Goal: Task Accomplishment & Management: Manage account settings

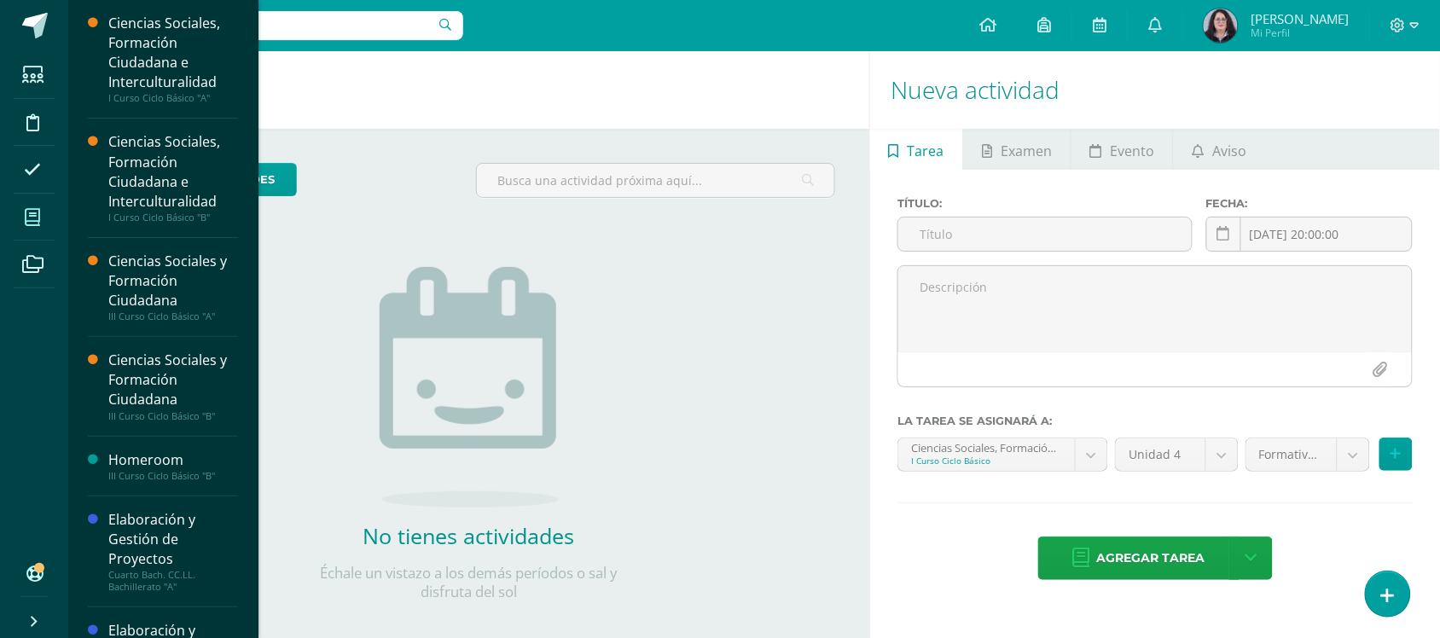
click at [45, 214] on span at bounding box center [33, 217] width 38 height 38
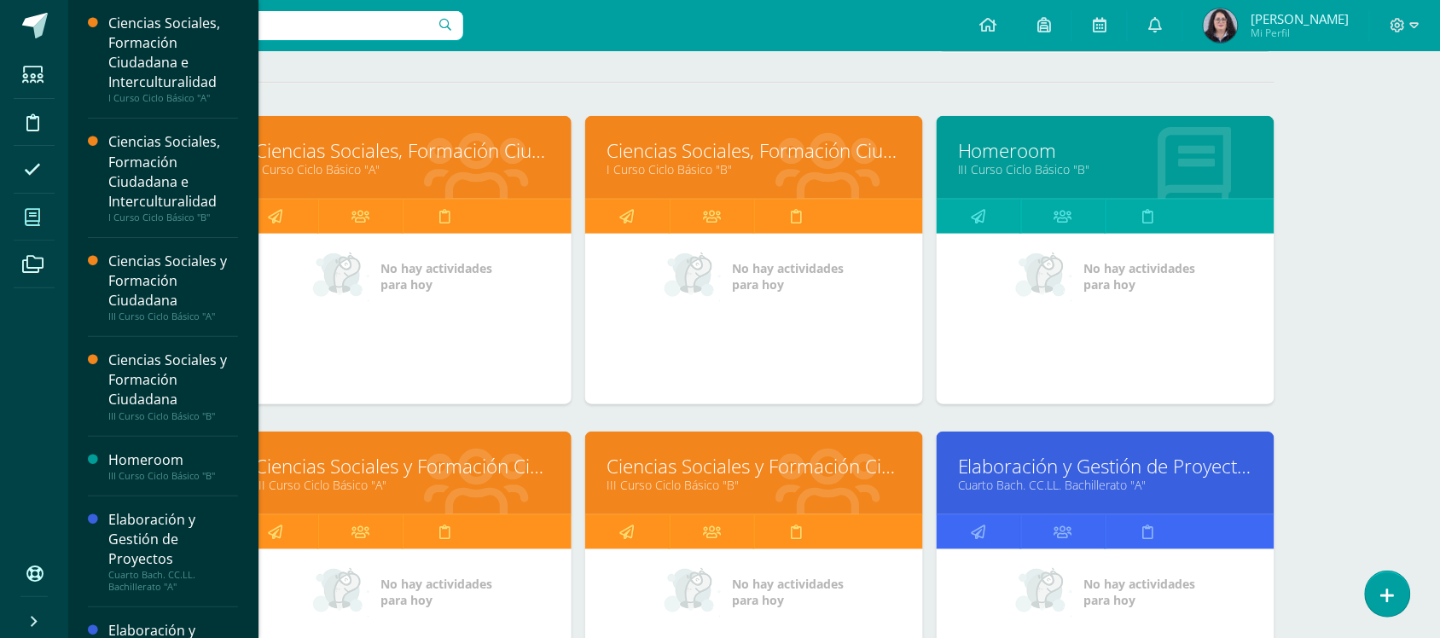
scroll to position [320, 0]
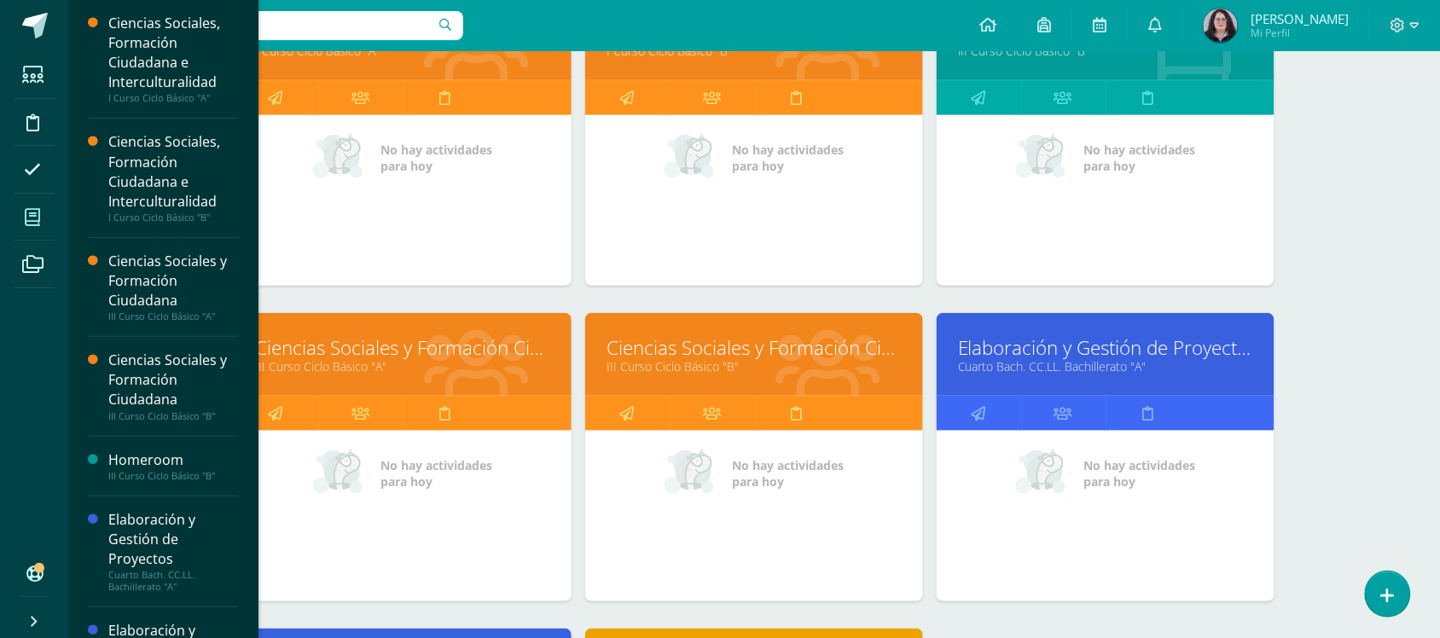
click at [439, 347] on link "Ciencias Sociales y Formación Ciudadana" at bounding box center [402, 347] width 295 height 26
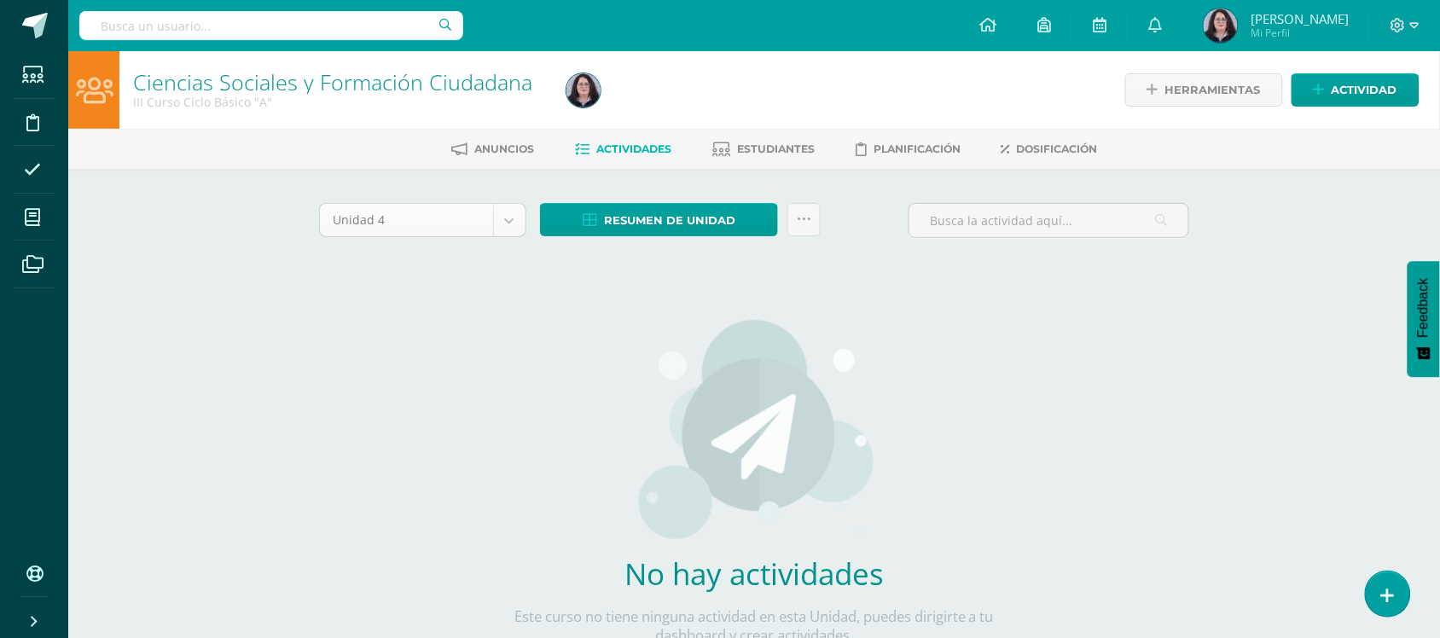
click at [518, 219] on body "Estudiantes Disciplina Asistencia Mis cursos Archivos Soporte Ayuda Reportar un…" at bounding box center [720, 366] width 1440 height 733
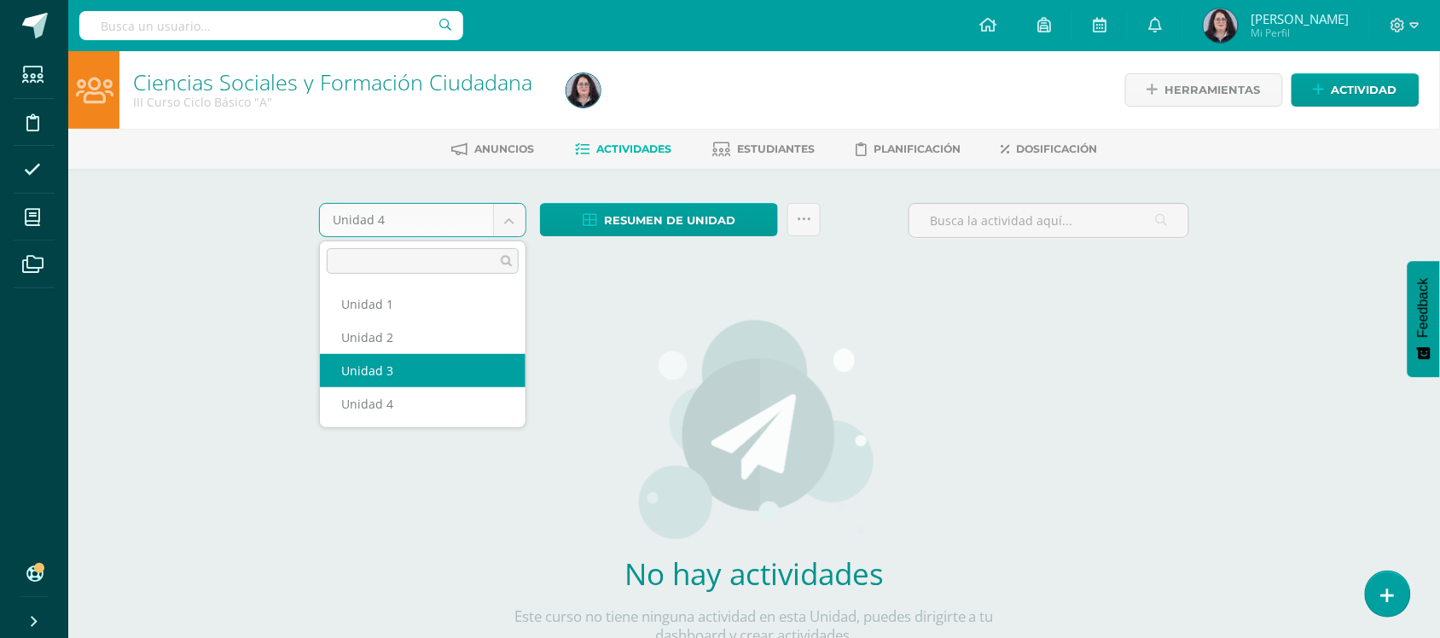
select select "Unidad 3"
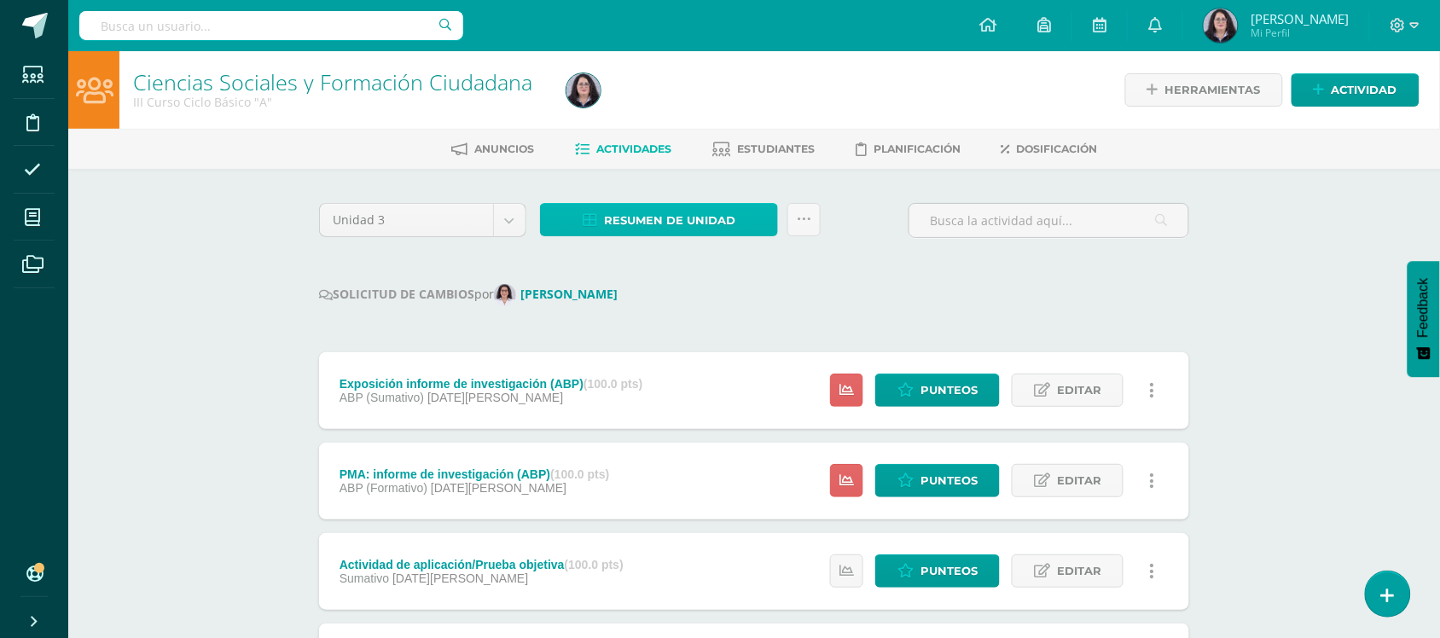
click at [734, 213] on span "Resumen de unidad" at bounding box center [669, 221] width 131 height 32
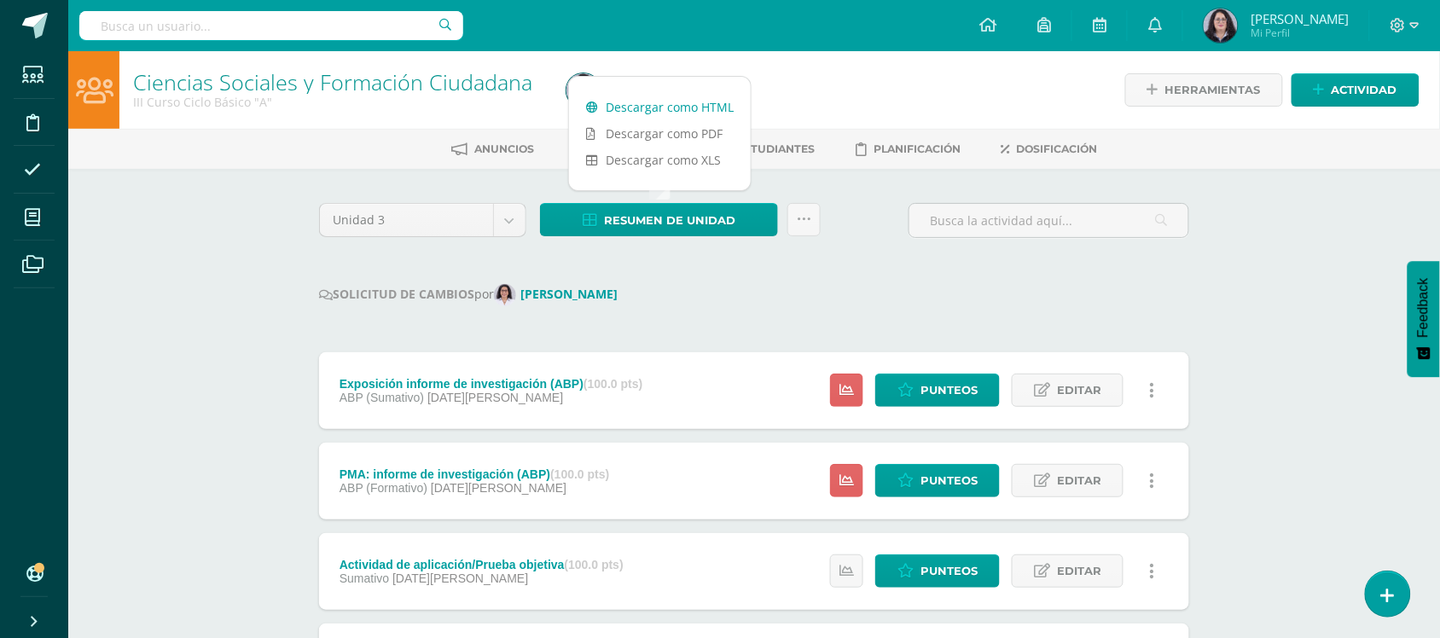
click at [715, 109] on link "Descargar como HTML" at bounding box center [660, 107] width 182 height 26
click at [798, 212] on icon at bounding box center [804, 219] width 15 height 15
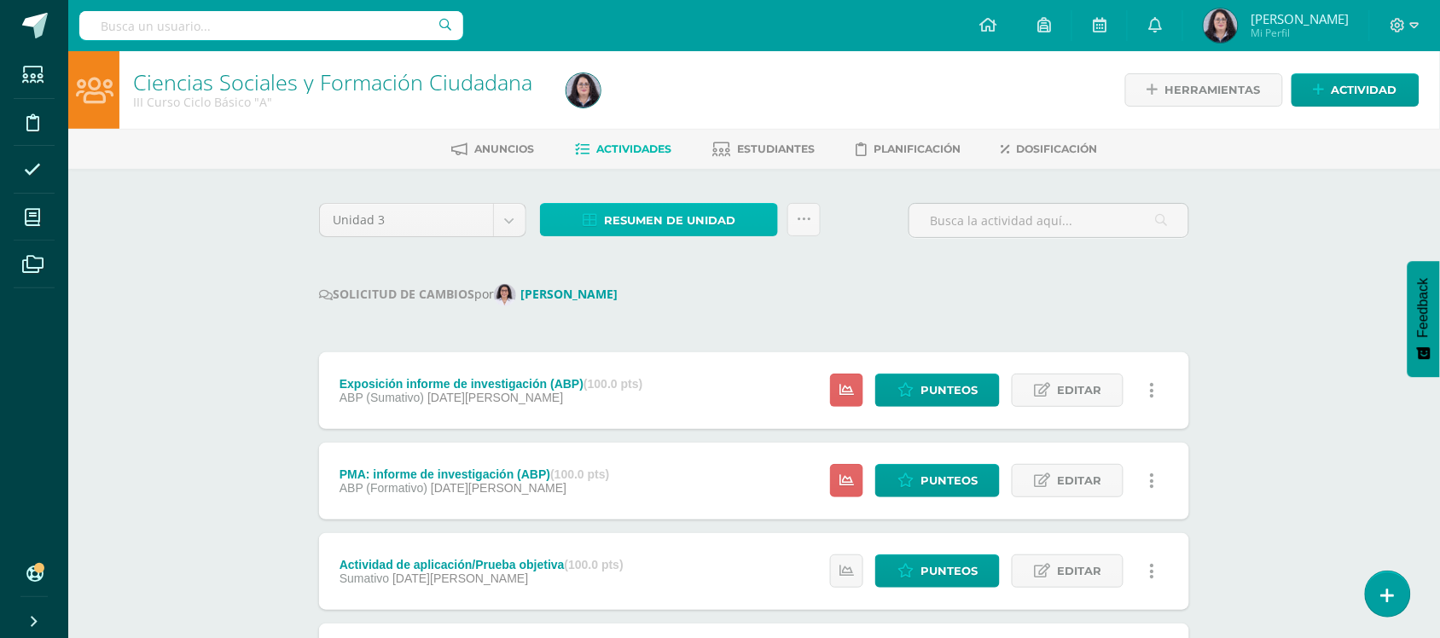
click at [688, 214] on span "Resumen de unidad" at bounding box center [669, 221] width 131 height 32
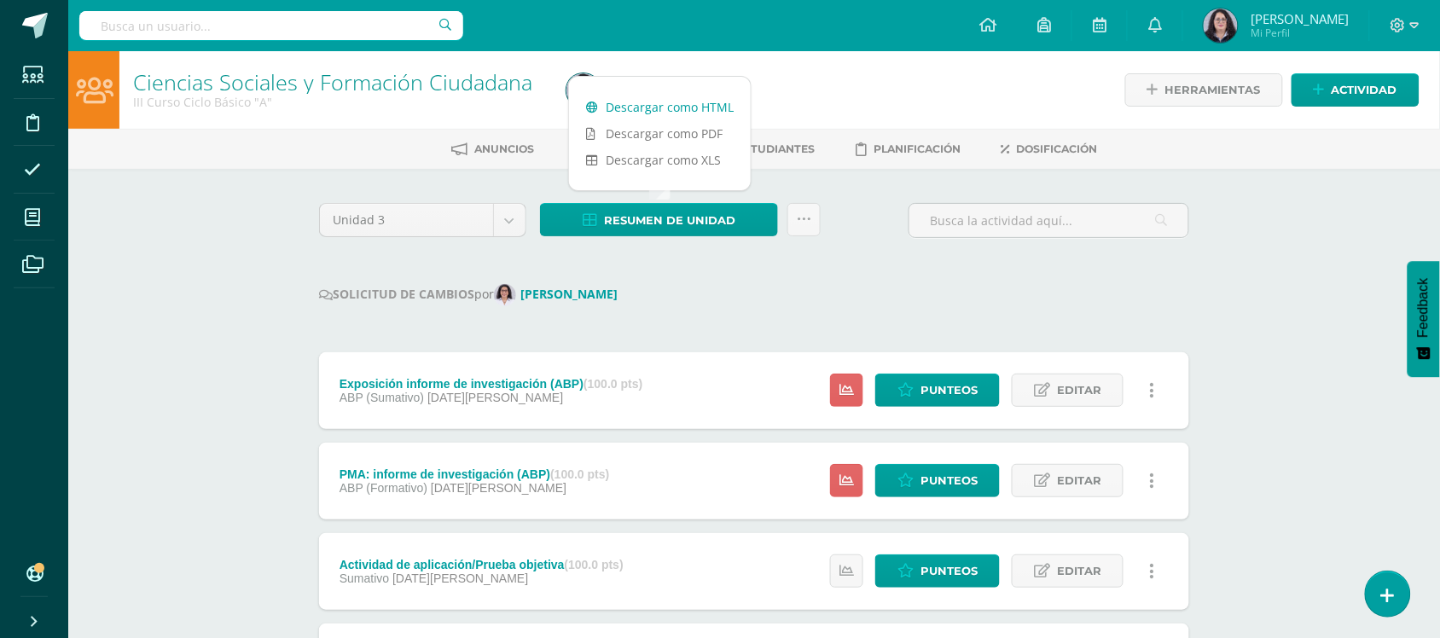
click at [655, 100] on link "Descargar como HTML" at bounding box center [660, 107] width 182 height 26
click at [793, 210] on link at bounding box center [803, 219] width 33 height 33
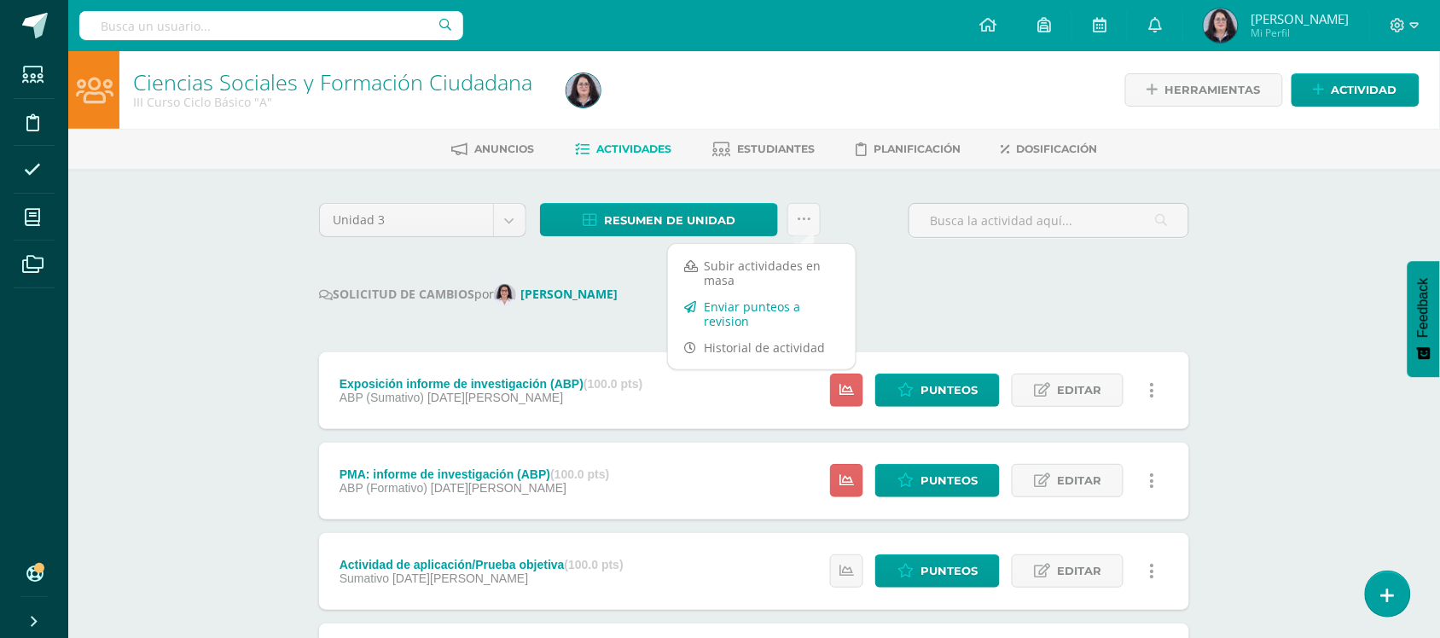
click at [773, 321] on link "Enviar punteos a revision" at bounding box center [762, 313] width 188 height 41
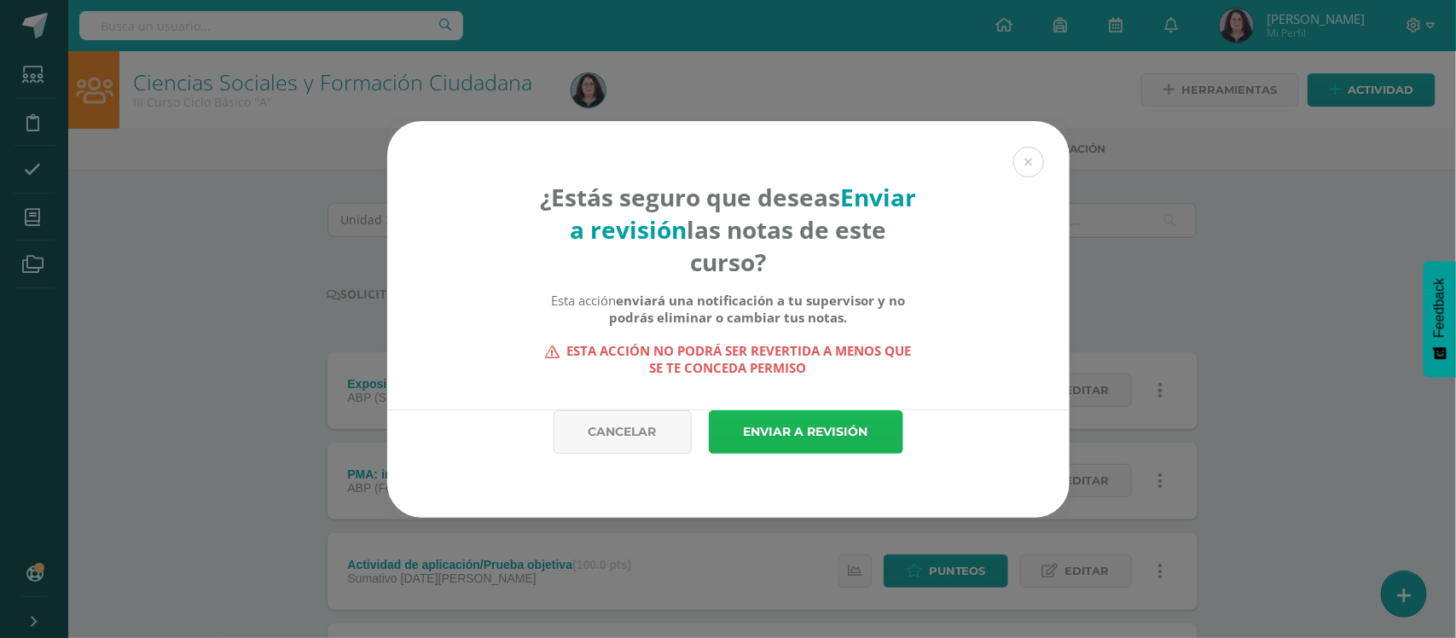
click at [806, 429] on link "Enviar a revisión" at bounding box center [806, 432] width 194 height 44
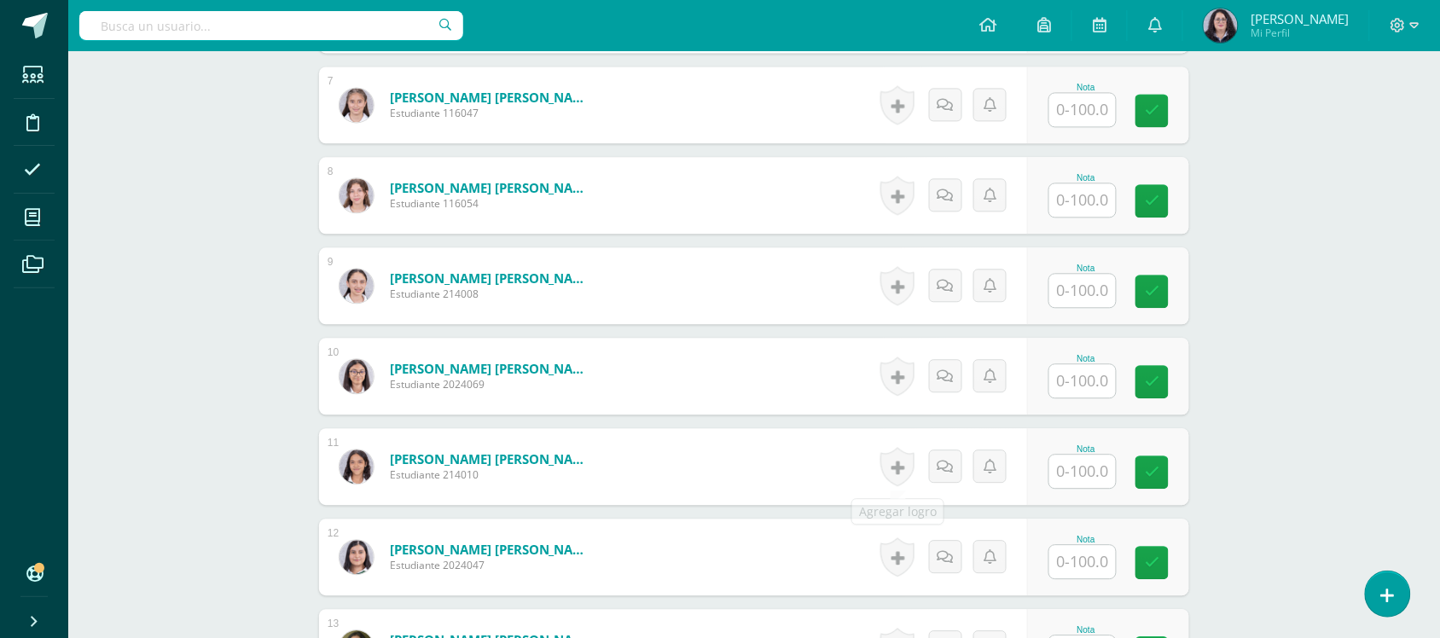
scroll to position [1122, 0]
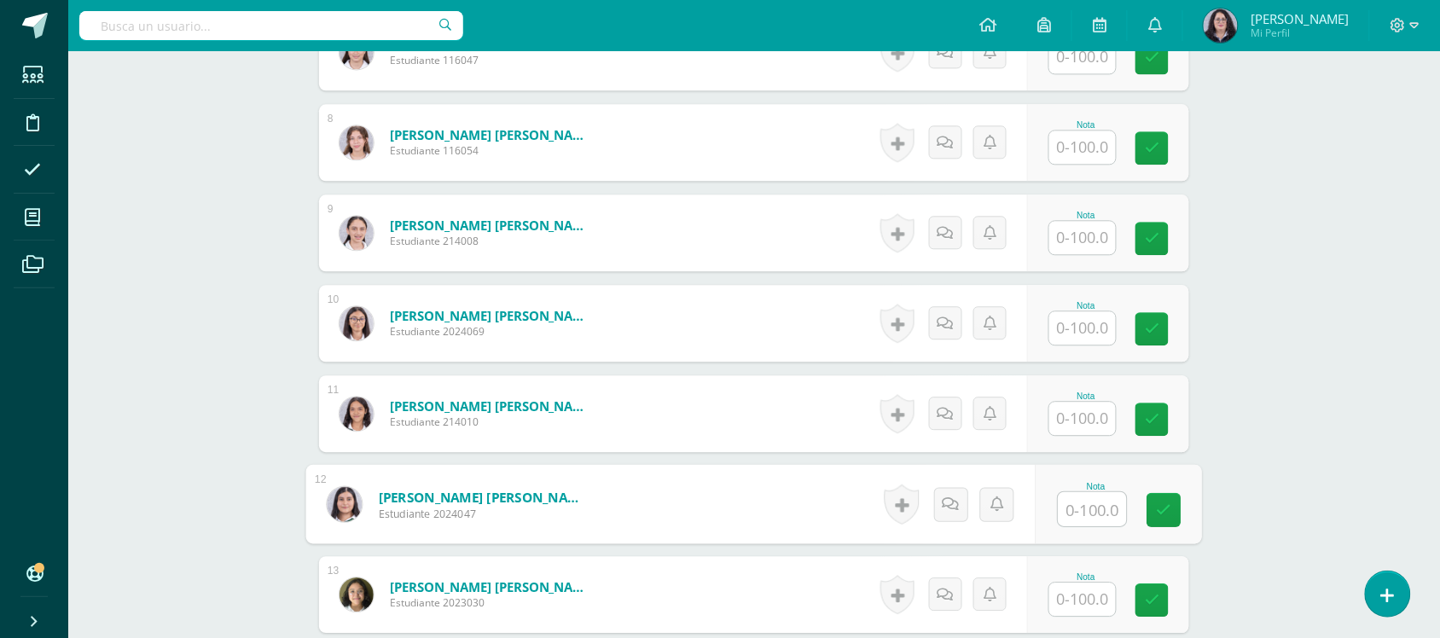
click at [1093, 496] on input "text" at bounding box center [1093, 509] width 68 height 34
type input "89"
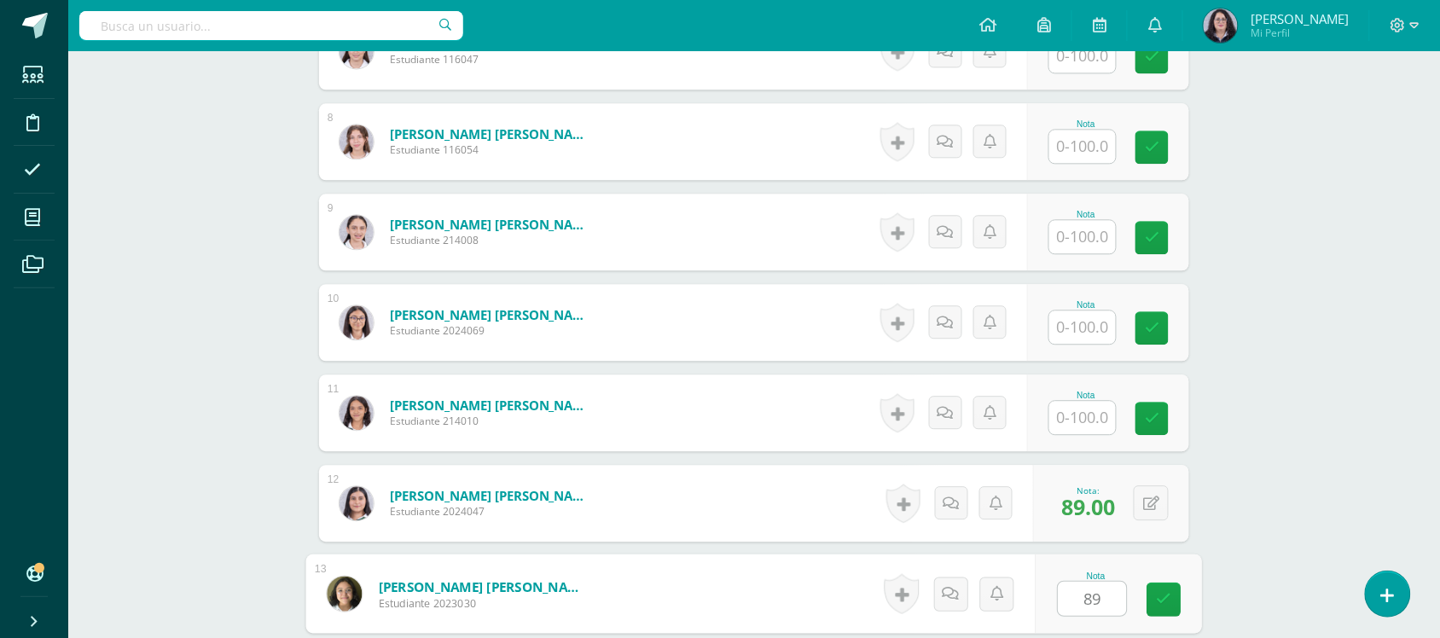
type input "89"
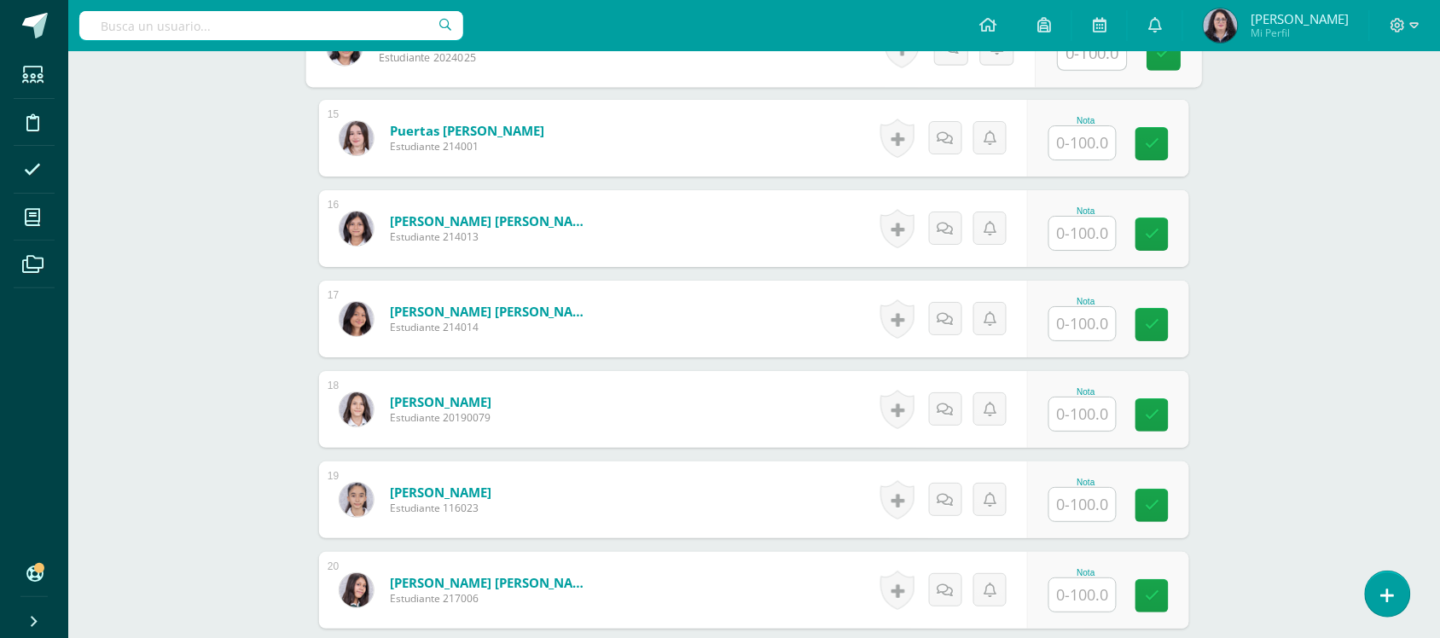
scroll to position [1945, 0]
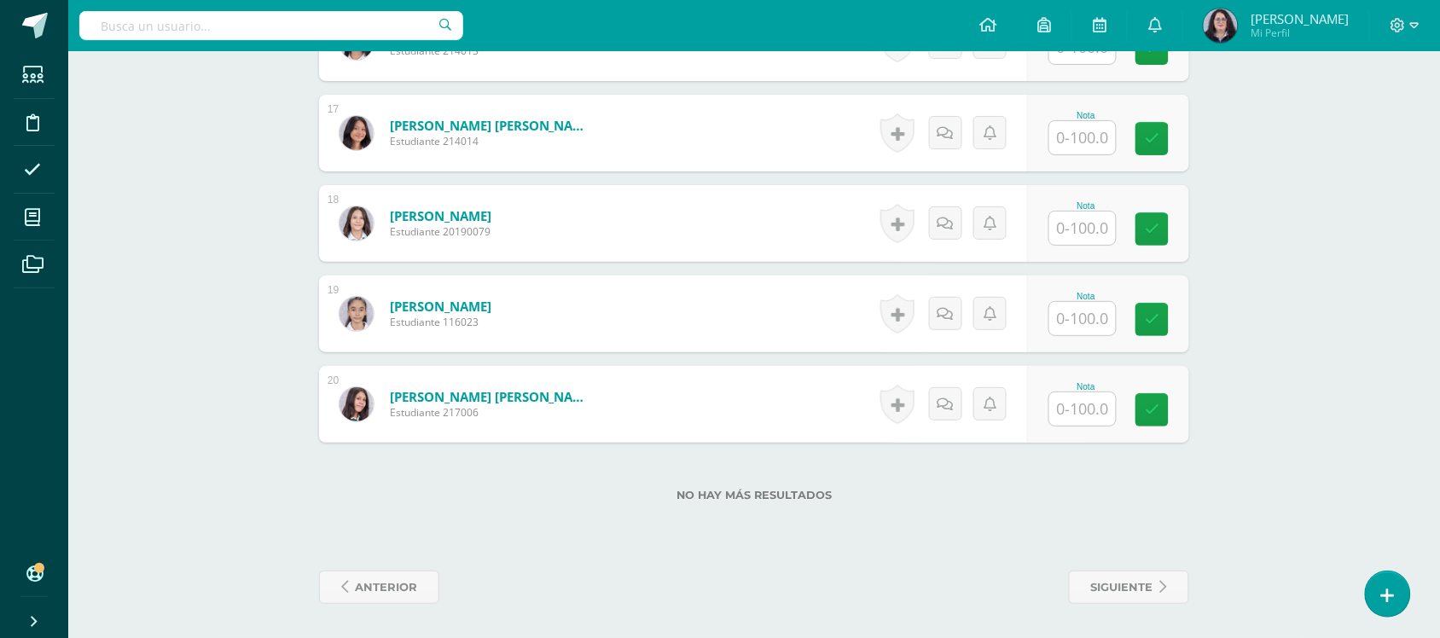
click at [1113, 224] on input "text" at bounding box center [1082, 228] width 67 height 33
type input "89"
click at [1100, 425] on input "text" at bounding box center [1082, 408] width 67 height 33
type input "89"
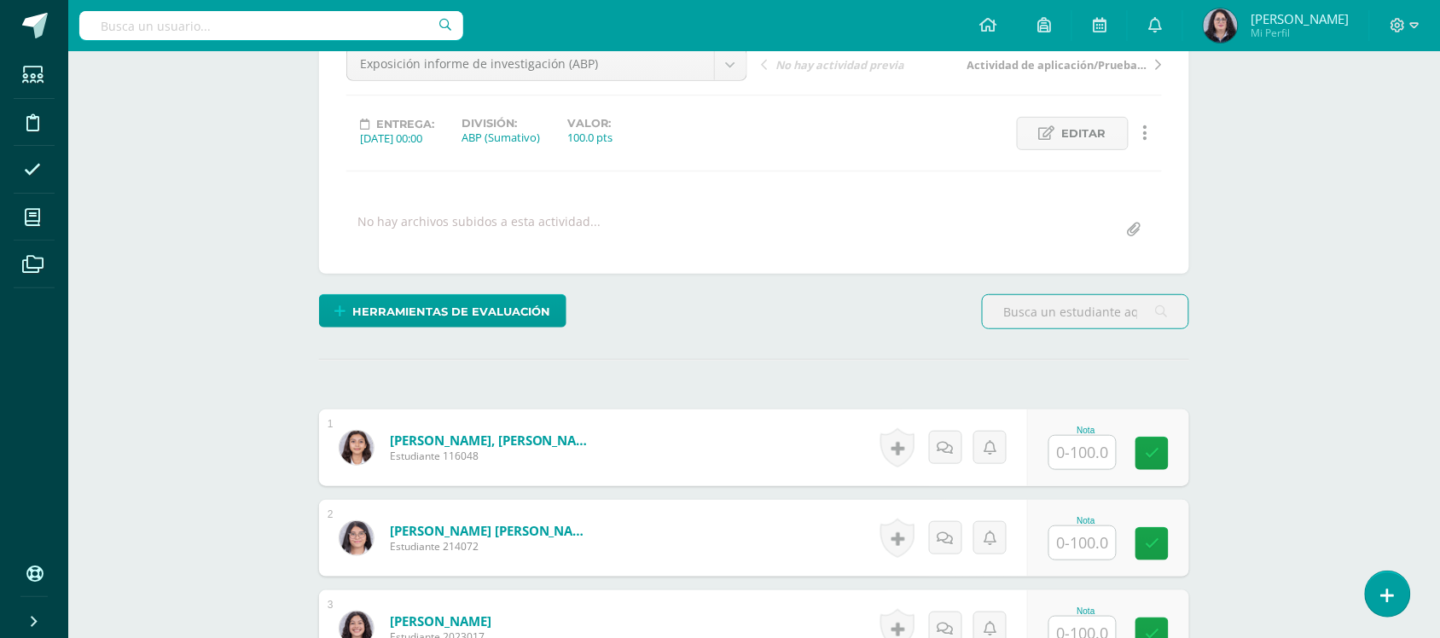
scroll to position [213, 0]
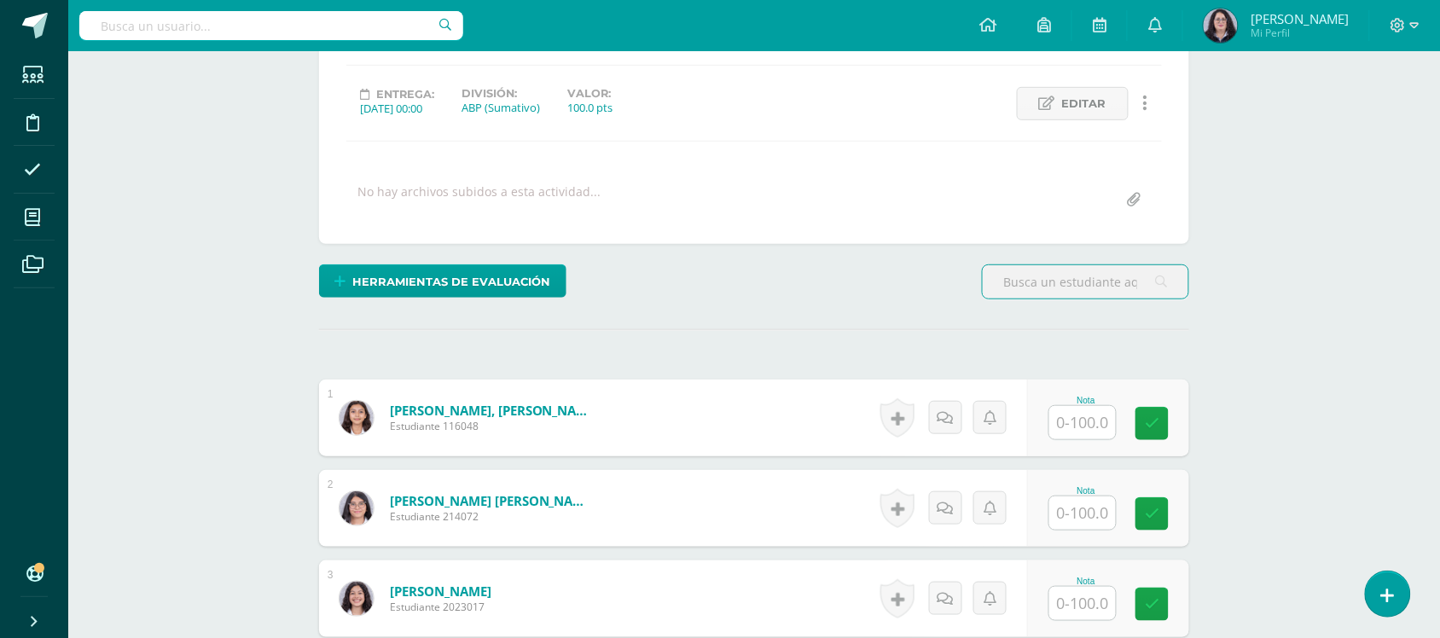
click at [1088, 406] on input "text" at bounding box center [1082, 422] width 67 height 33
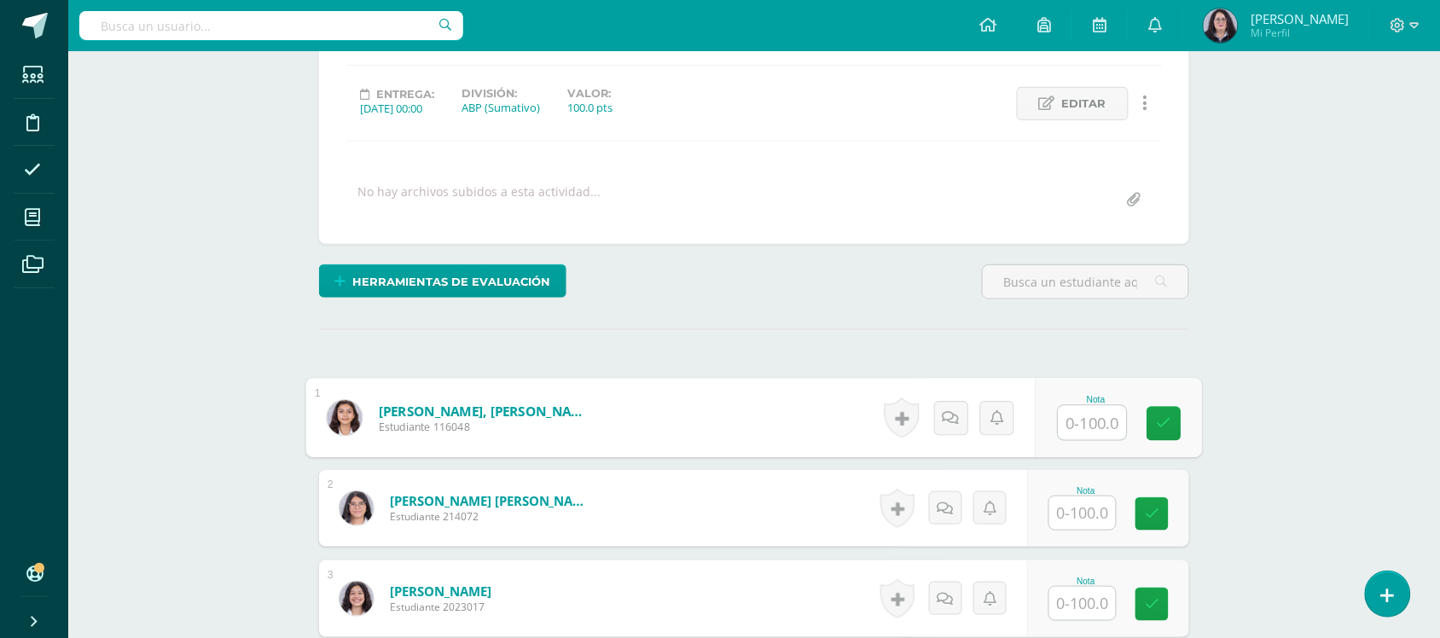
scroll to position [214, 0]
type input "95"
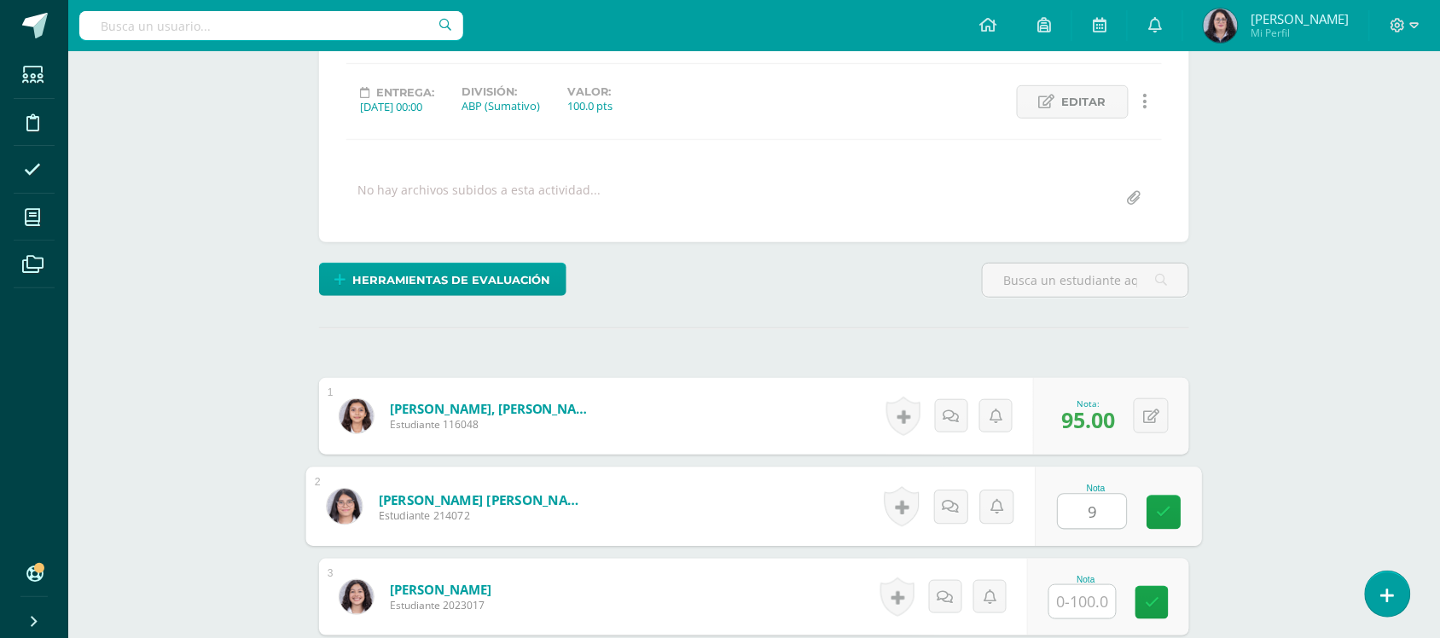
scroll to position [216, 0]
type input "9"
click at [1135, 407] on button at bounding box center [1151, 415] width 35 height 35
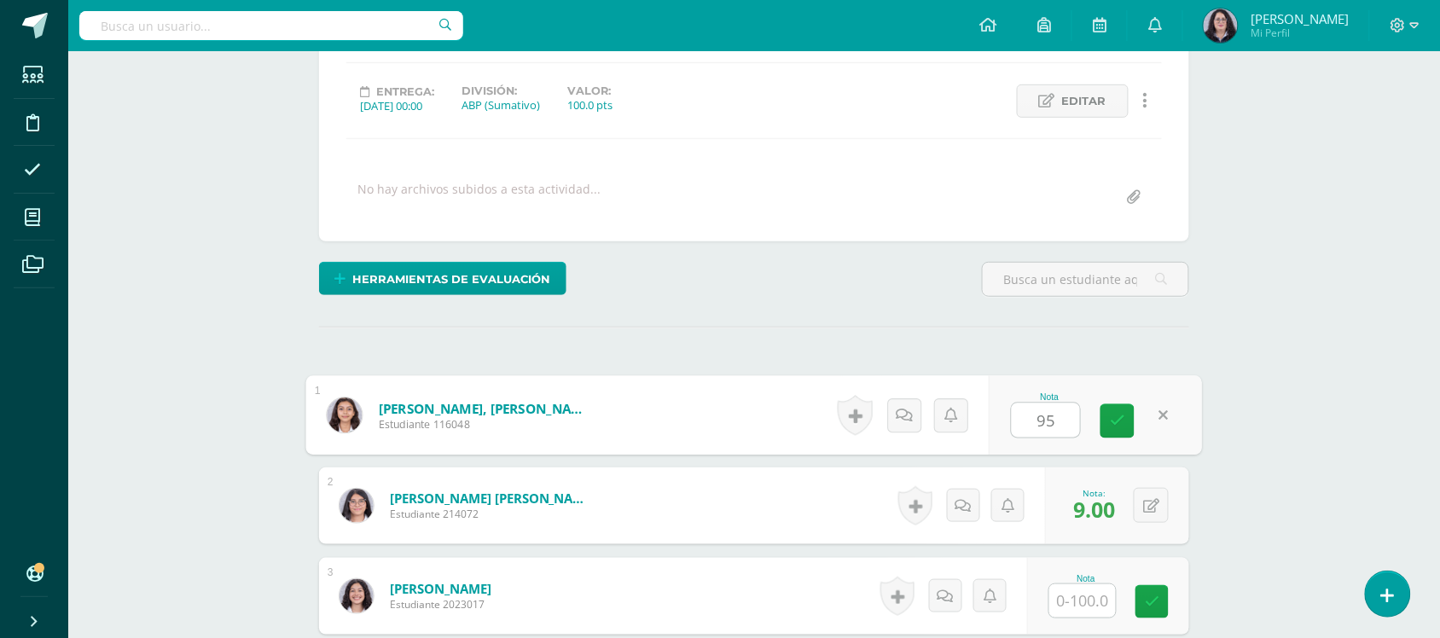
type input "95"
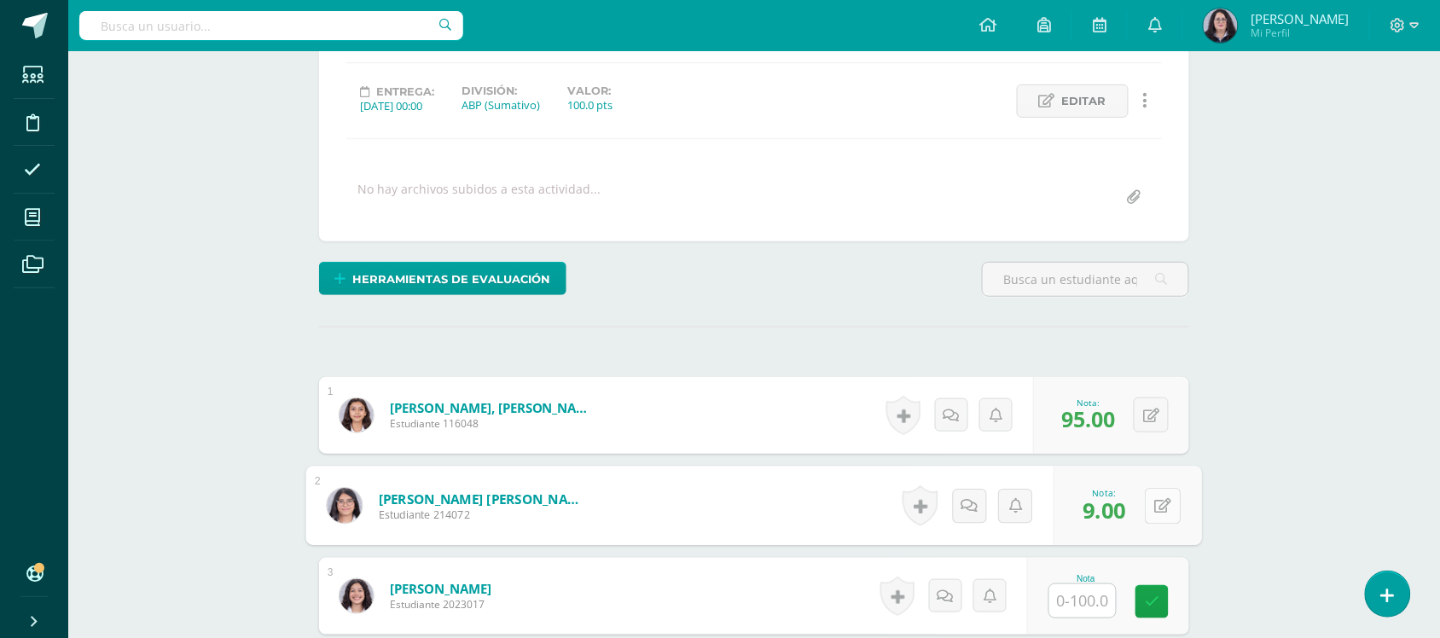
click at [1162, 499] on icon at bounding box center [1163, 505] width 17 height 15
type input "96"
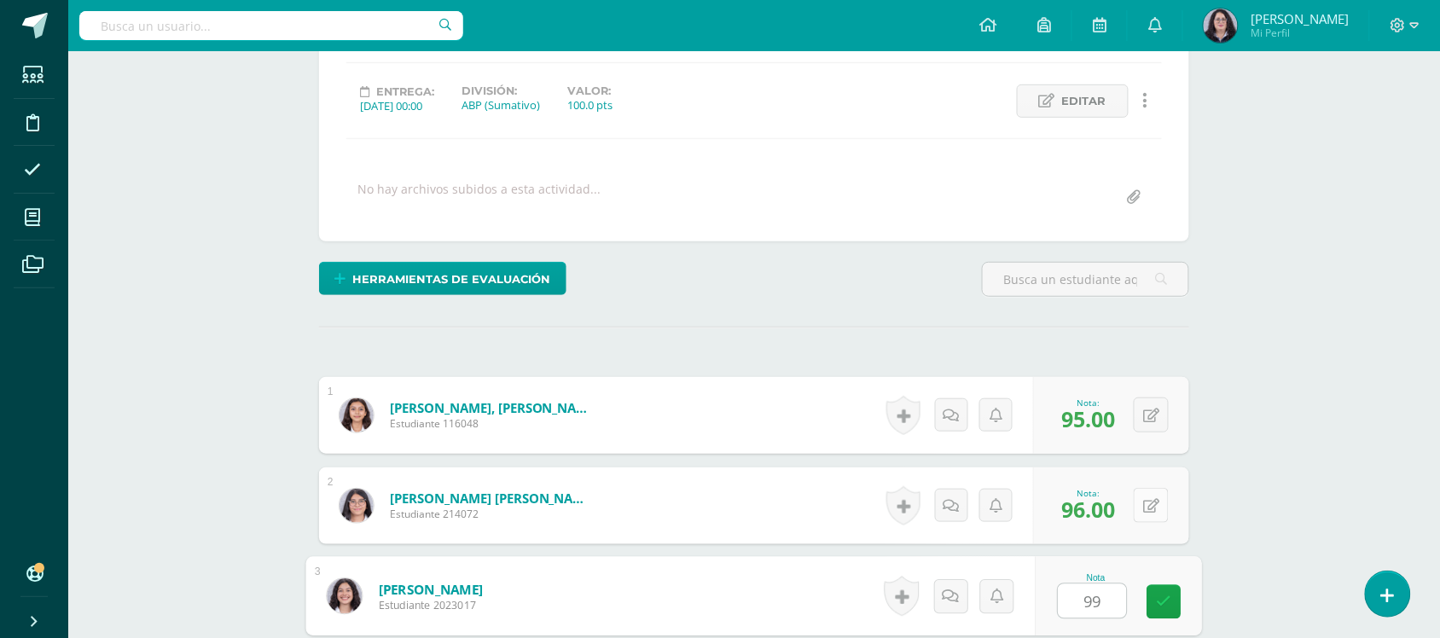
type input "99"
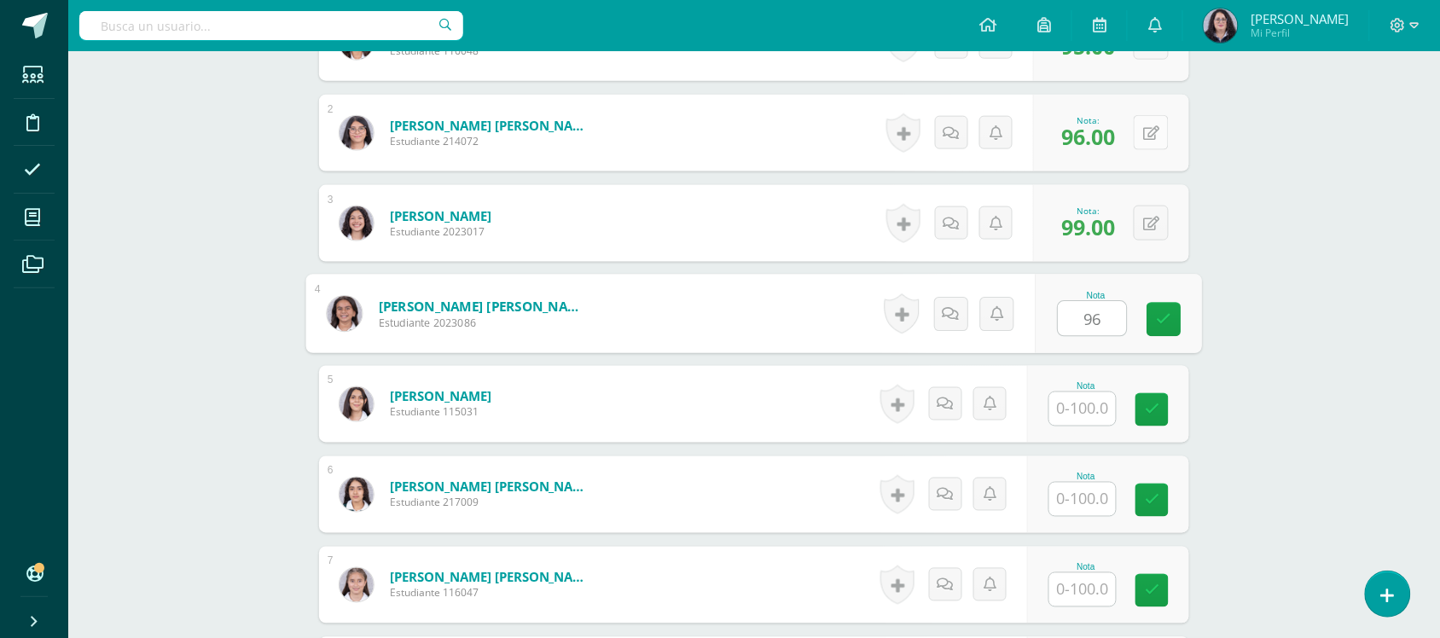
type input "96"
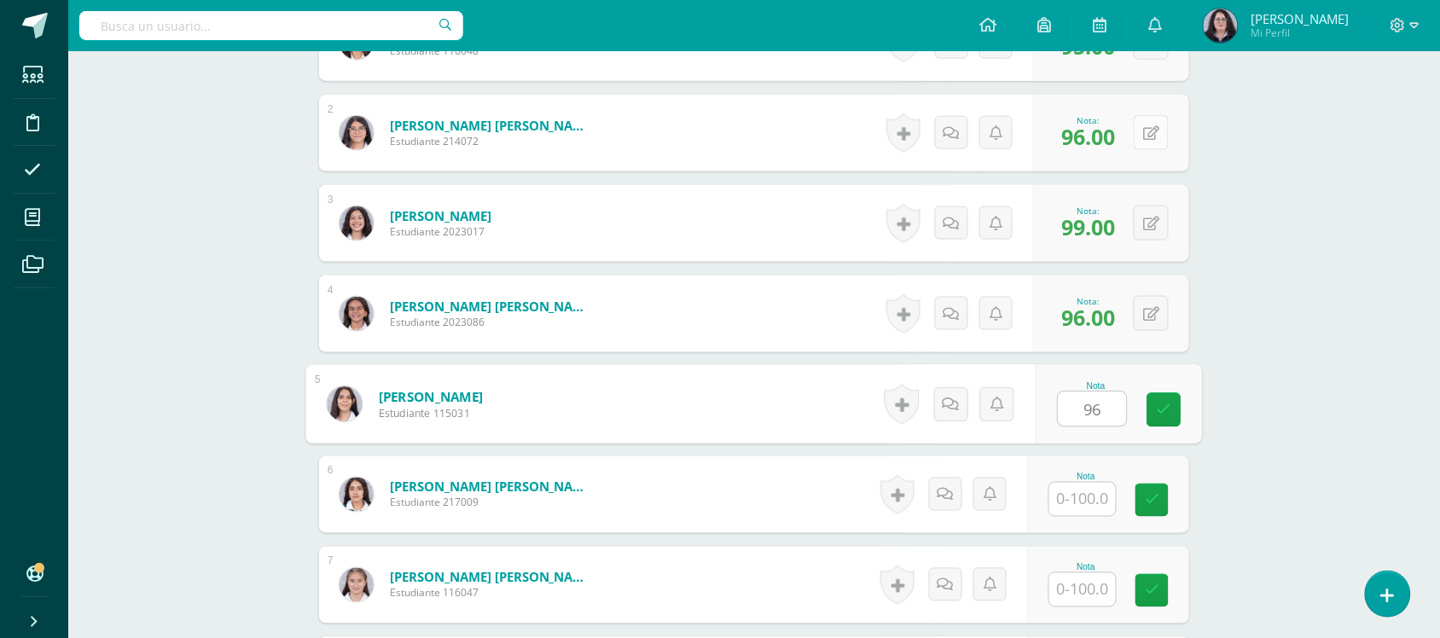
type input "96"
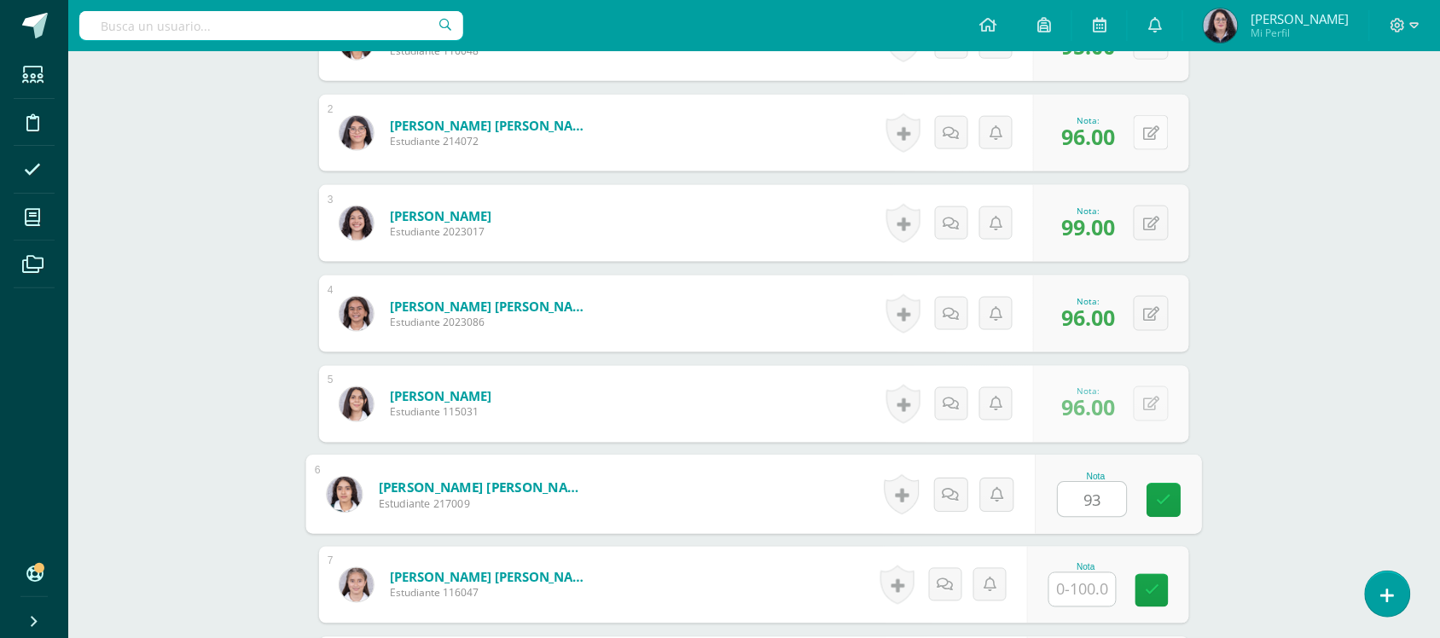
type input "93"
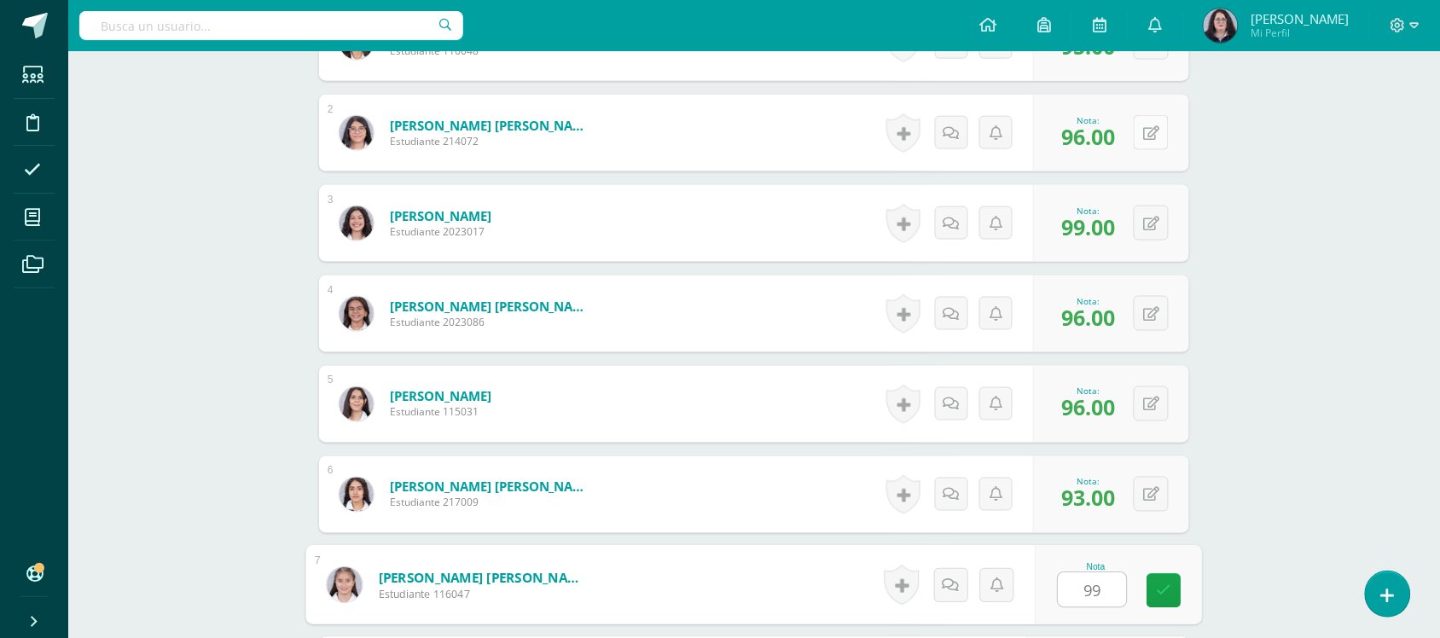
type input "99"
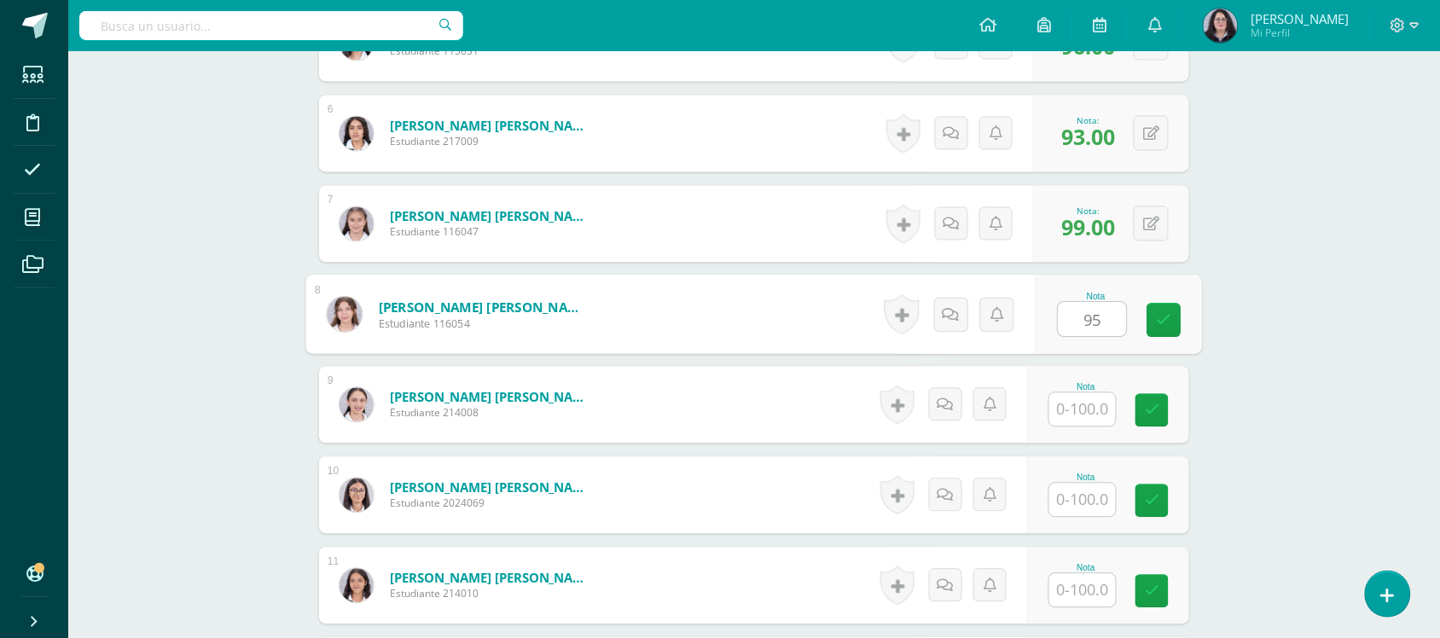
type input "95"
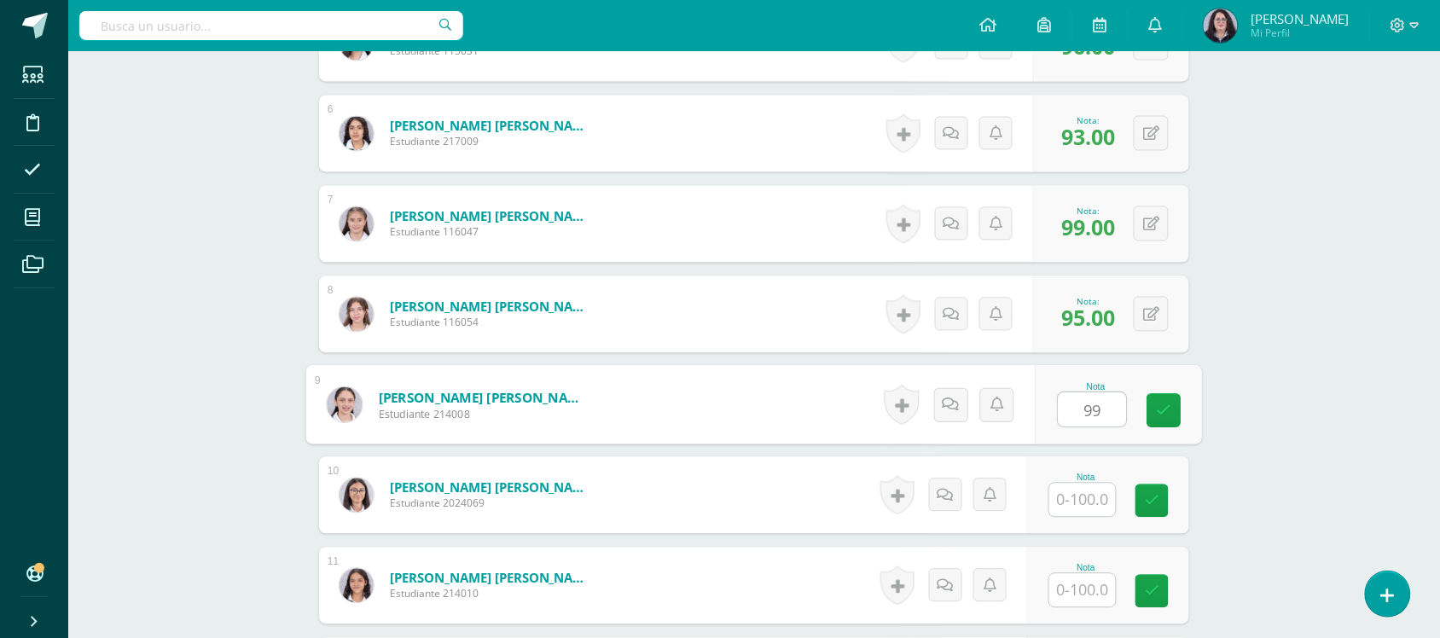
type input "99"
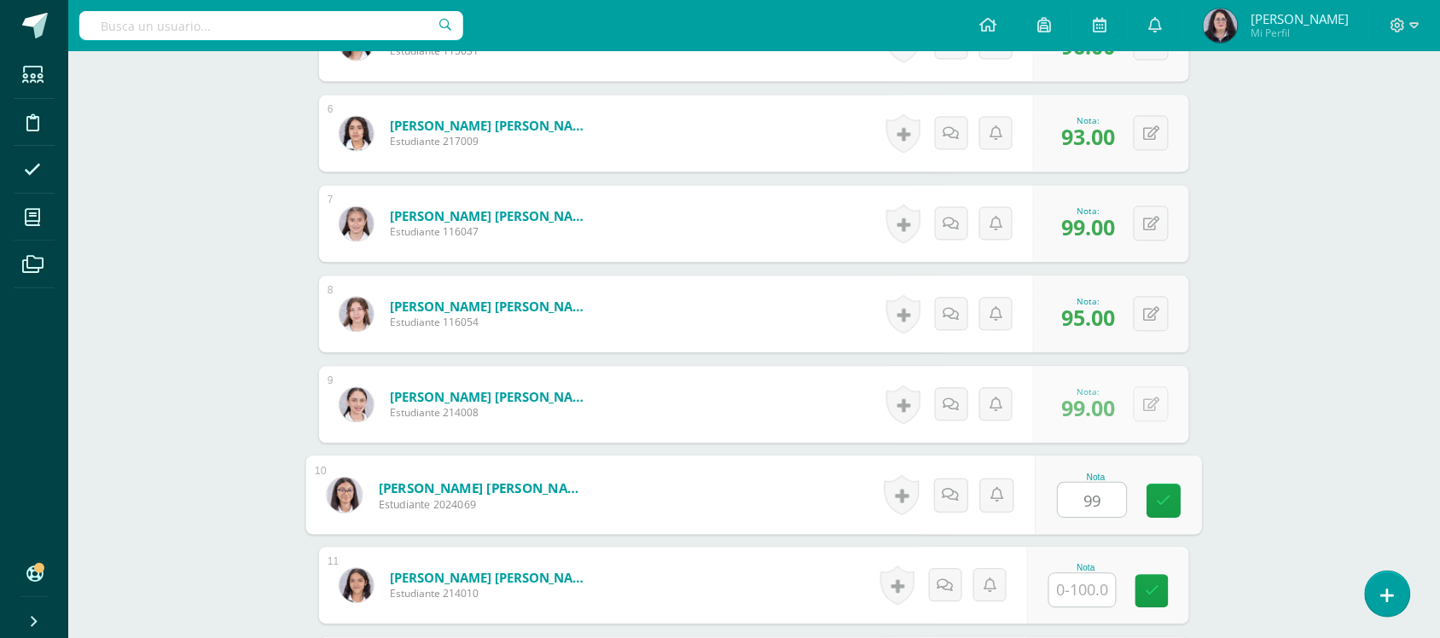
type input "99"
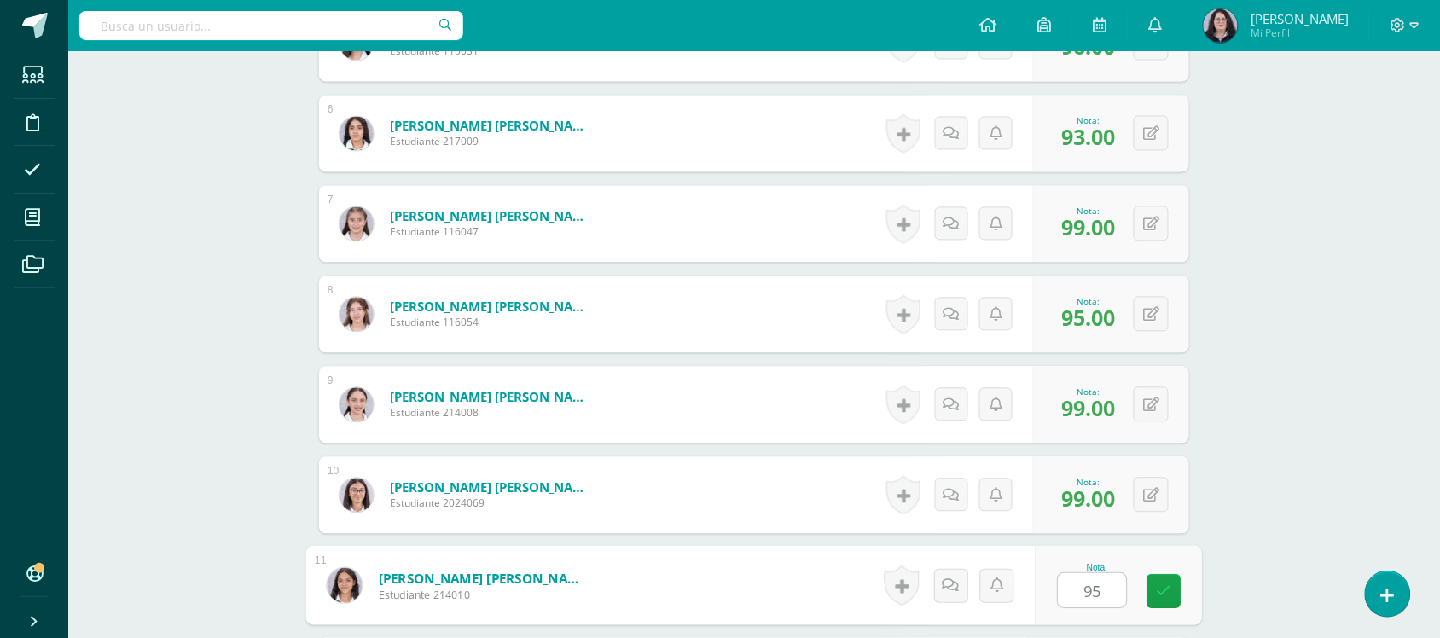
type input "95"
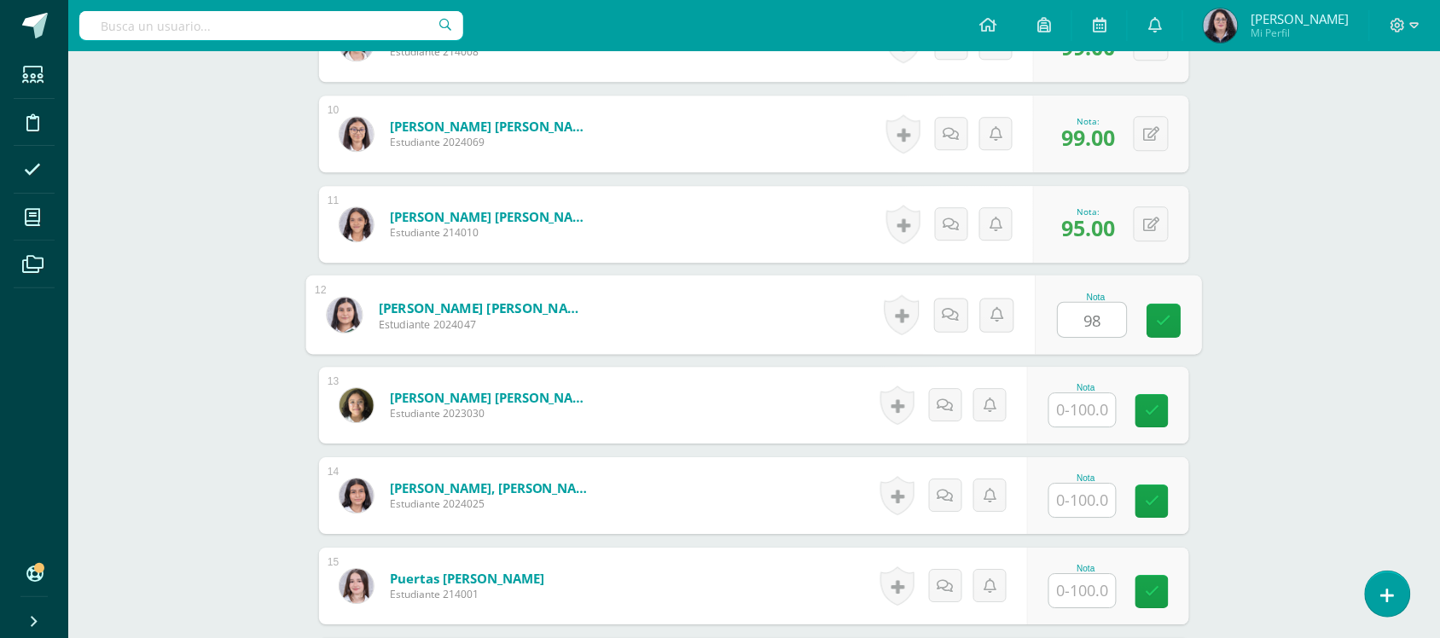
type input "98"
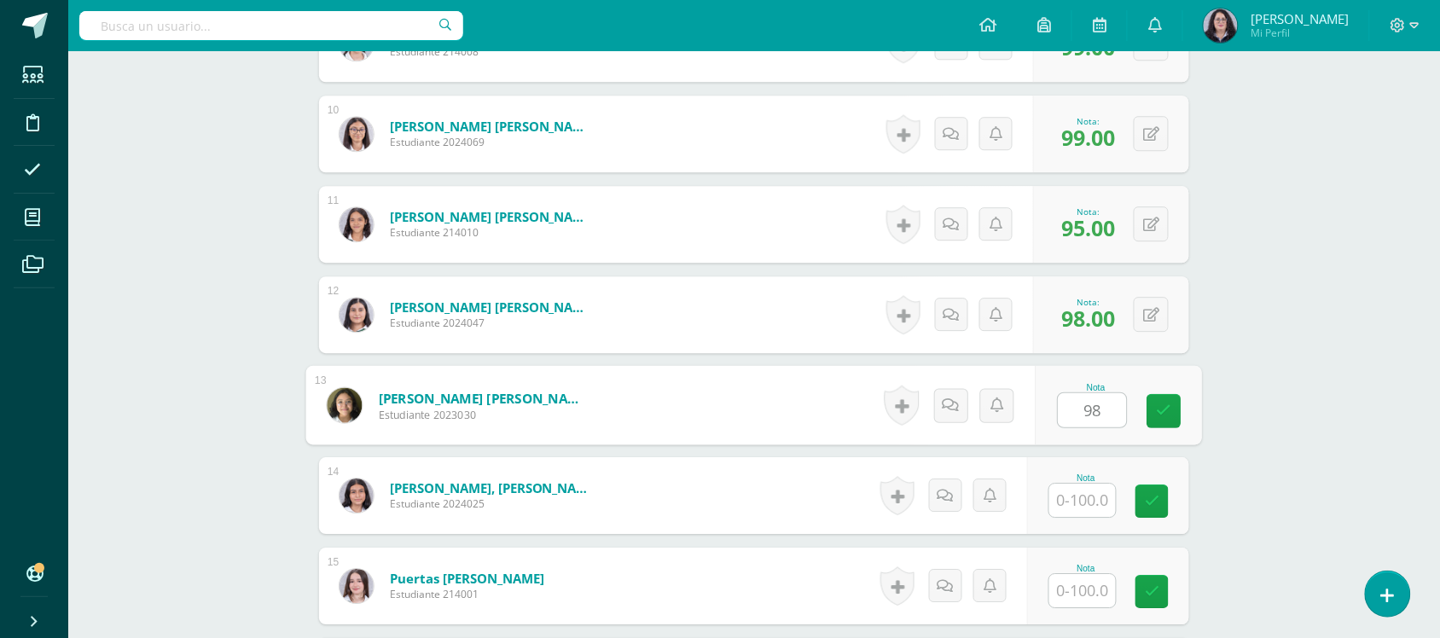
type input "98"
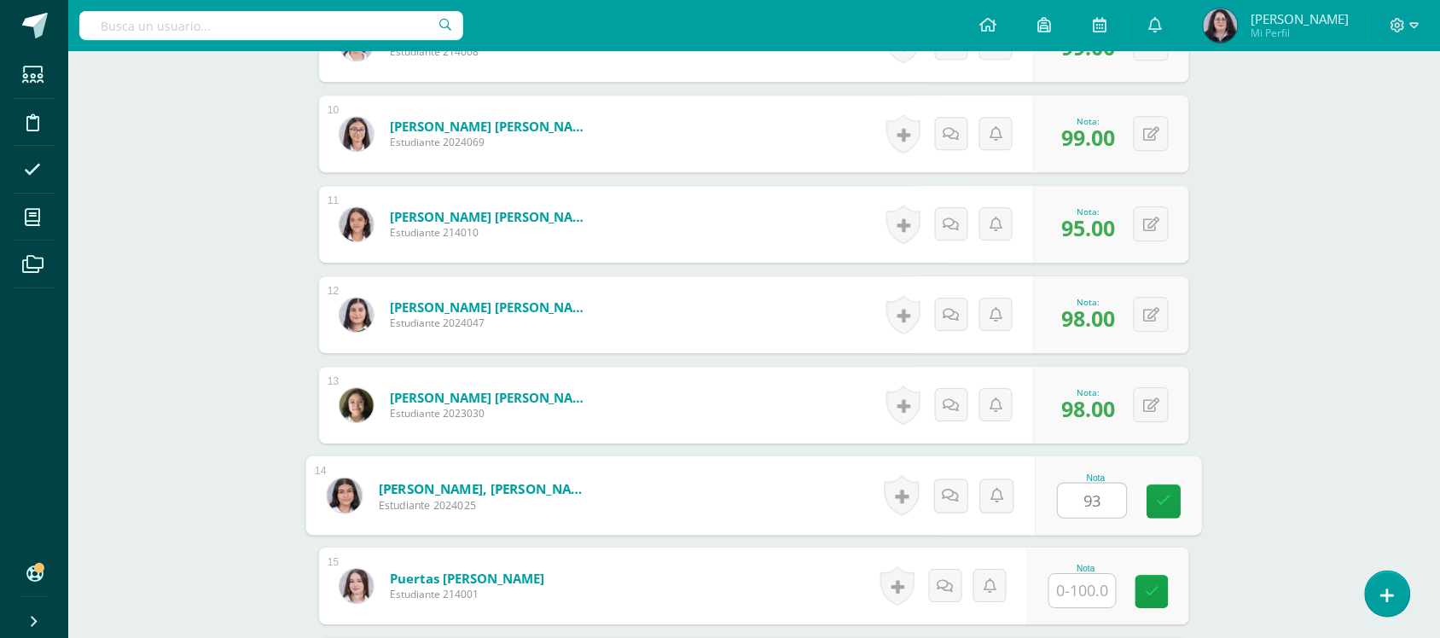
type input "93"
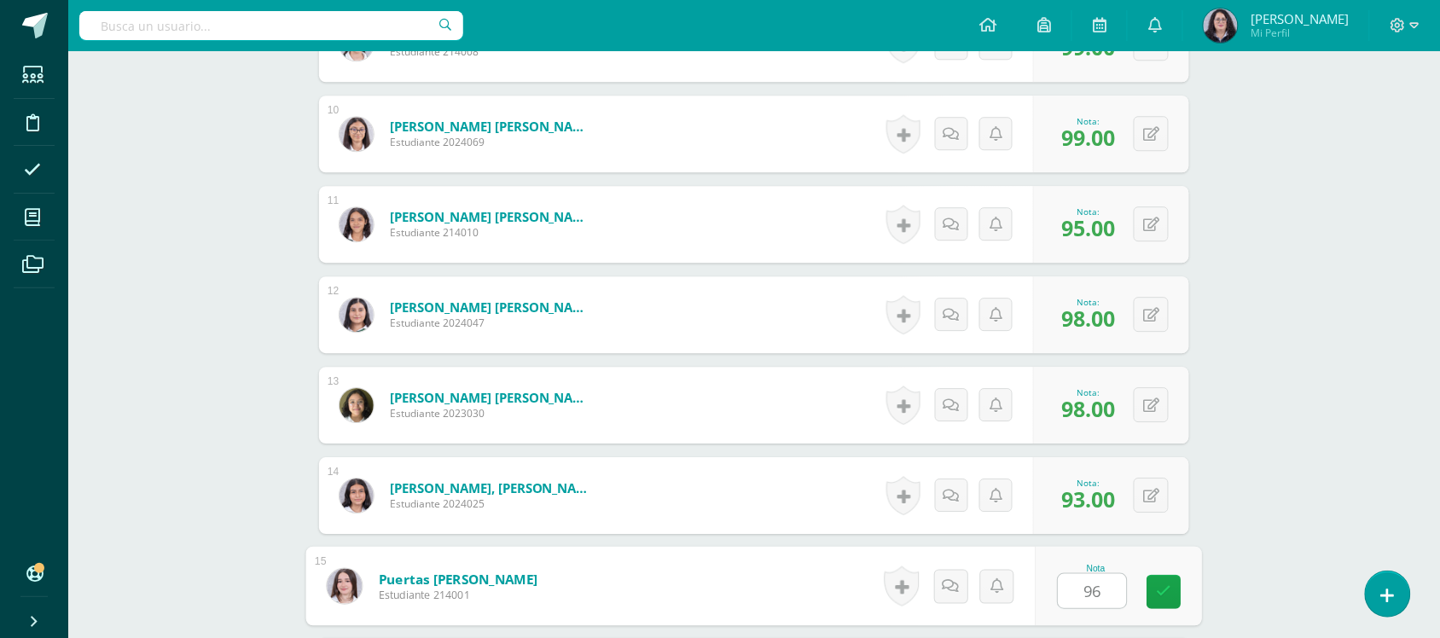
type input "96"
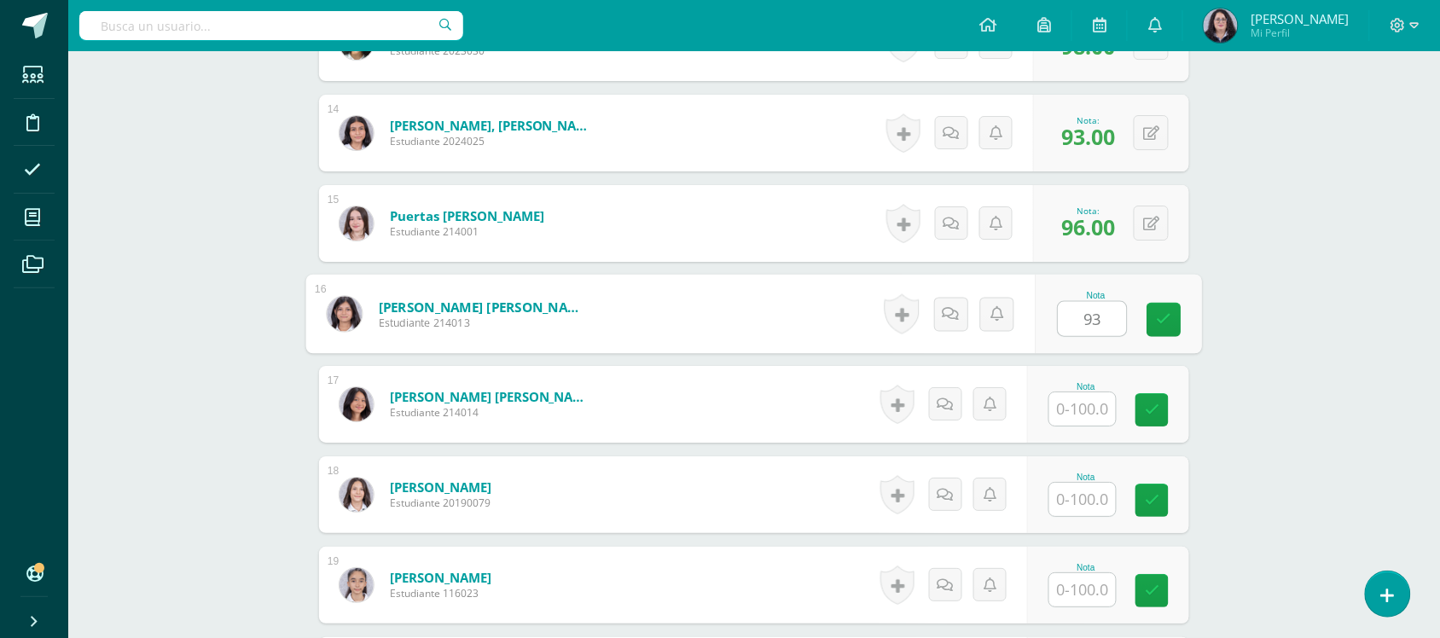
type input "93"
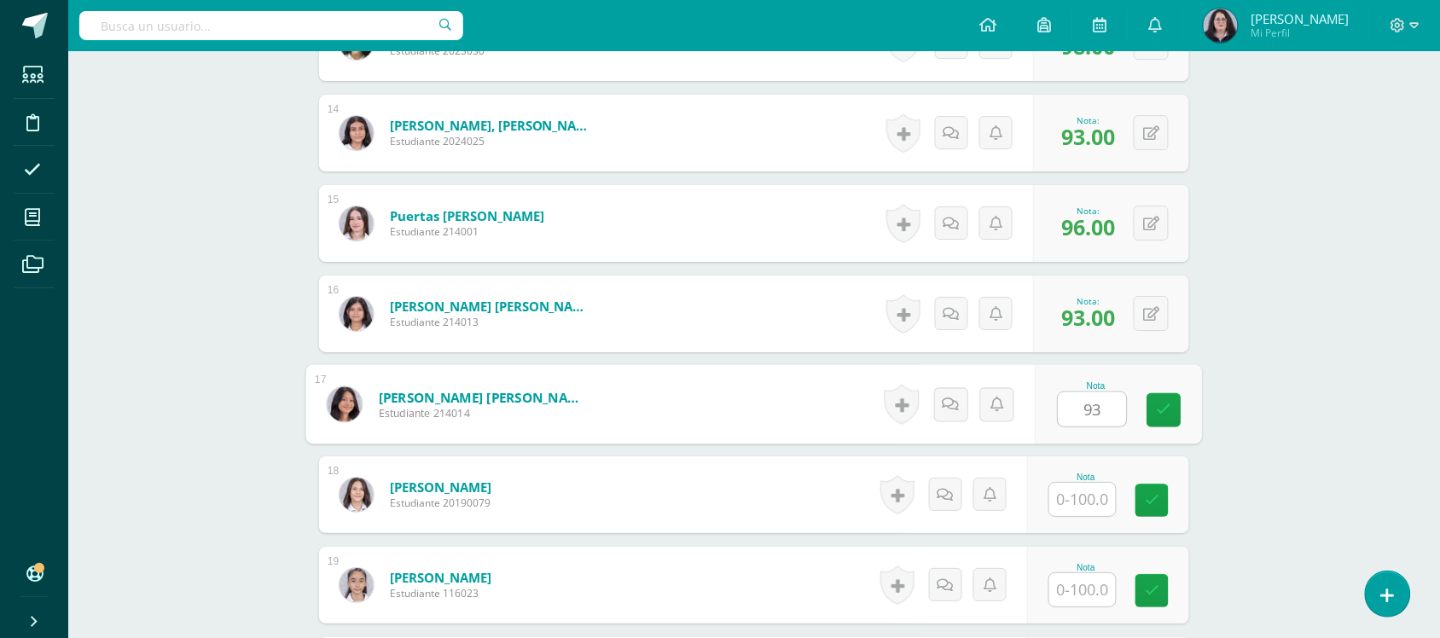
type input "93"
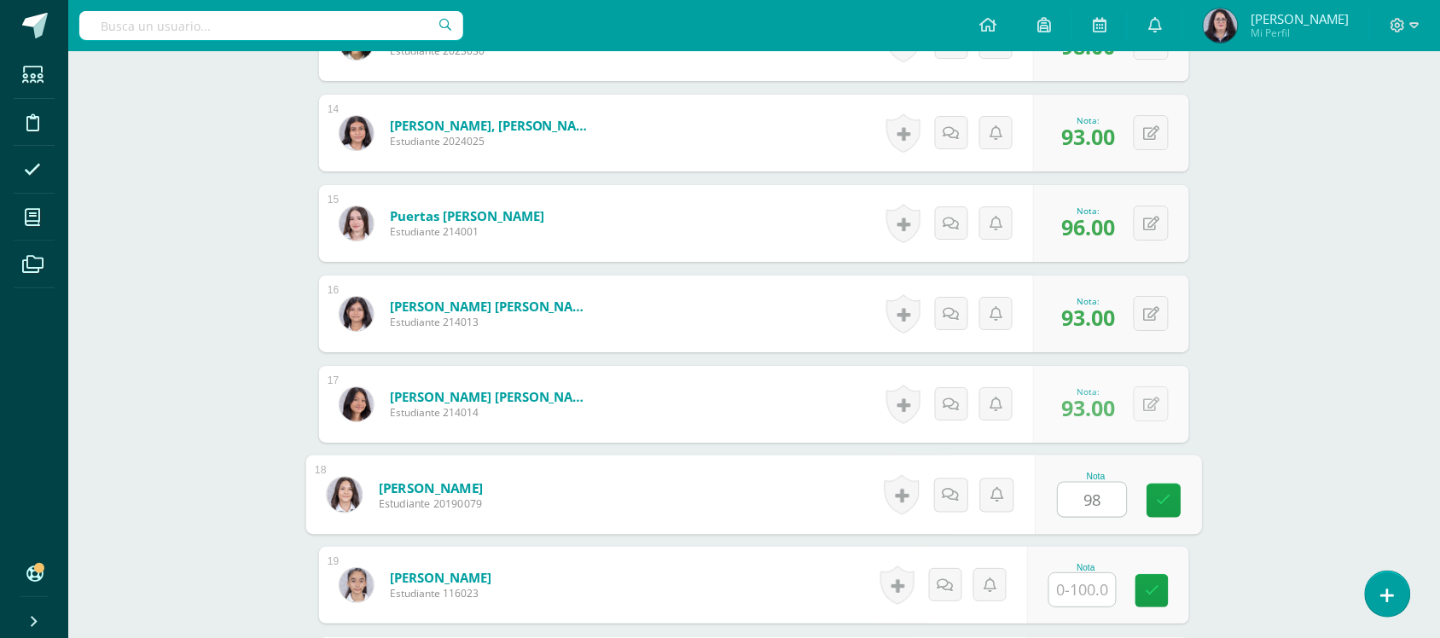
type input "98"
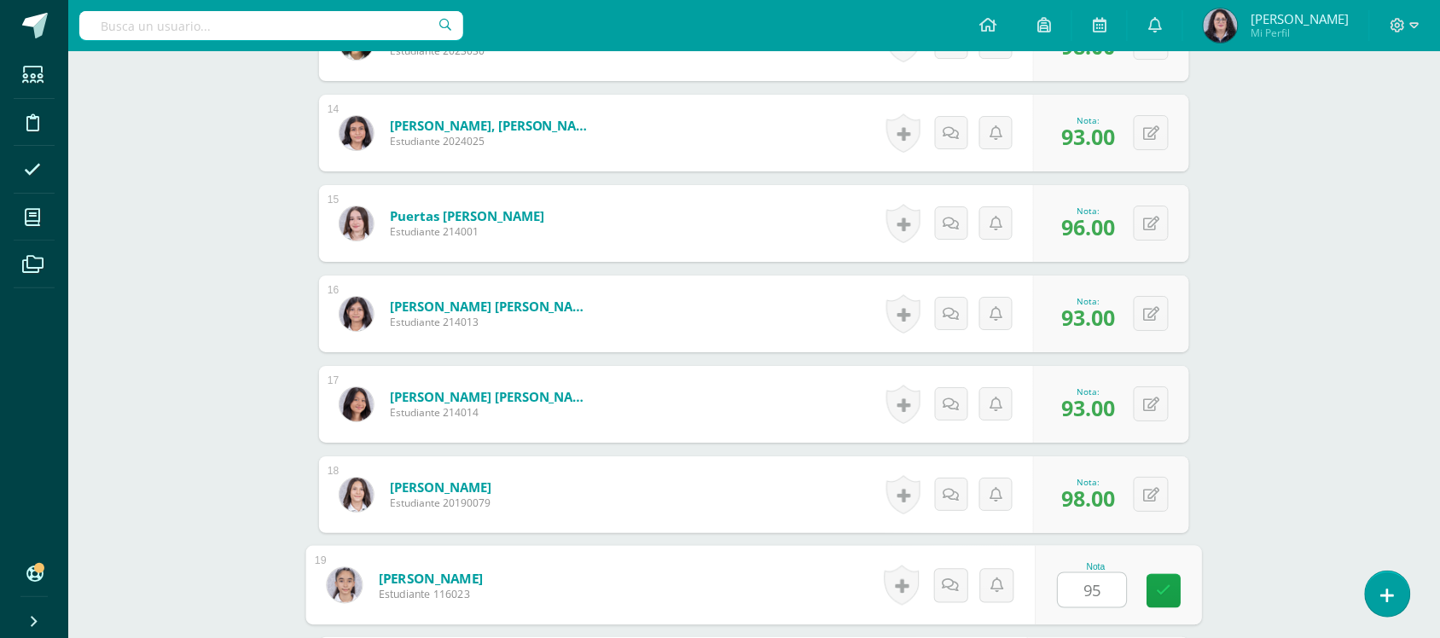
type input "95"
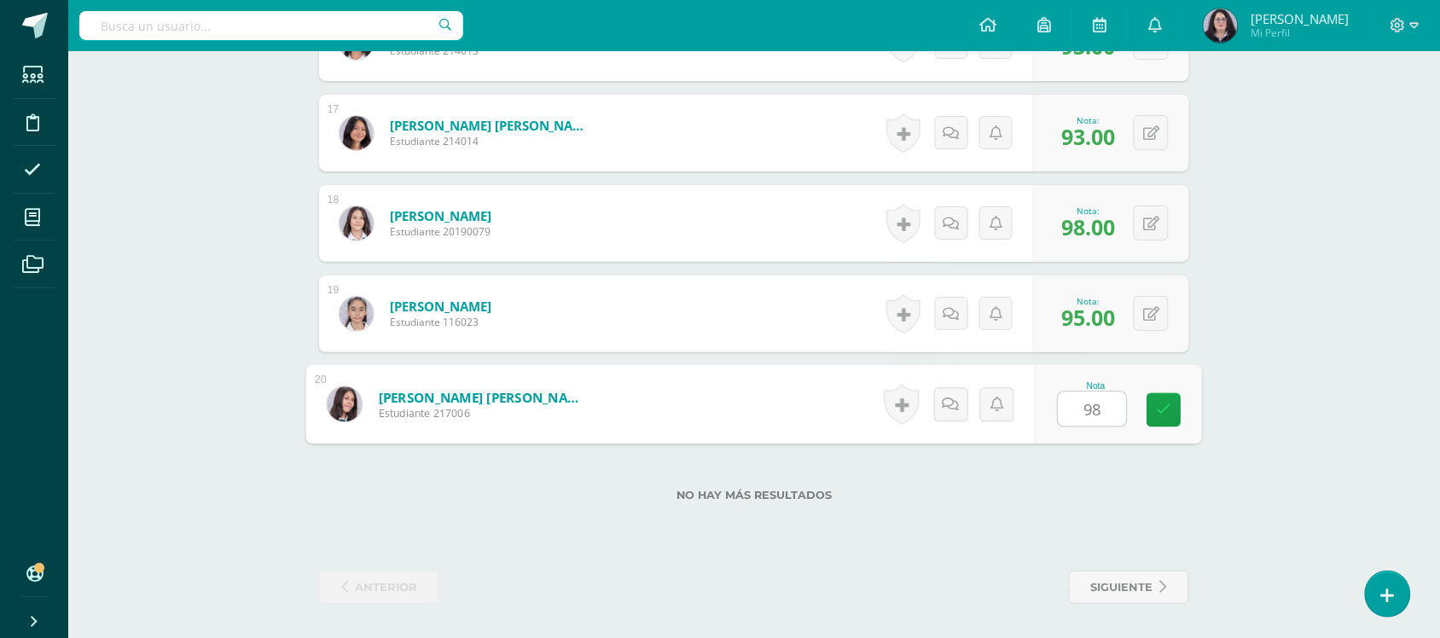
type input "98"
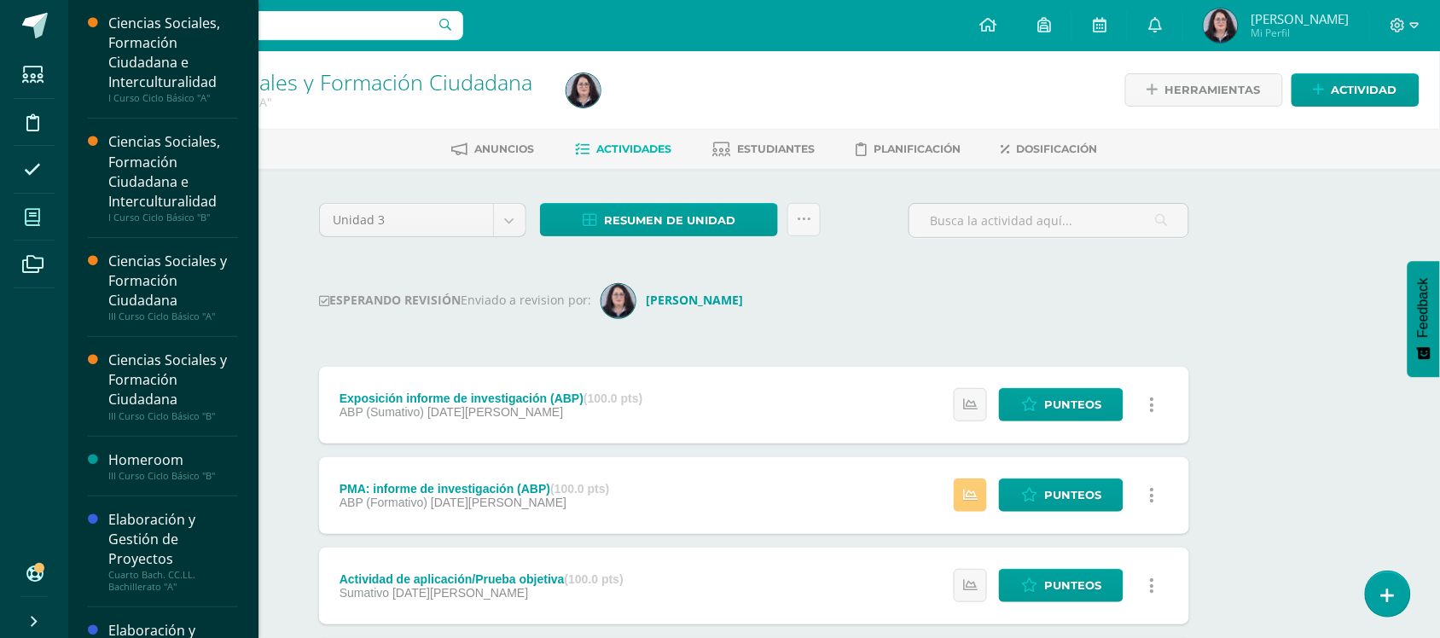
click at [49, 222] on span at bounding box center [33, 217] width 38 height 38
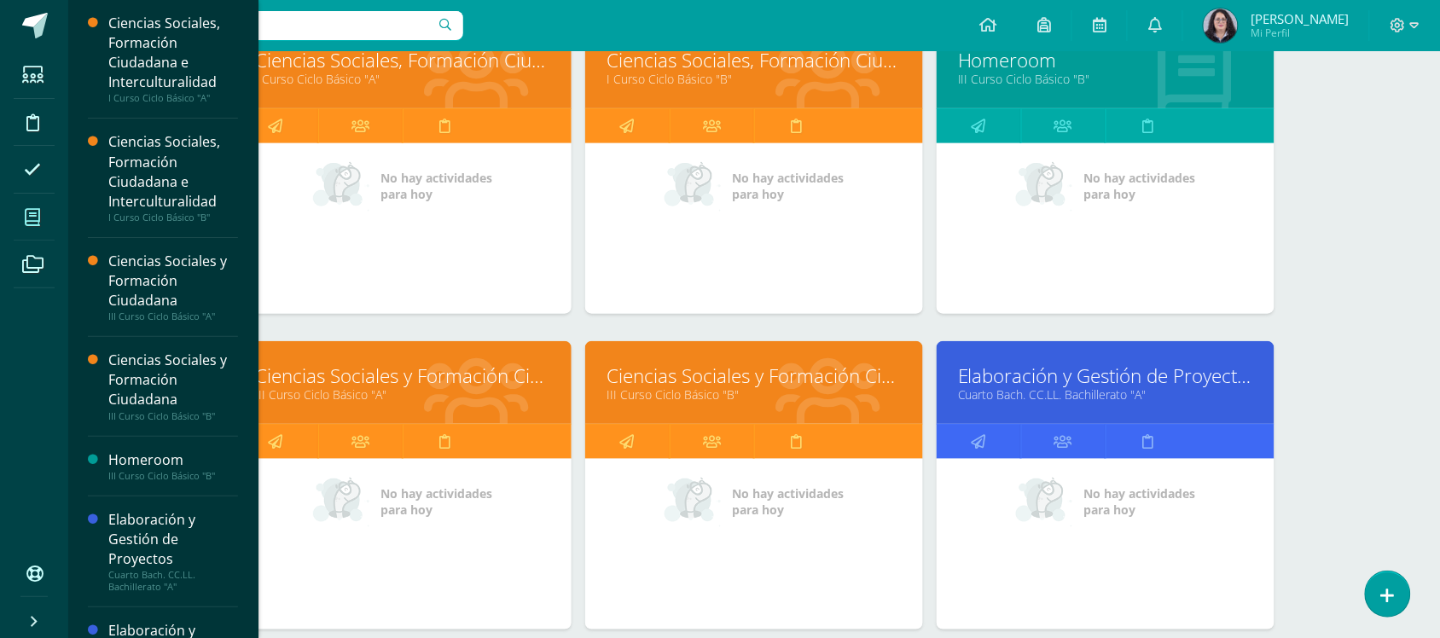
scroll to position [427, 0]
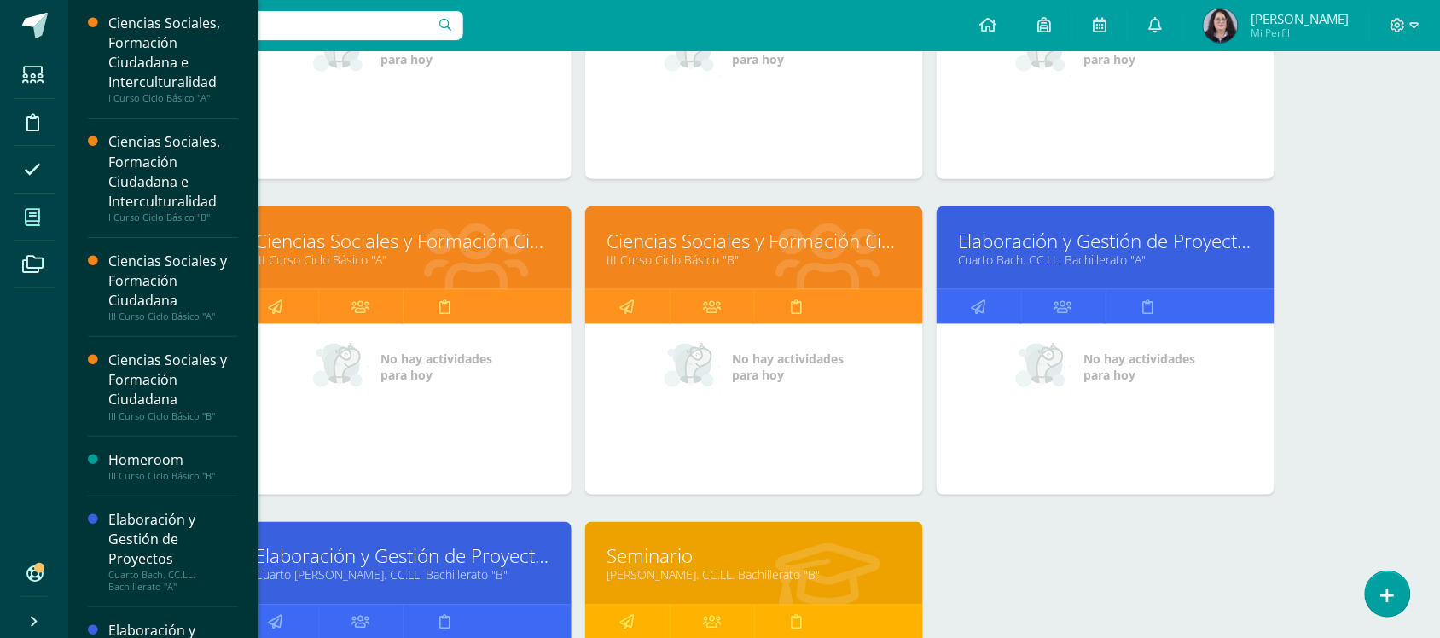
click at [782, 235] on link "Ciencias Sociales y Formación Ciudadana" at bounding box center [753, 241] width 295 height 26
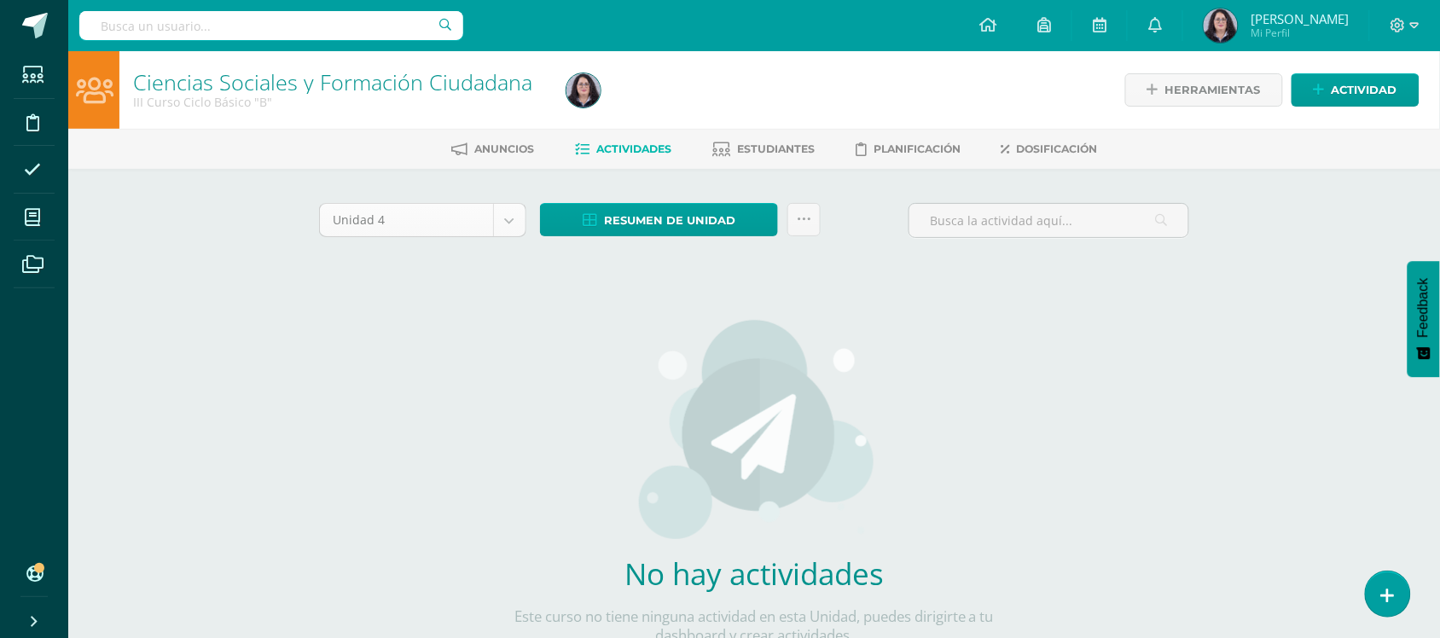
click at [522, 219] on body "Estudiantes Disciplina Asistencia Mis cursos Archivos Soporte Ayuda Reportar un…" at bounding box center [720, 366] width 1440 height 733
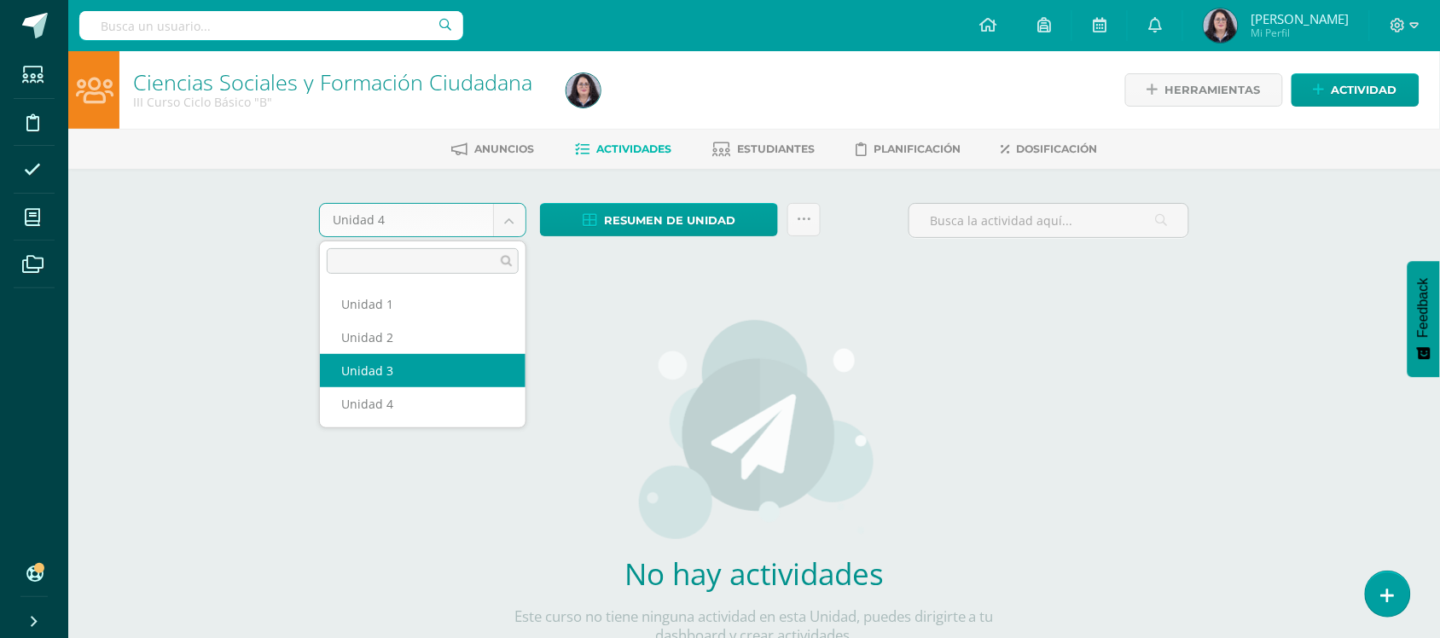
select select "Unidad 3"
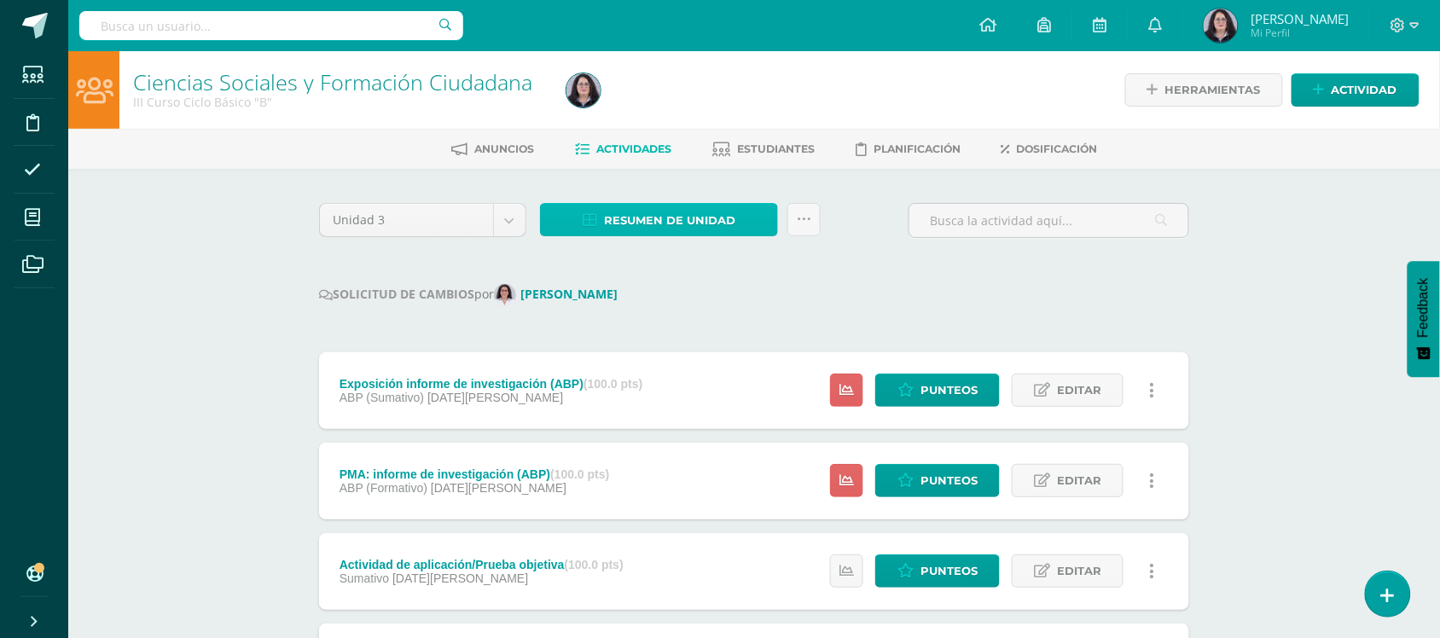
click at [636, 222] on span "Resumen de unidad" at bounding box center [669, 221] width 131 height 32
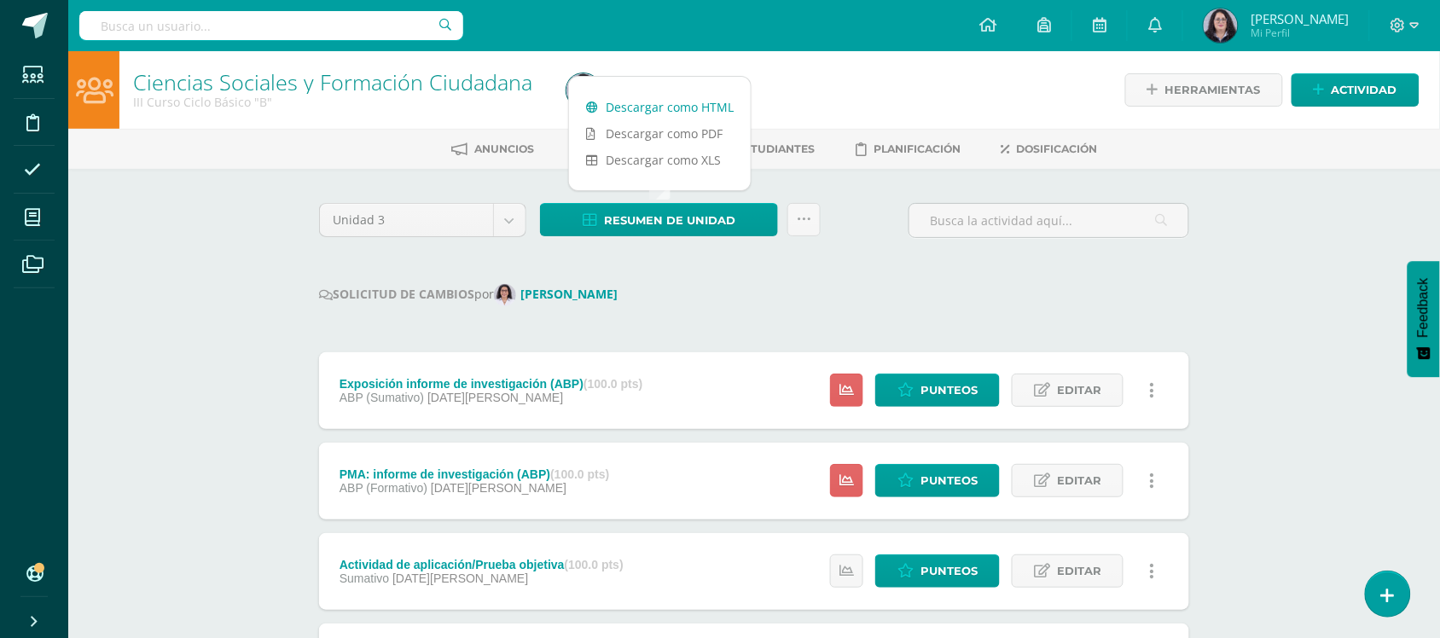
click at [641, 116] on link "Descargar como HTML" at bounding box center [660, 107] width 182 height 26
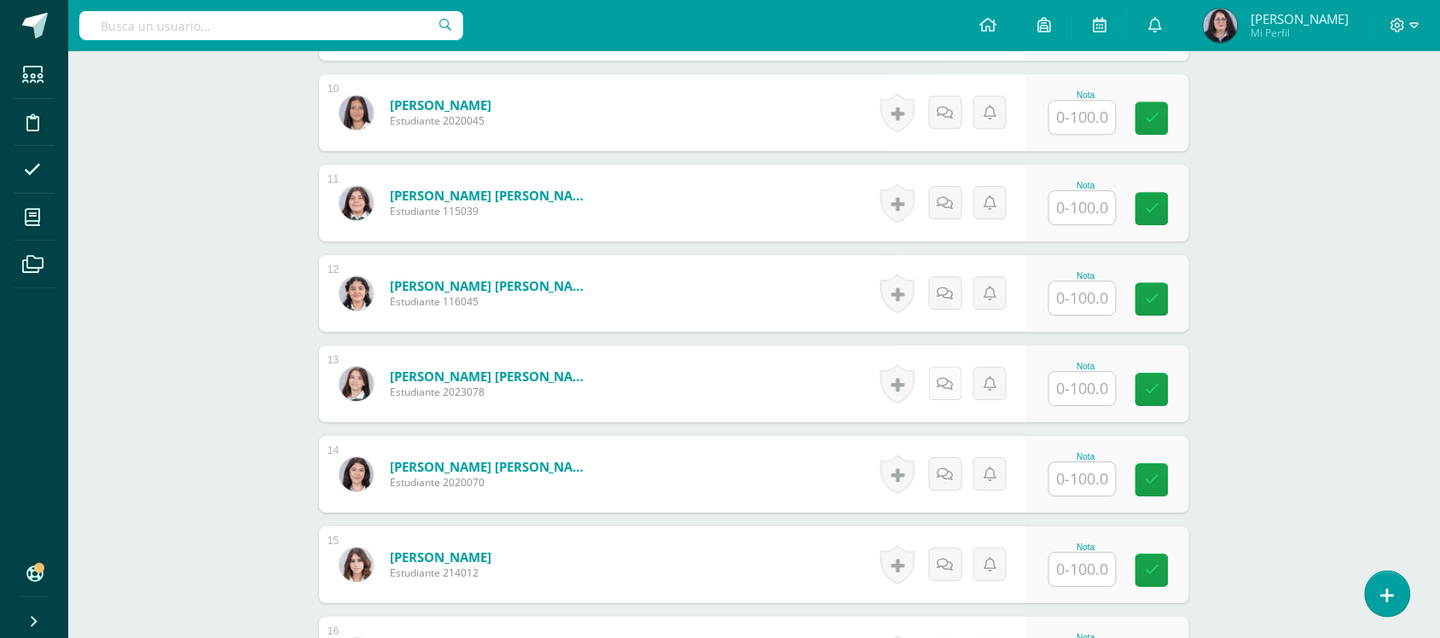
scroll to position [1333, 0]
click at [1102, 395] on input "text" at bounding box center [1093, 388] width 68 height 34
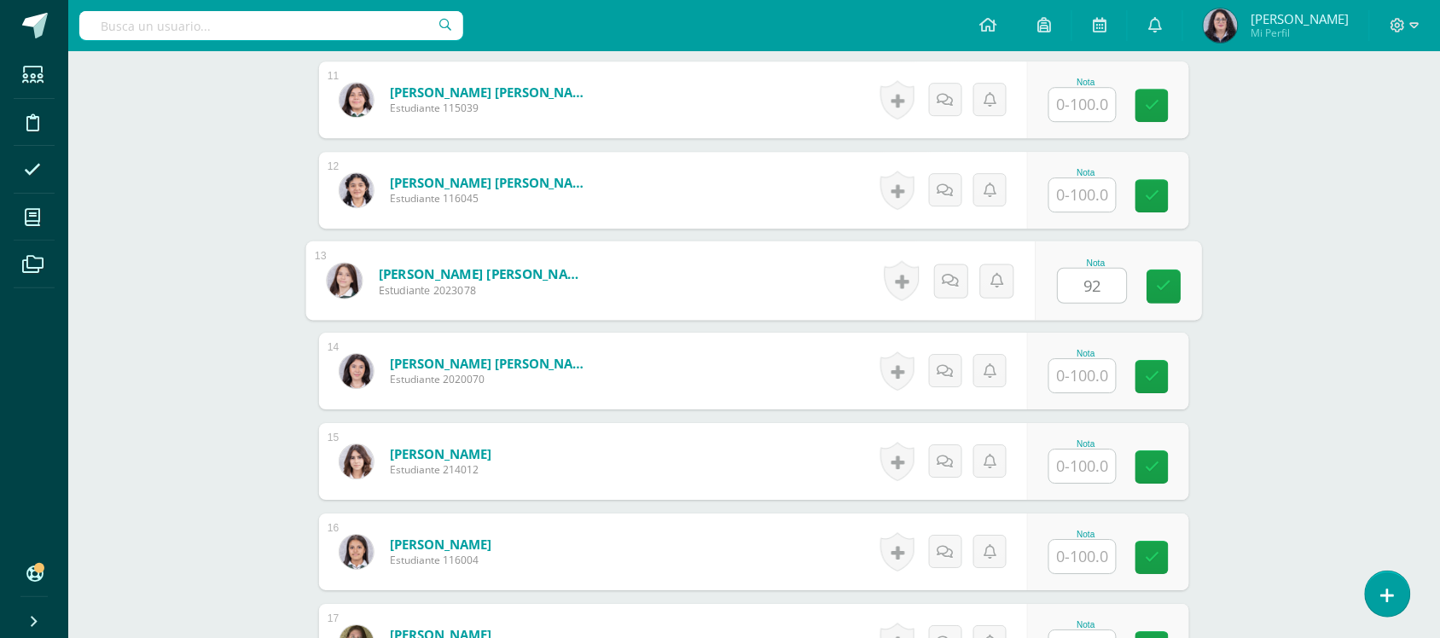
scroll to position [1442, 0]
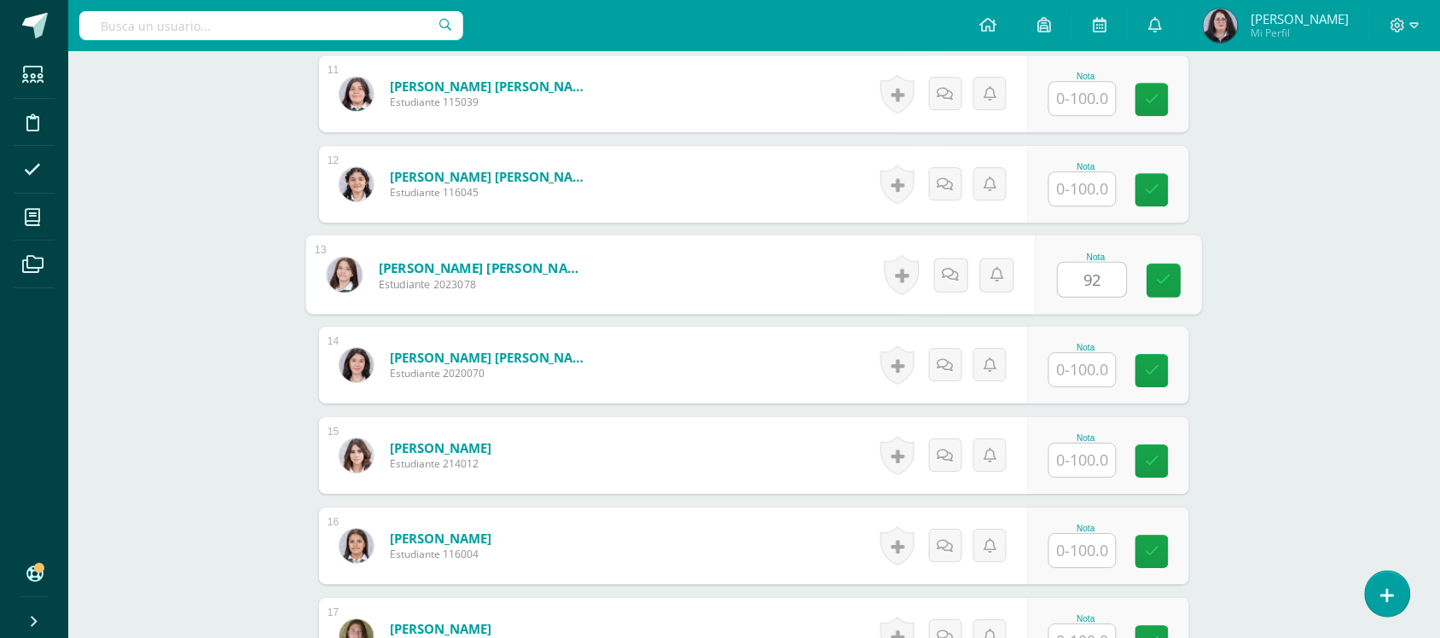
type input "92"
click at [1099, 543] on input "text" at bounding box center [1082, 550] width 67 height 33
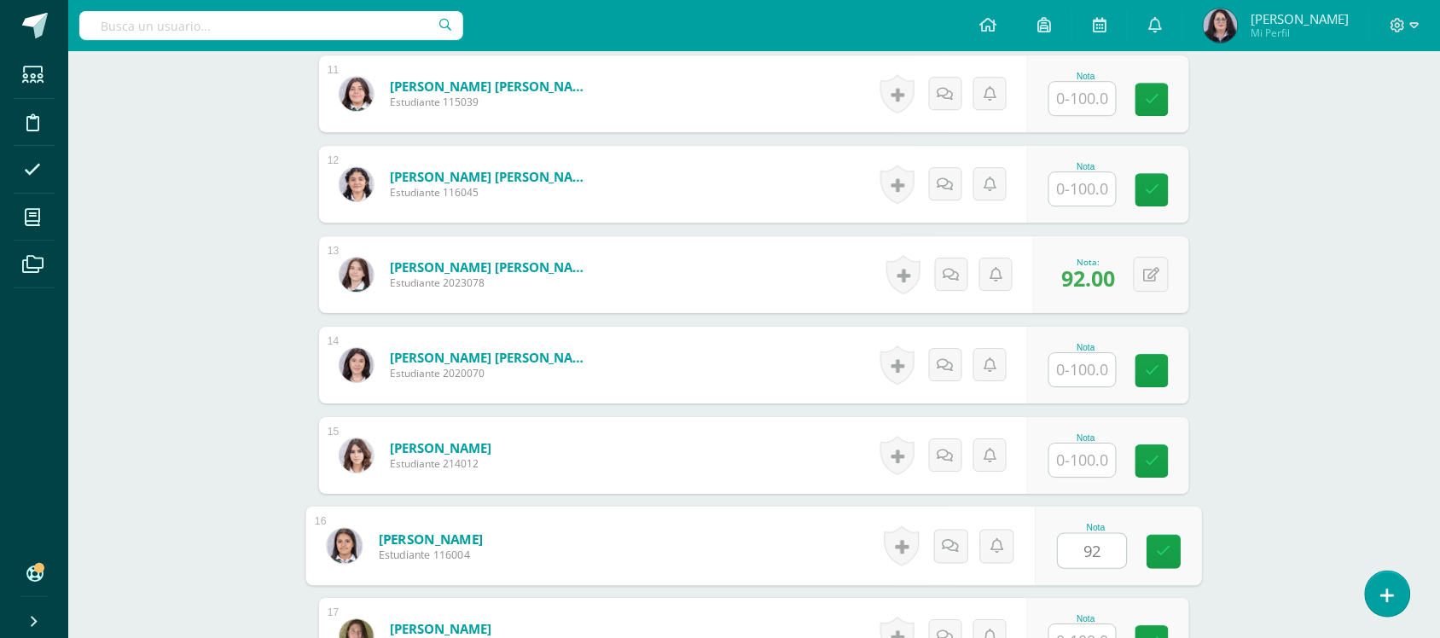
type input "92"
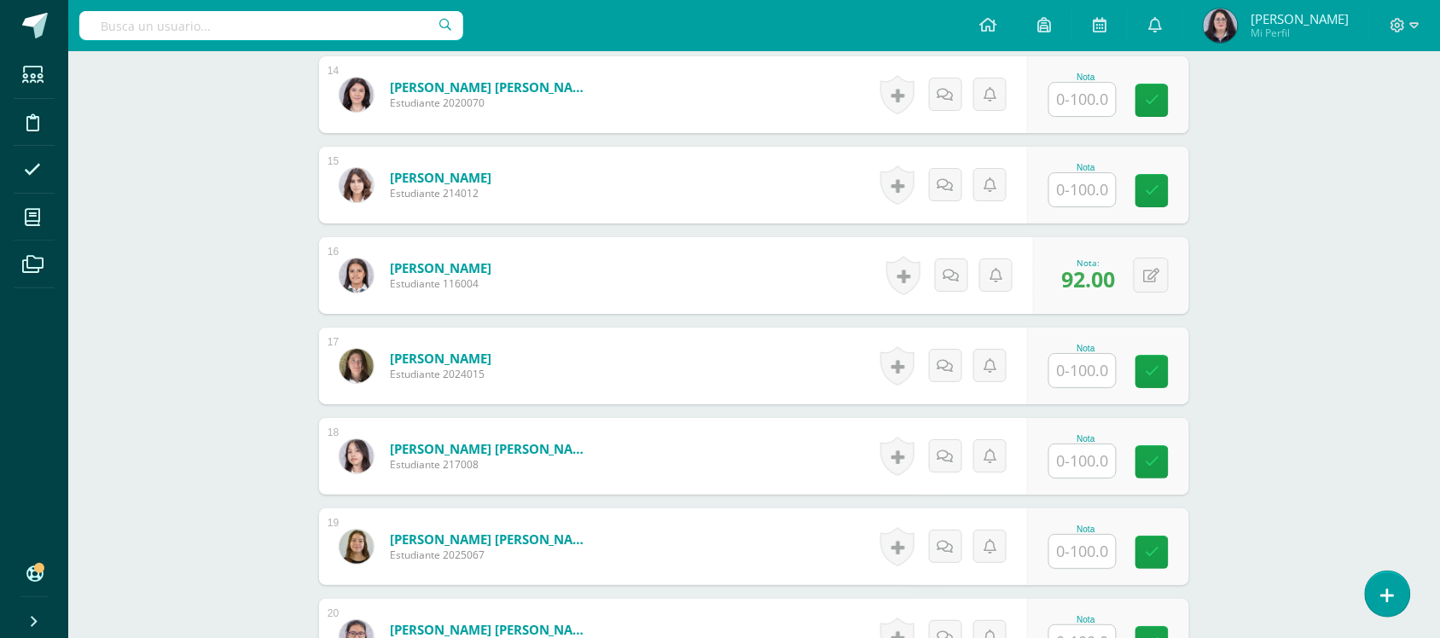
scroll to position [1761, 0]
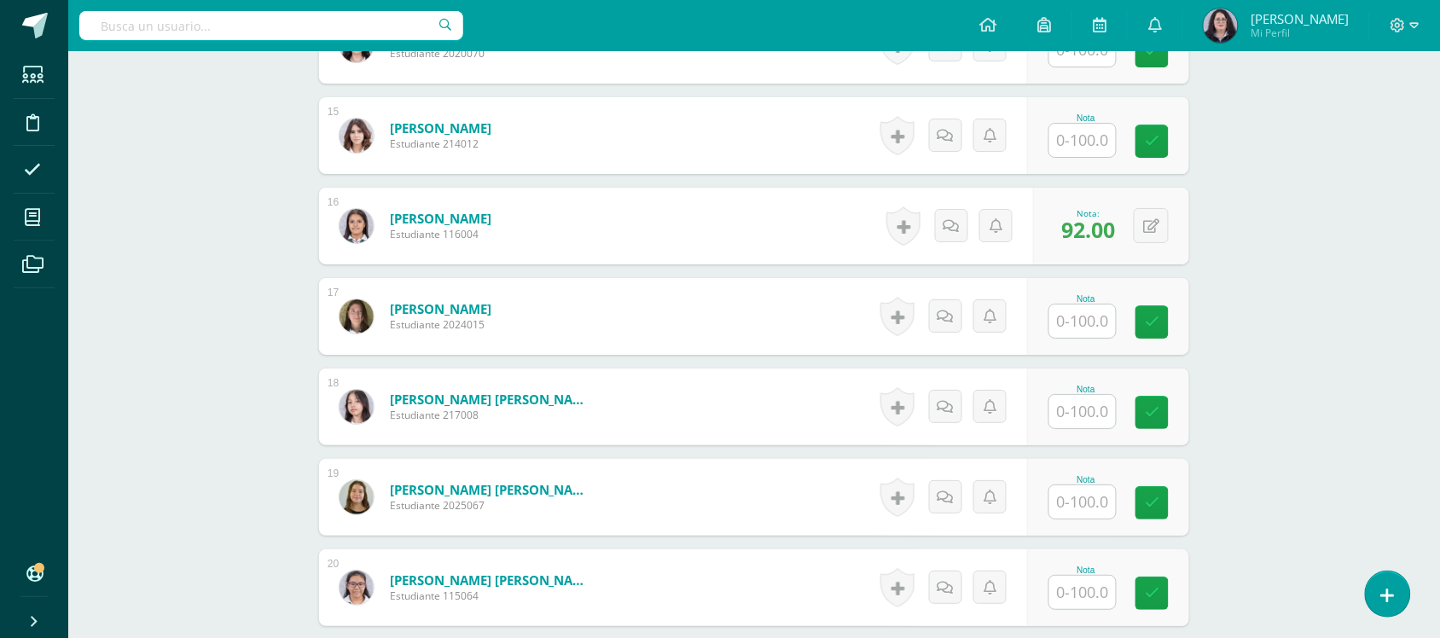
click at [1100, 595] on input "text" at bounding box center [1082, 592] width 67 height 33
type input "92"
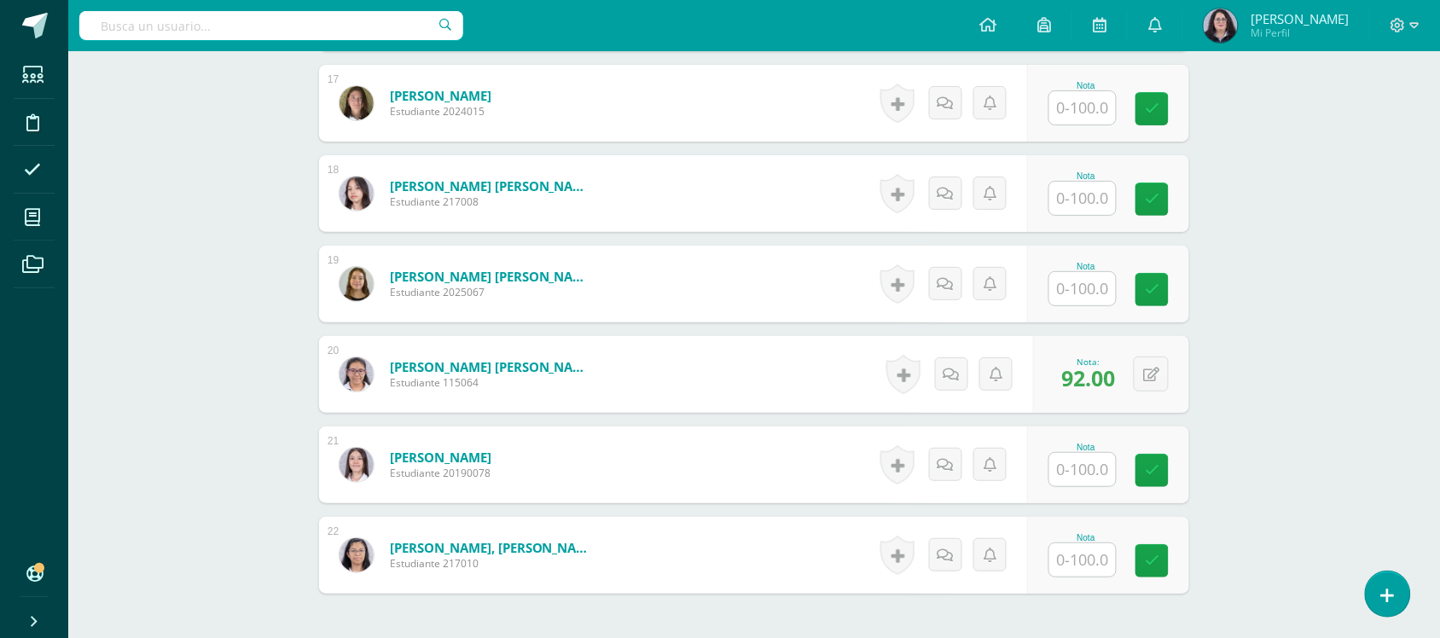
scroll to position [2081, 0]
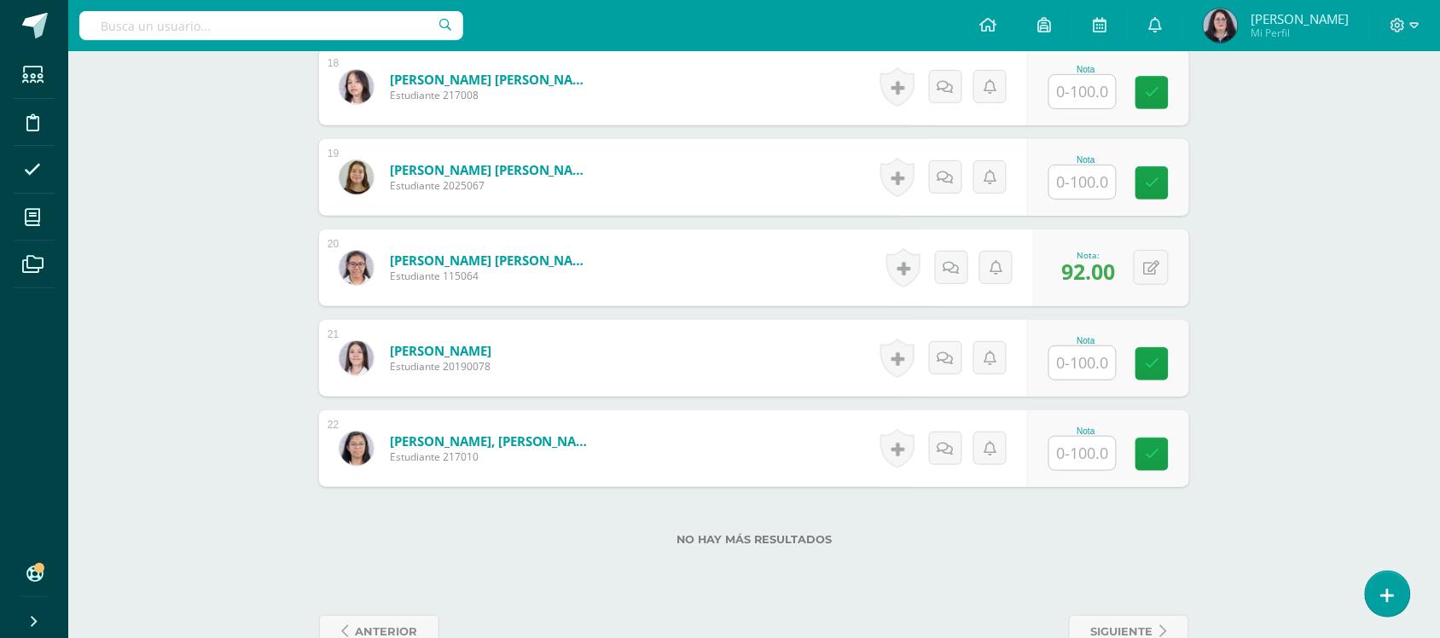
click at [1089, 455] on input "text" at bounding box center [1082, 453] width 67 height 33
type input "92"
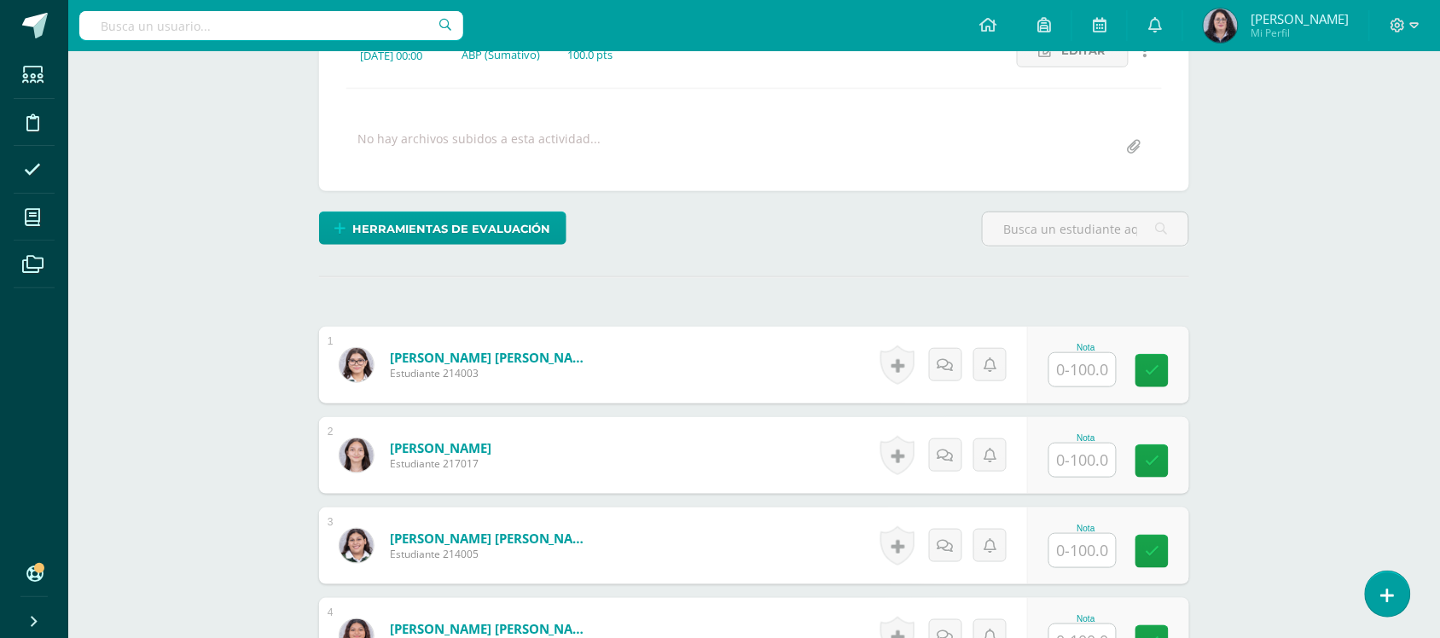
click at [1094, 359] on input "text" at bounding box center [1082, 369] width 67 height 33
type input "97"
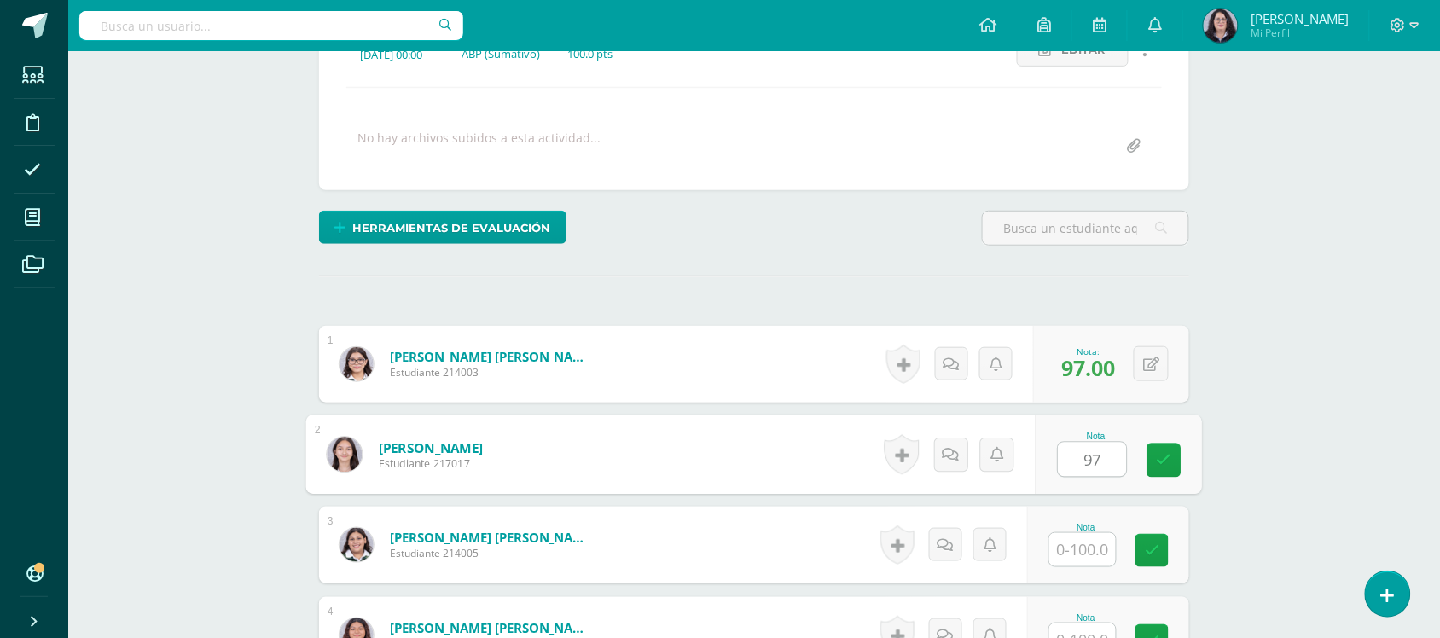
type input "97"
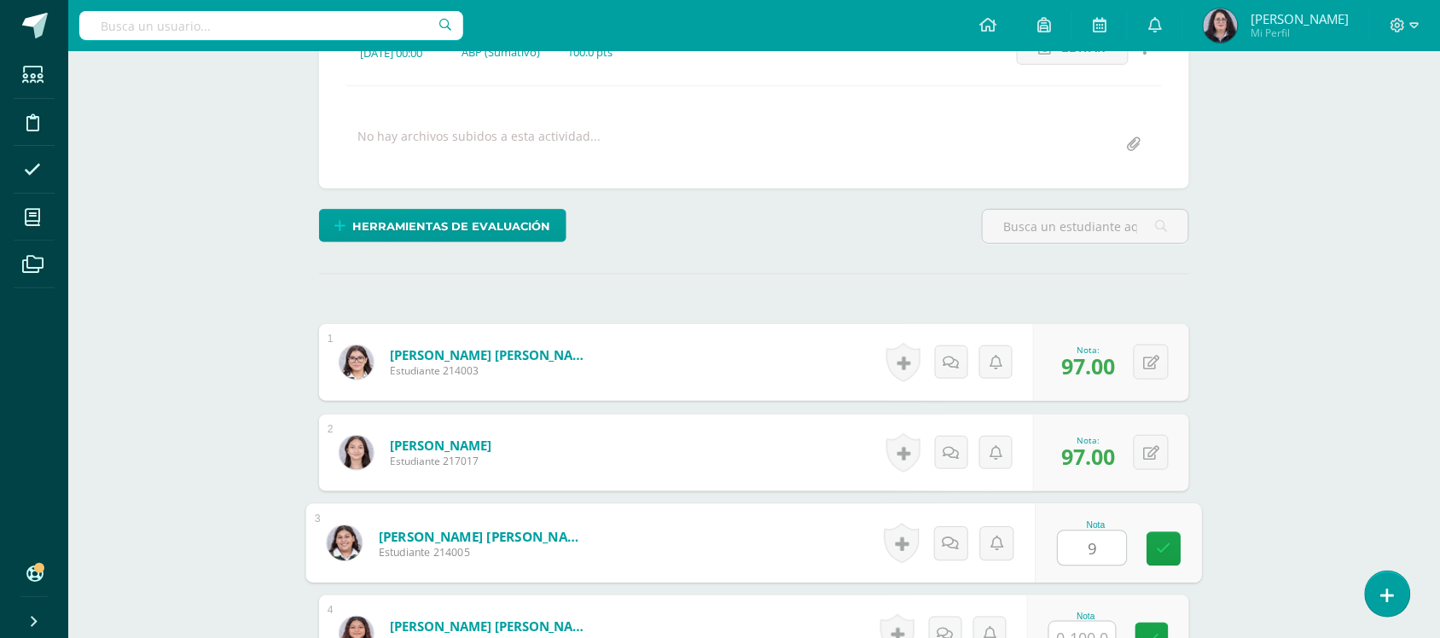
scroll to position [270, 0]
type input "99"
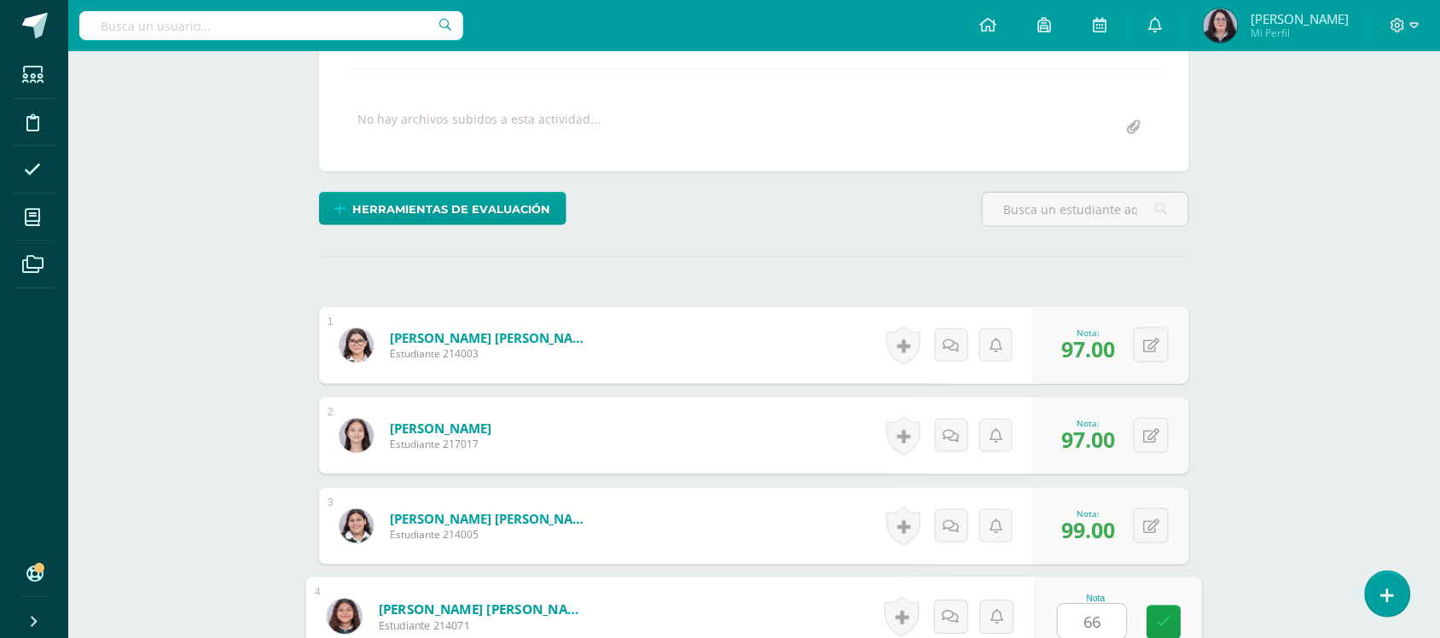
type input "66"
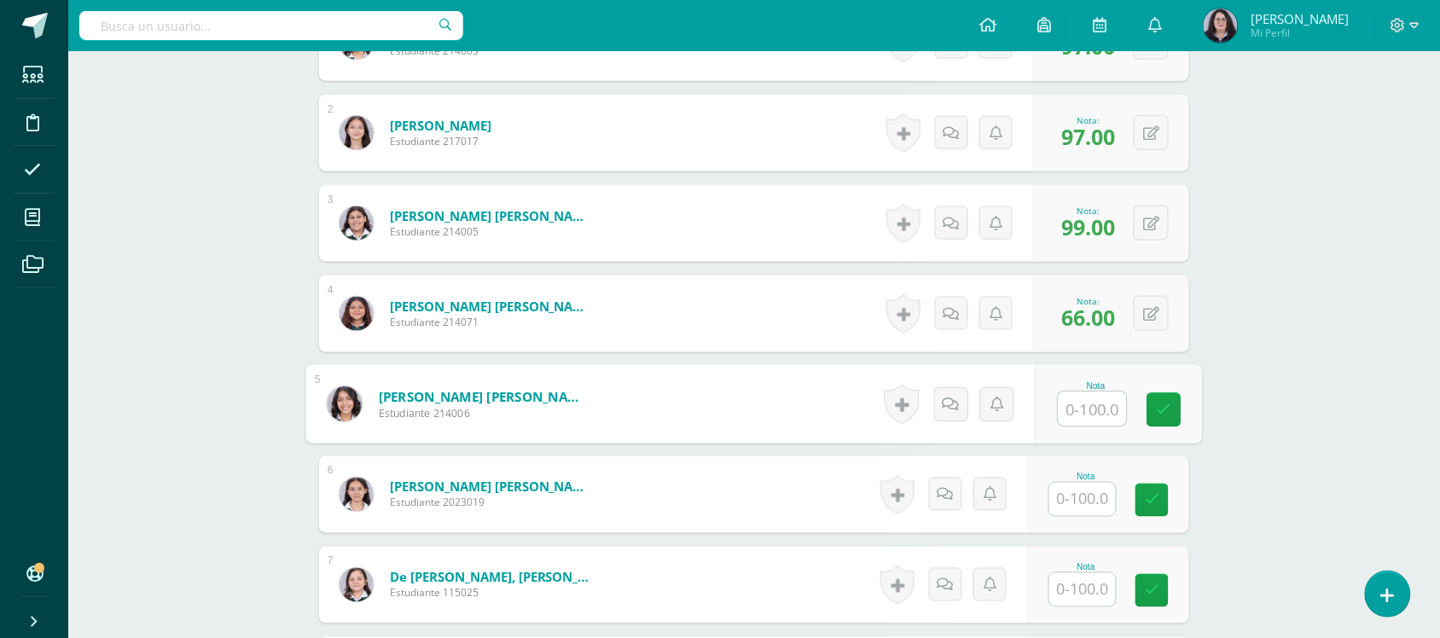
scroll to position [466, 0]
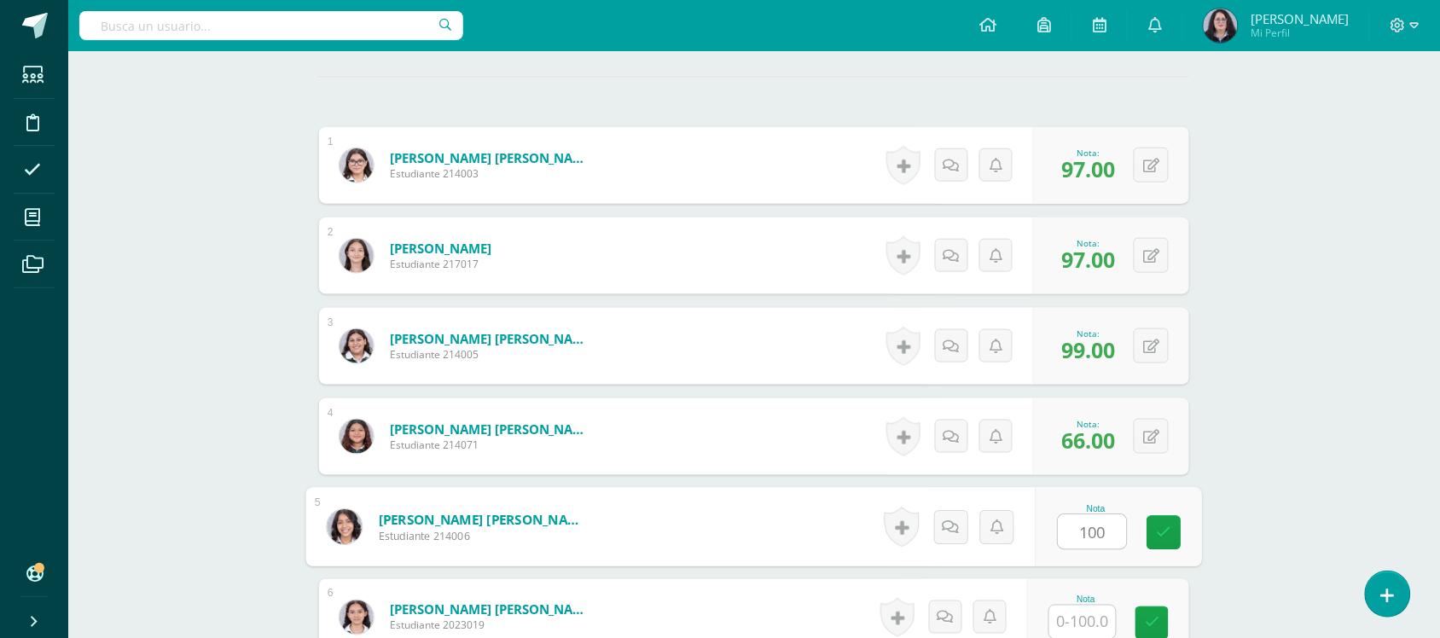
type input "100"
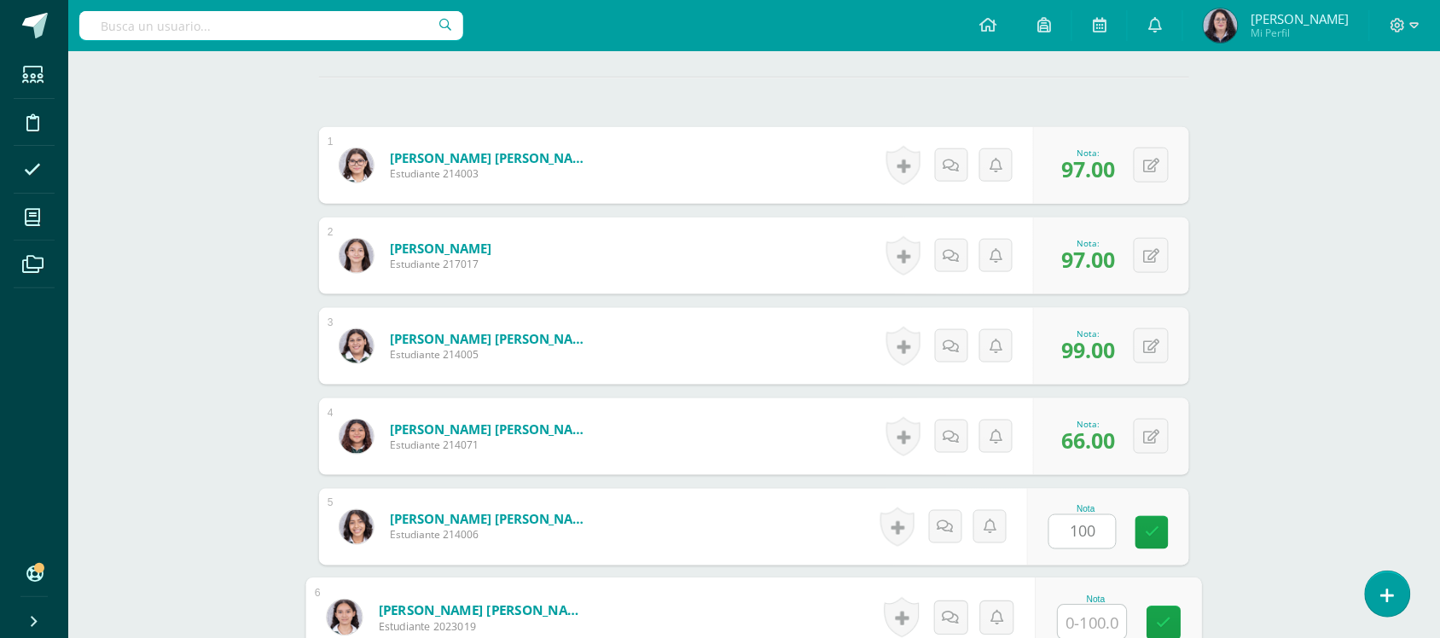
scroll to position [467, 0]
type input "99"
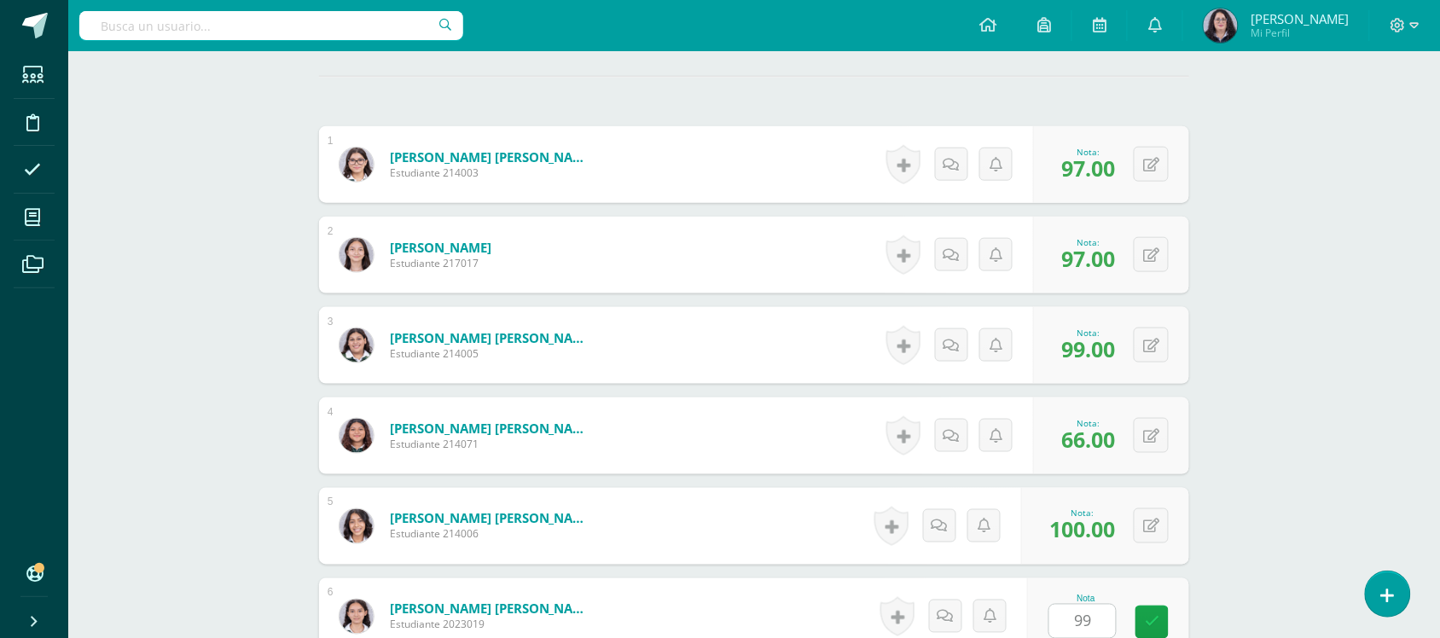
scroll to position [859, 0]
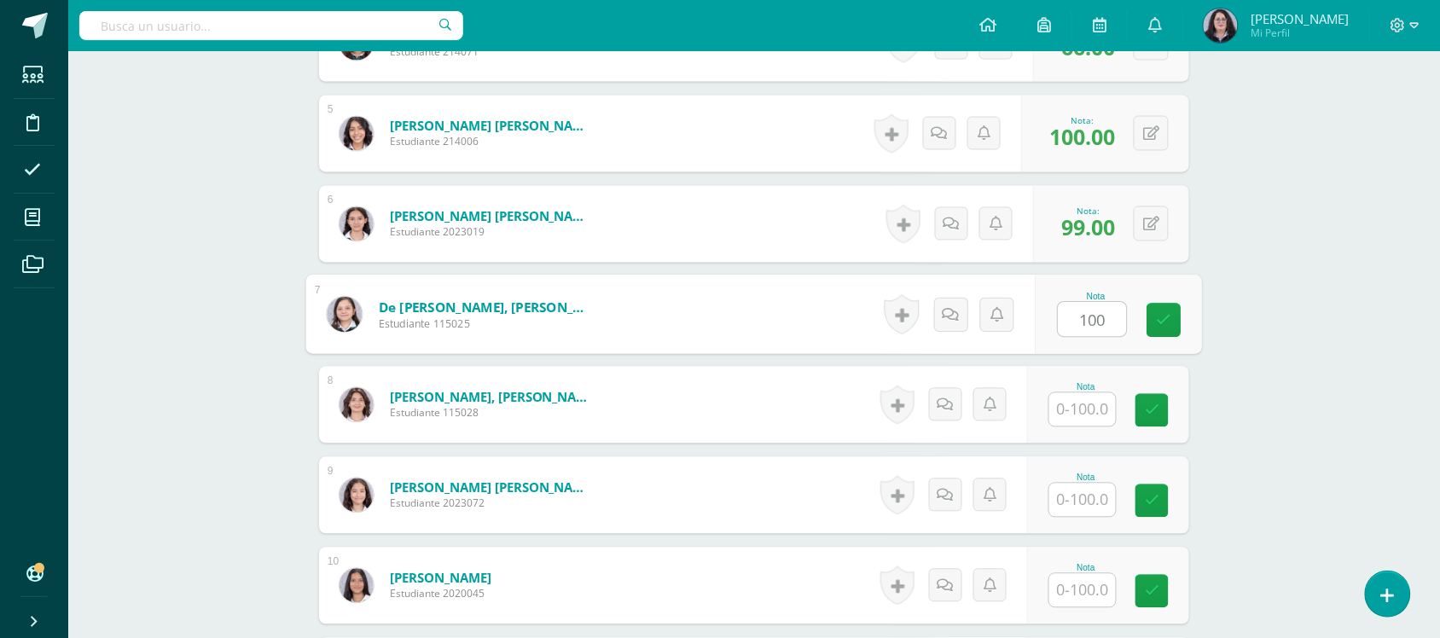
type input "100"
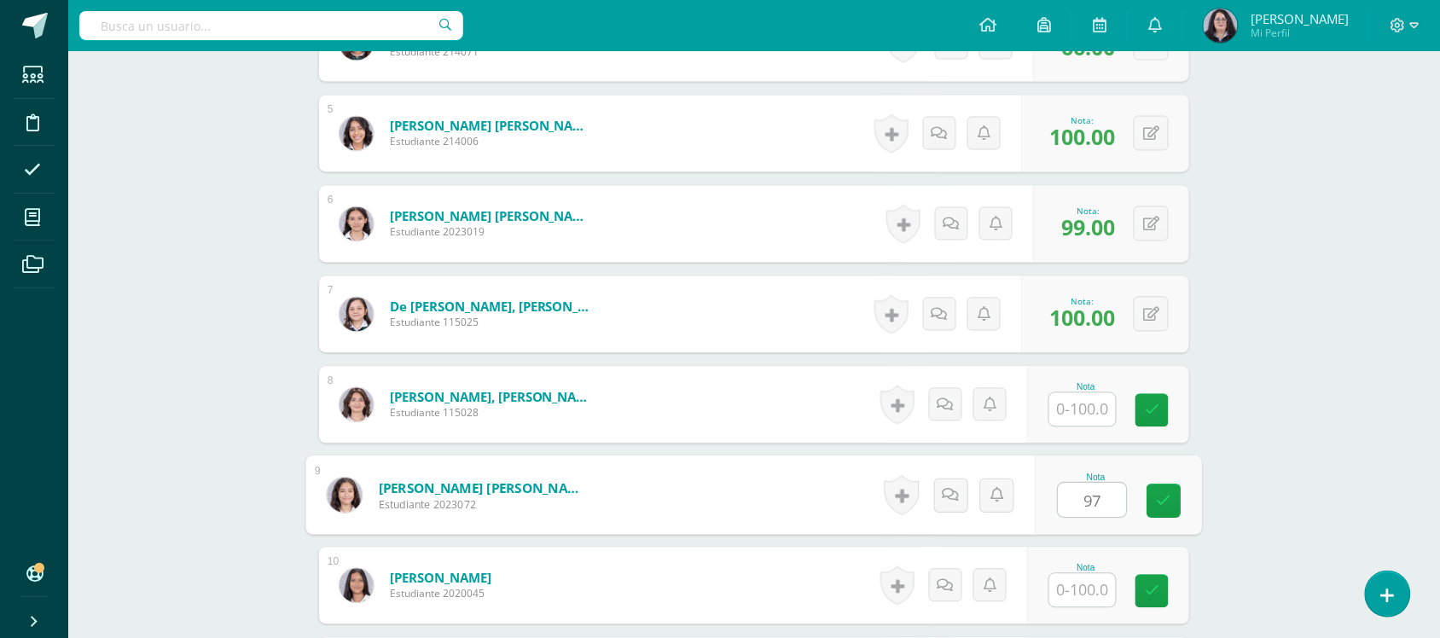
type input "97"
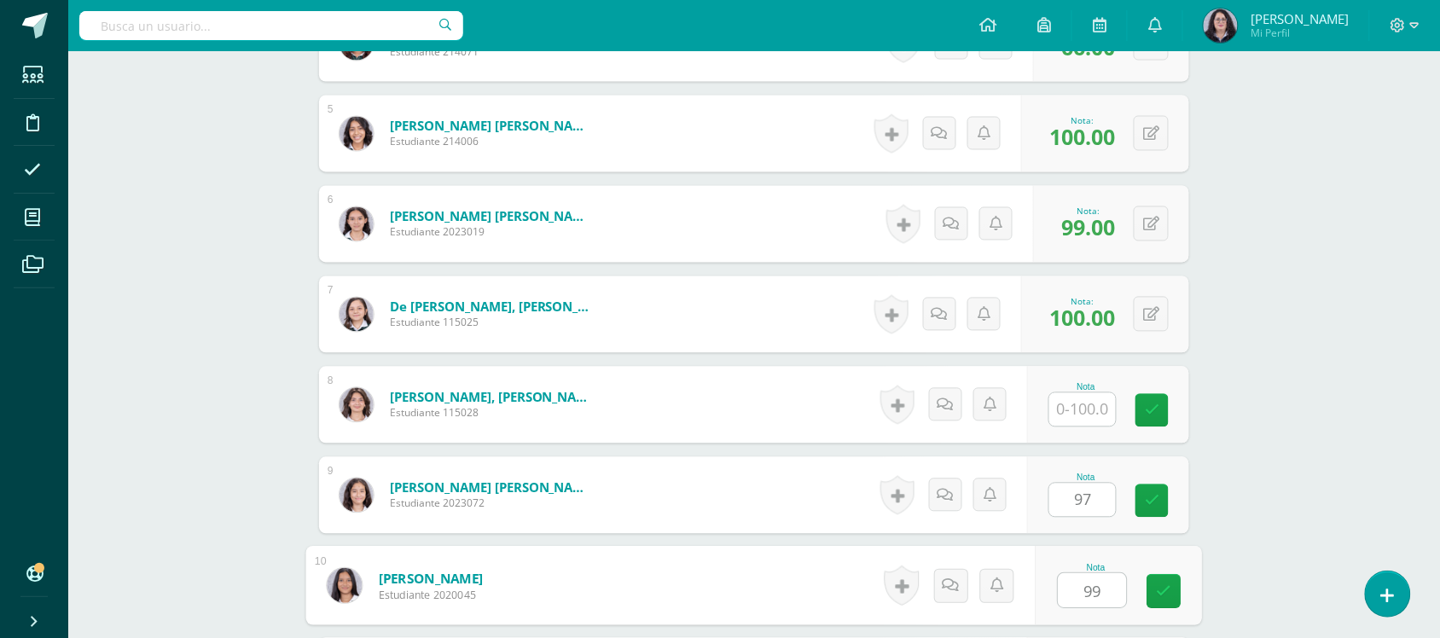
type input "99"
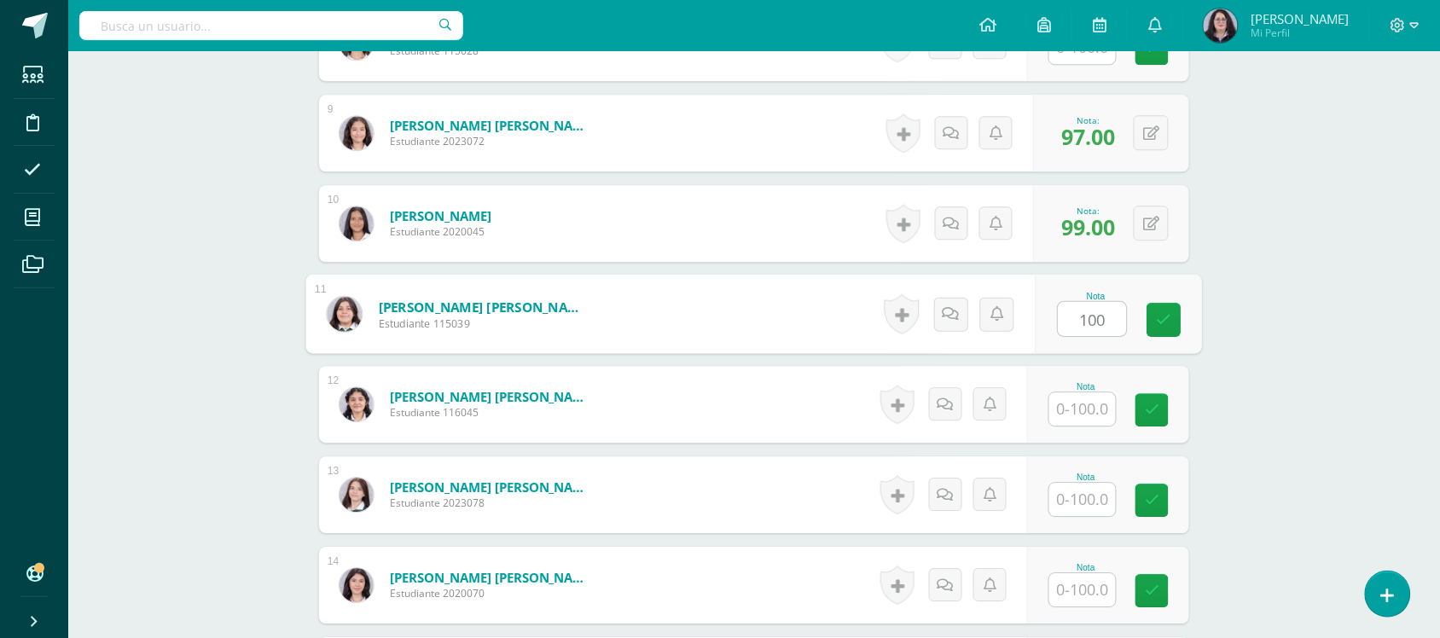
type input "100"
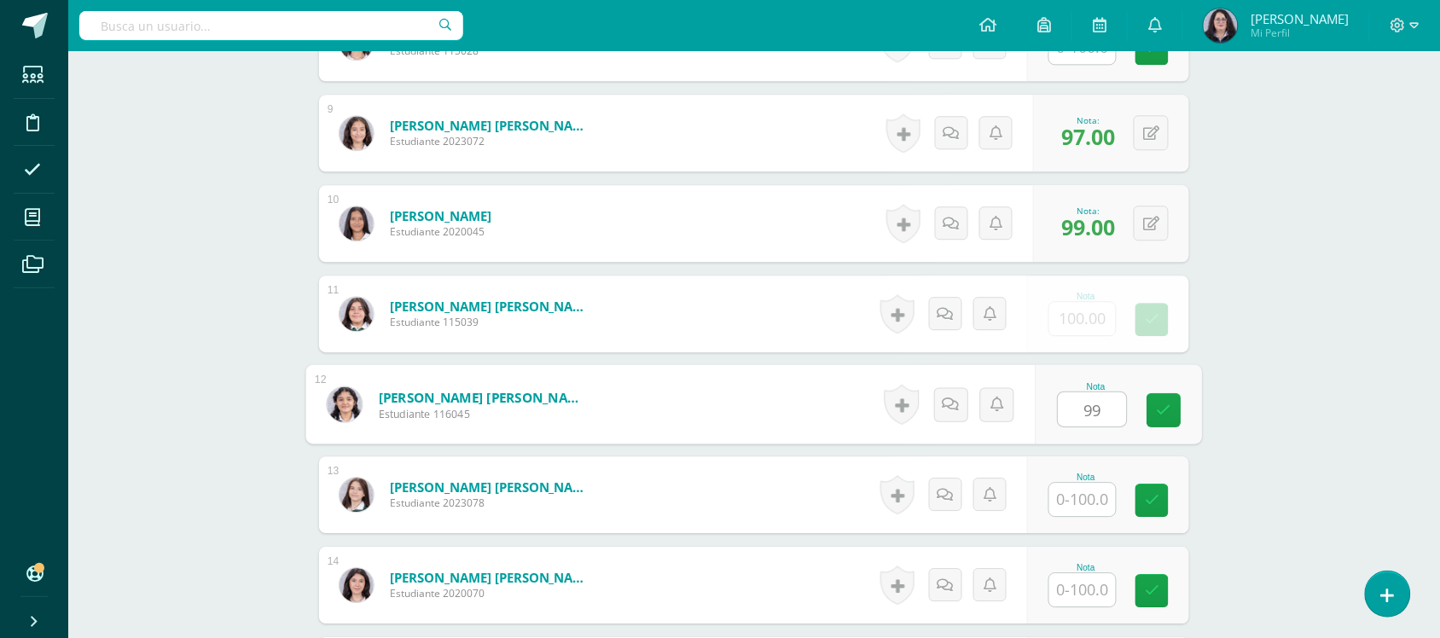
type input "99"
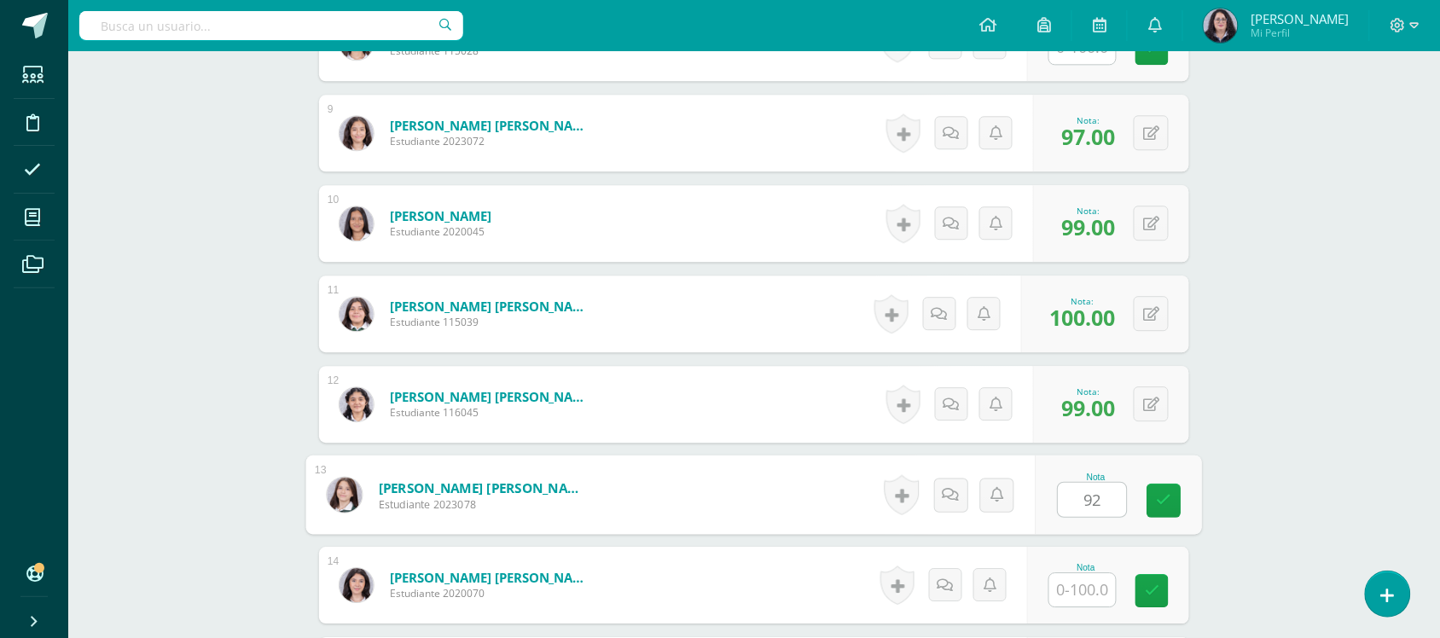
type input "92"
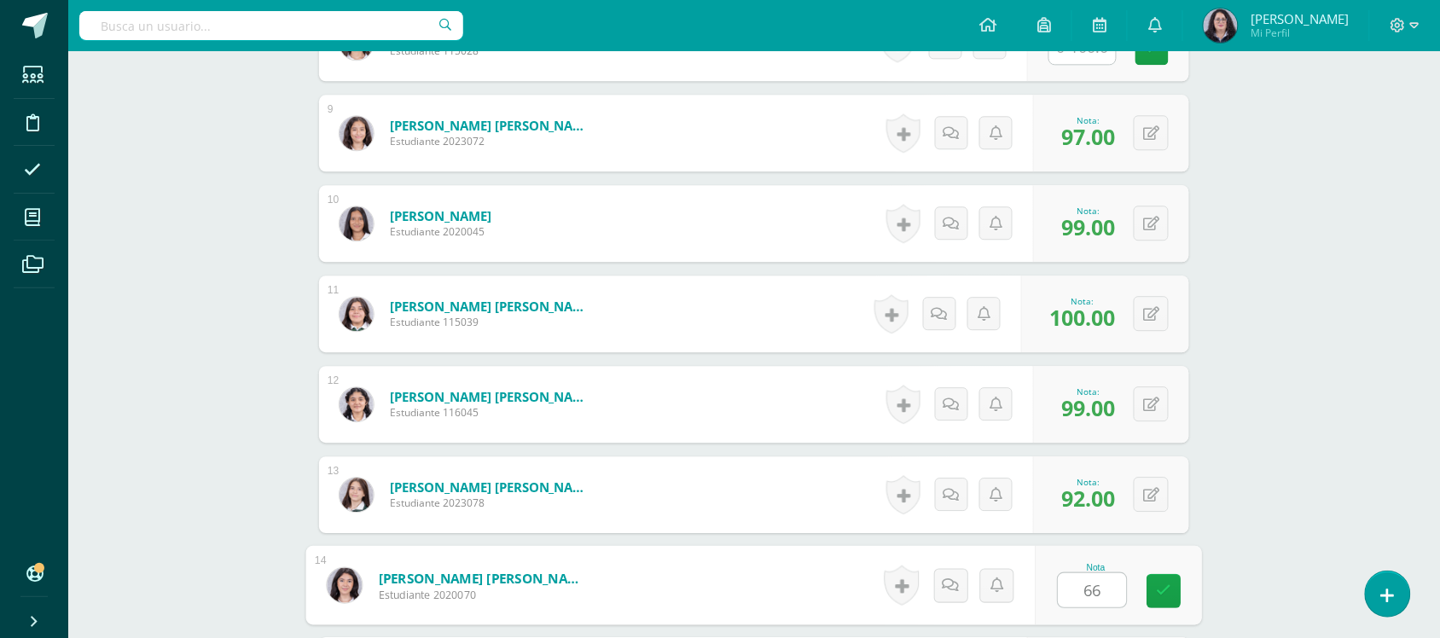
type input "66"
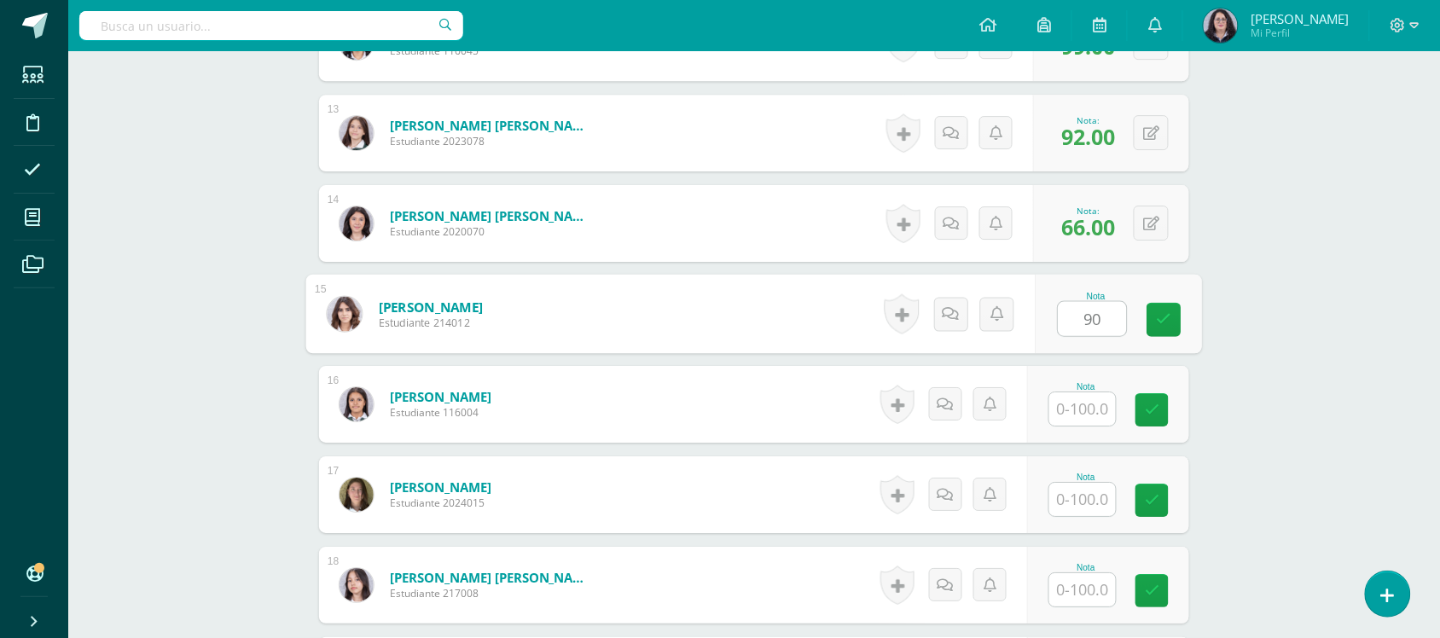
type input "90"
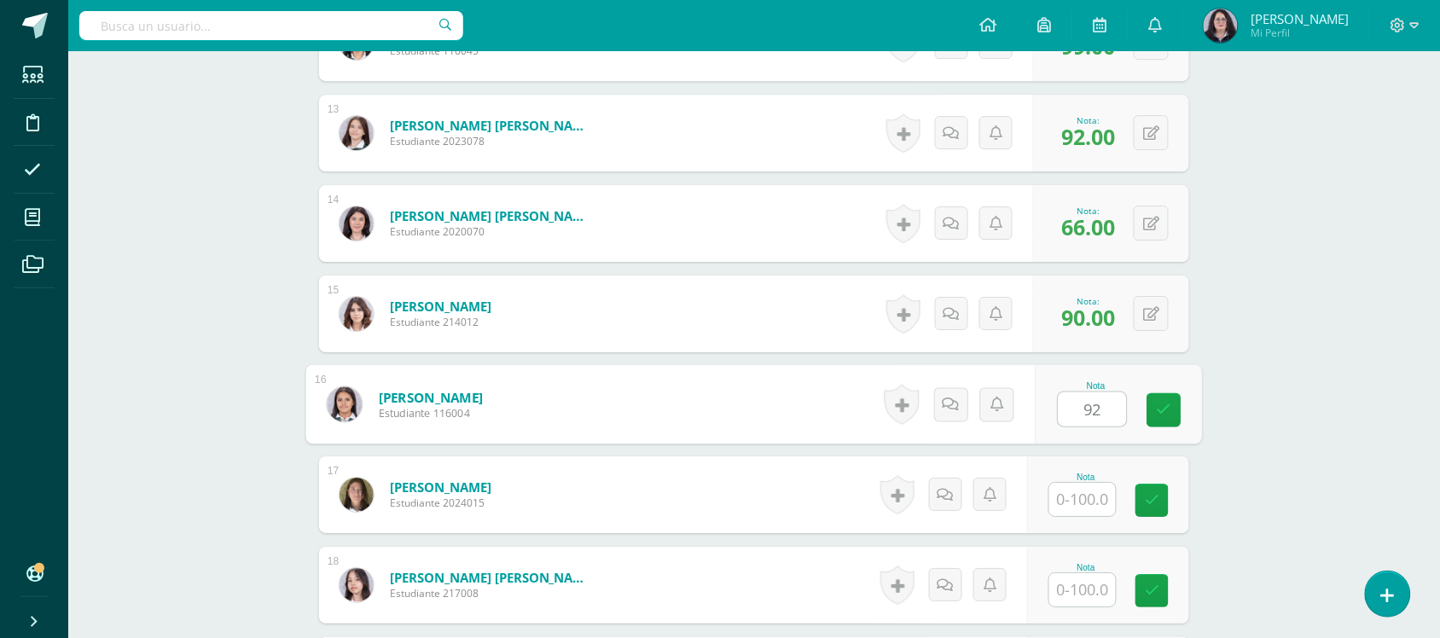
type input "92"
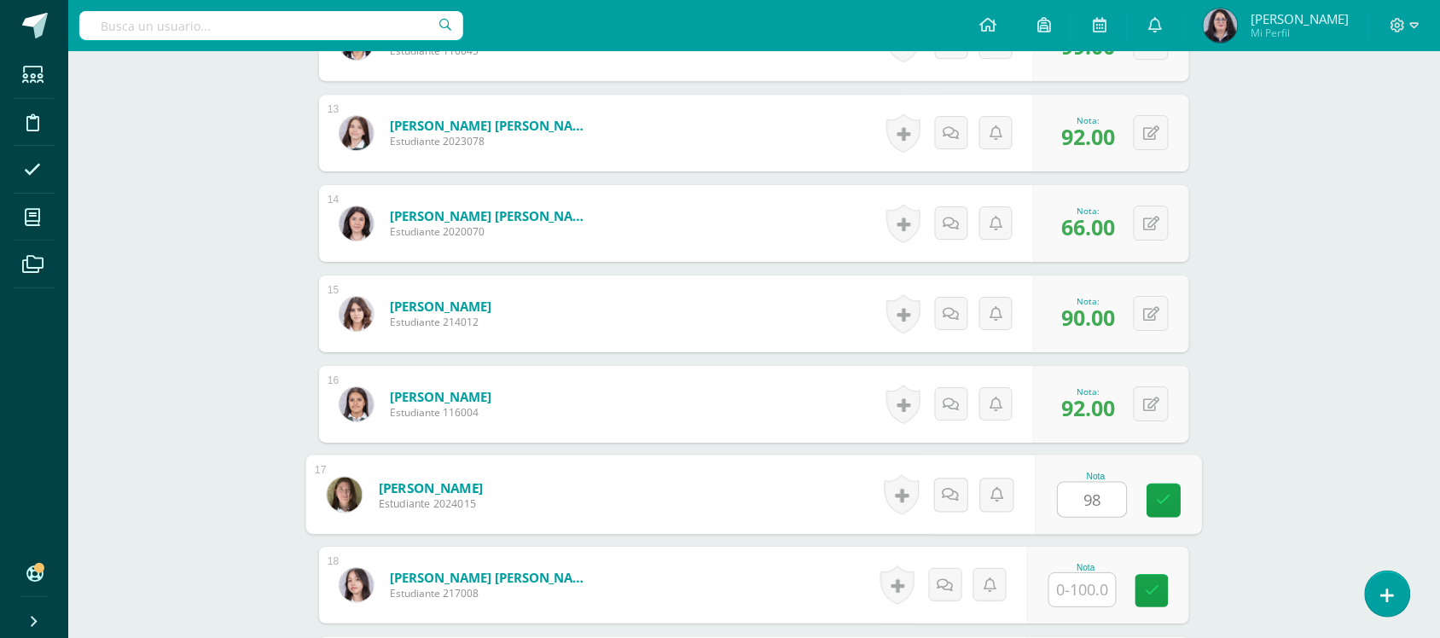
type input "98"
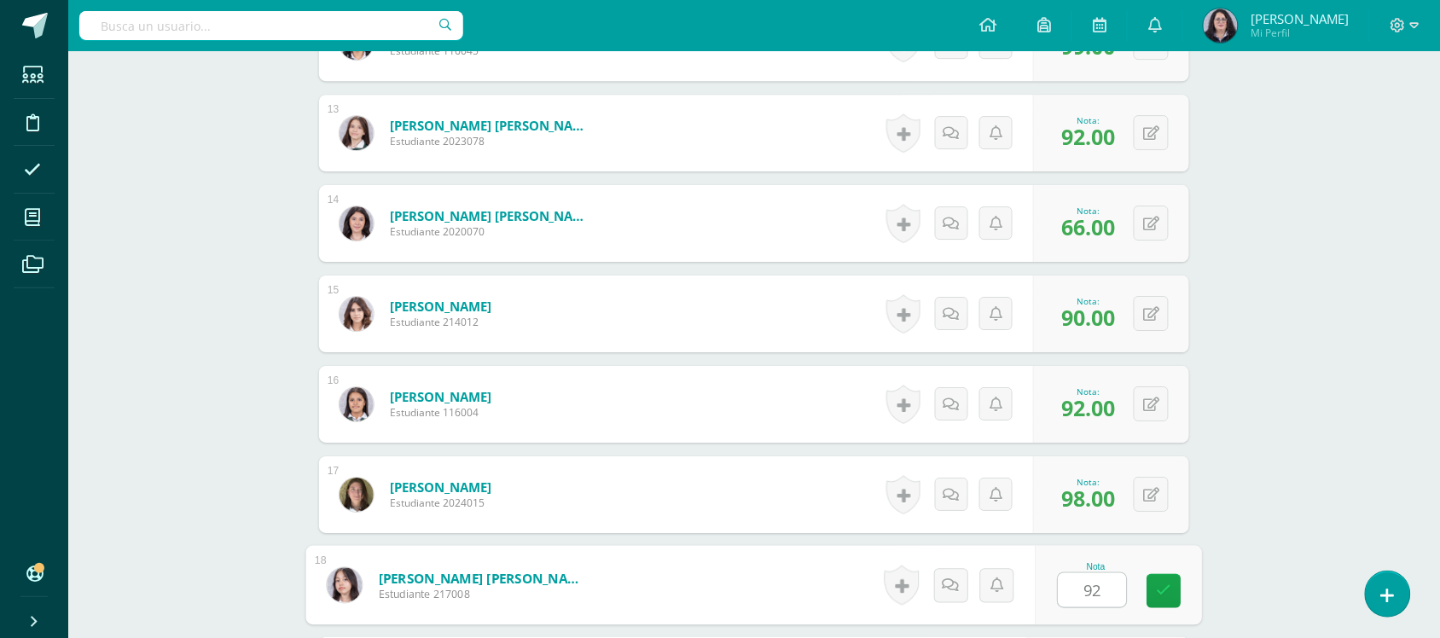
type input "92"
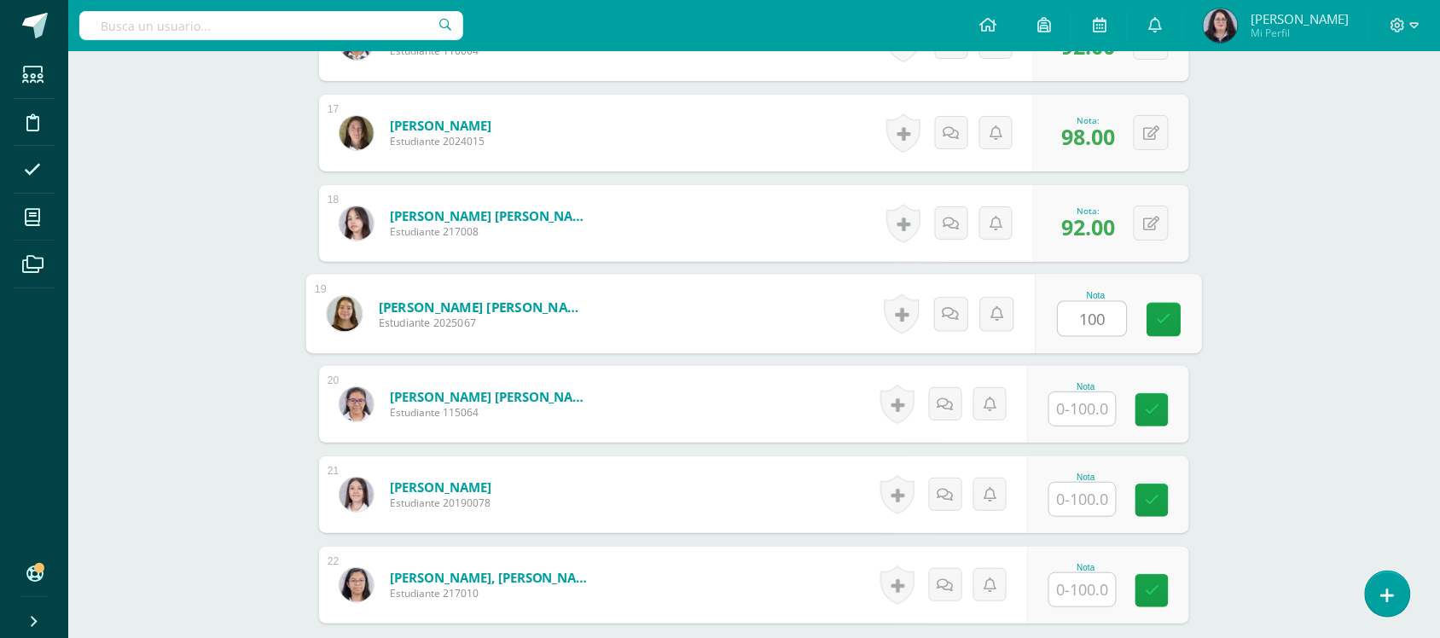
type input "100"
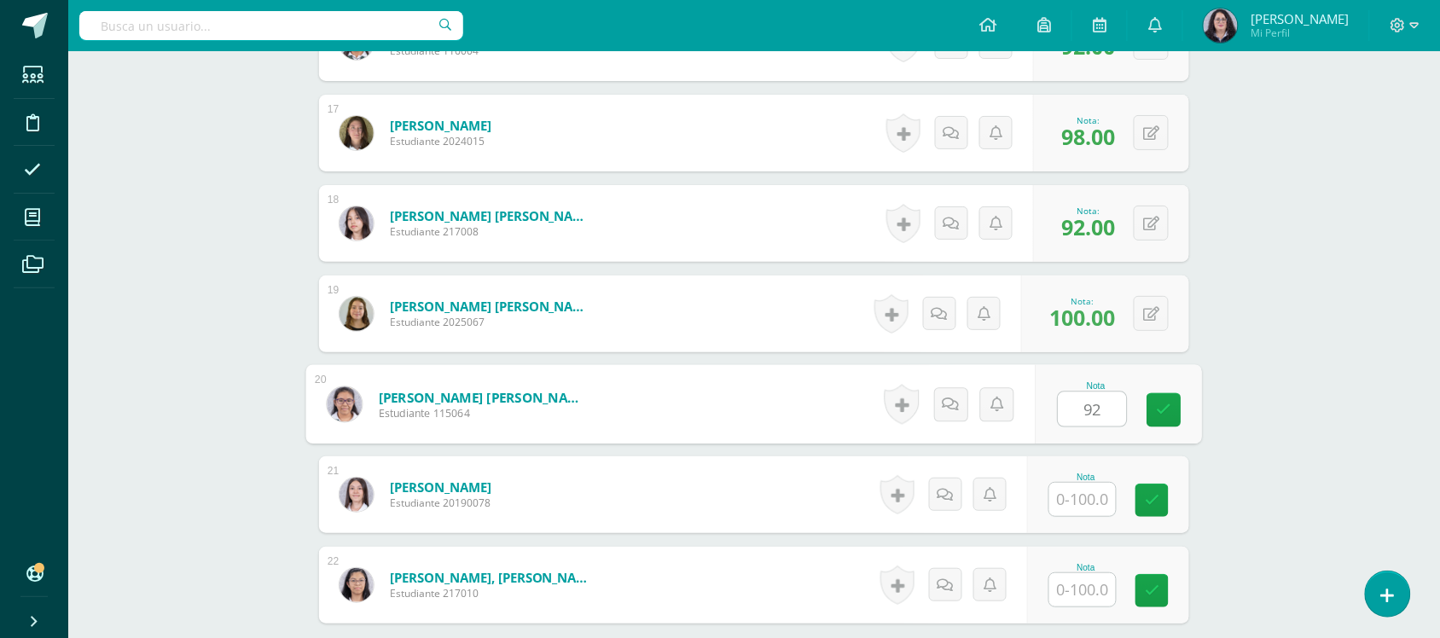
type input "92"
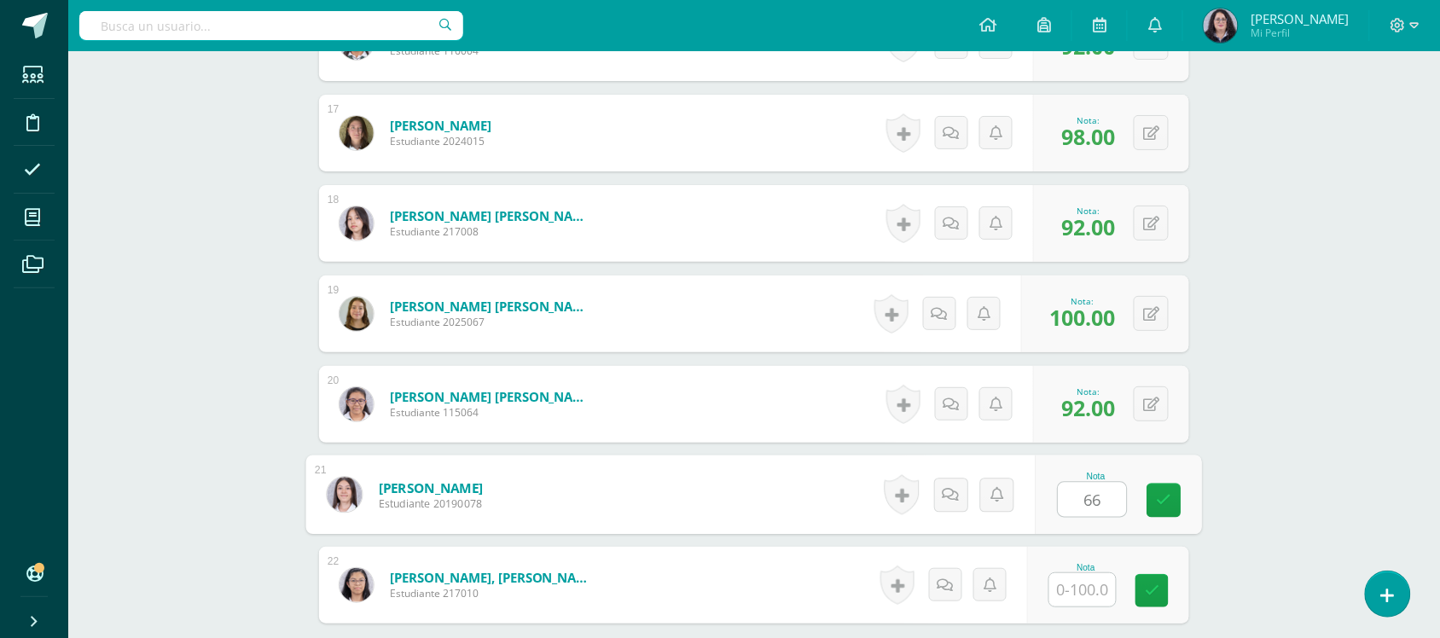
type input "66"
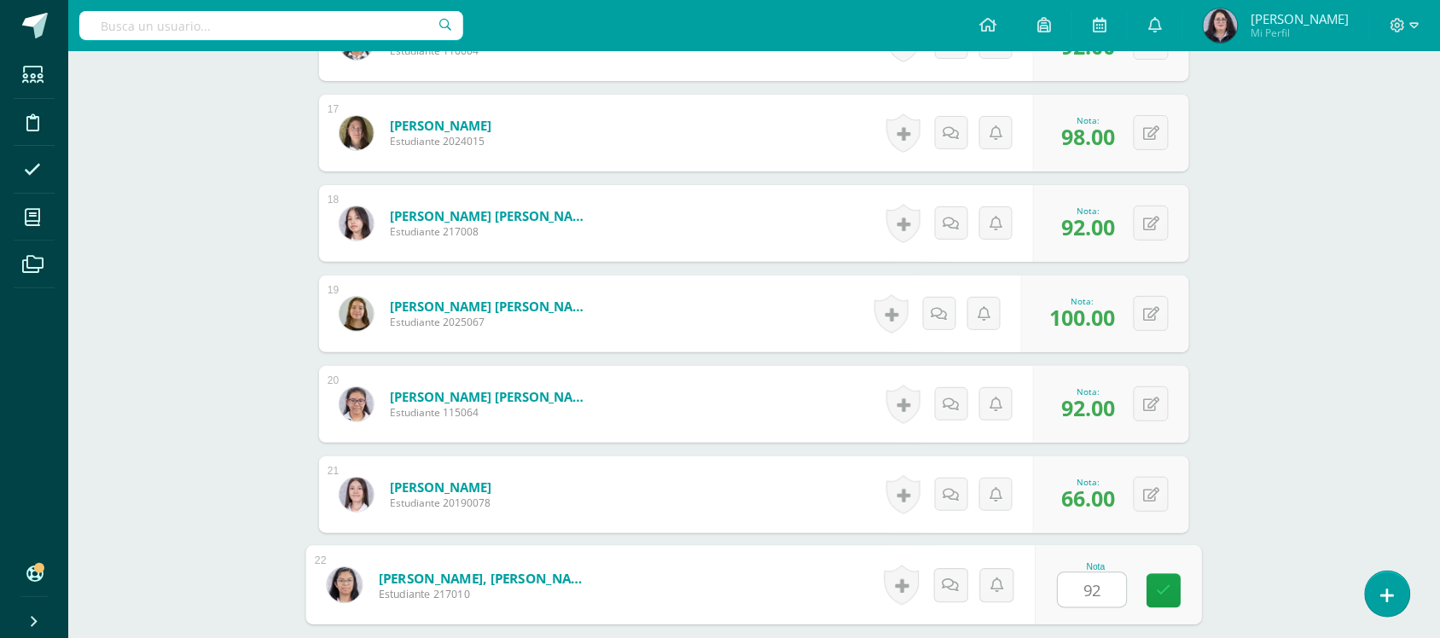
type input "92"
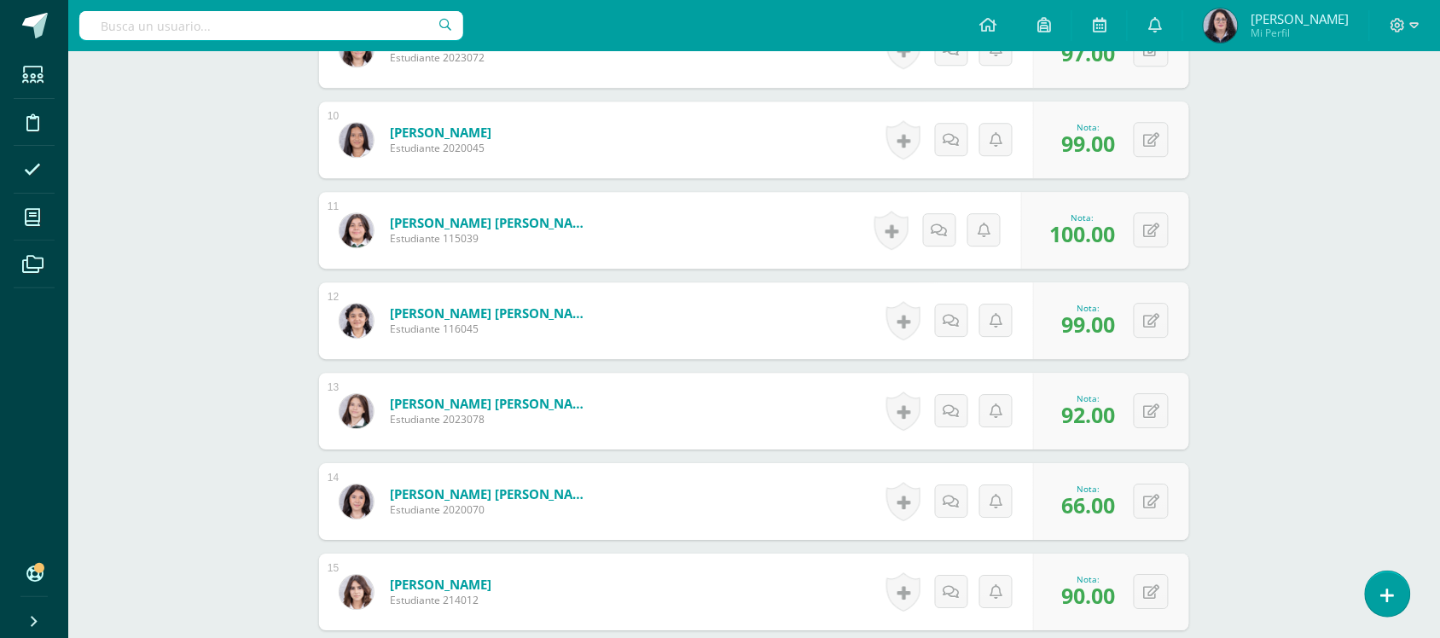
scroll to position [1166, 0]
